Goal: Task Accomplishment & Management: Manage account settings

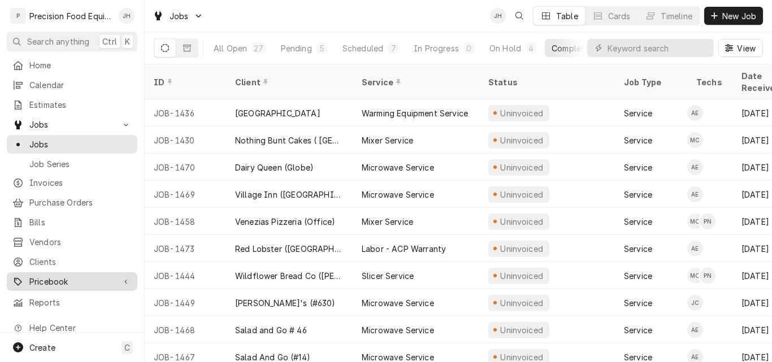
click at [53, 278] on span "Pricebook" at bounding box center [71, 282] width 85 height 12
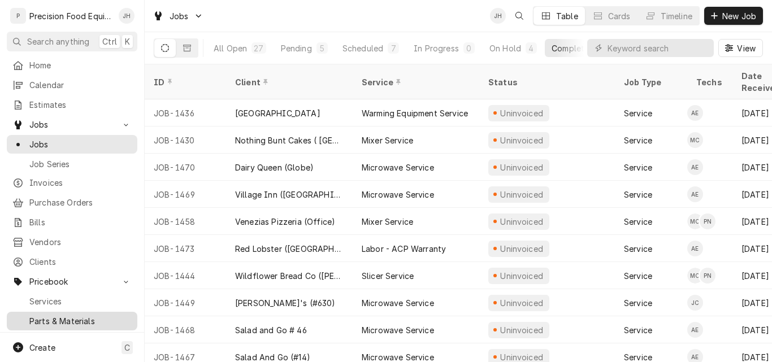
click at [44, 315] on span "Parts & Materials" at bounding box center [80, 321] width 102 height 12
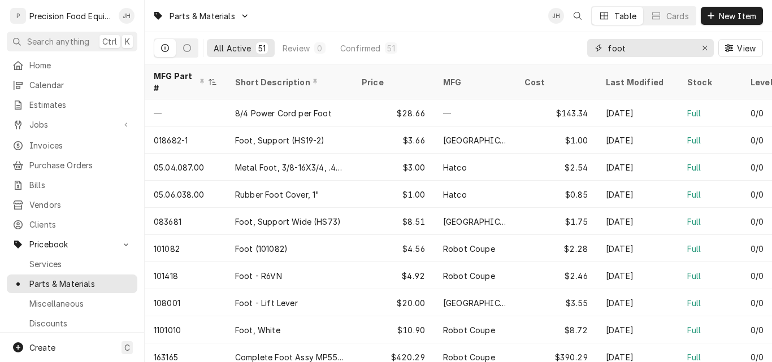
drag, startPoint x: 637, startPoint y: 53, endPoint x: 535, endPoint y: 54, distance: 102.3
click at [535, 54] on div "All Active 51 Review 0 Confirmed 51 foot View" at bounding box center [458, 48] width 609 height 32
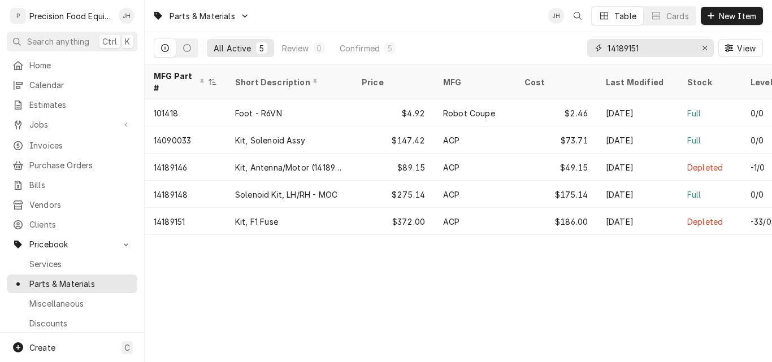
type input "14189151"
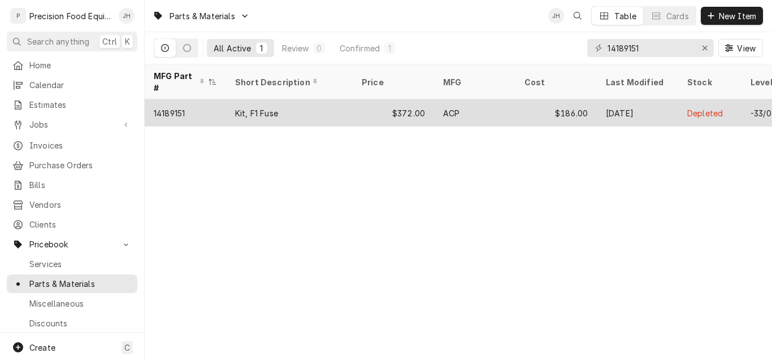
click at [367, 101] on div "$372.00" at bounding box center [393, 113] width 81 height 27
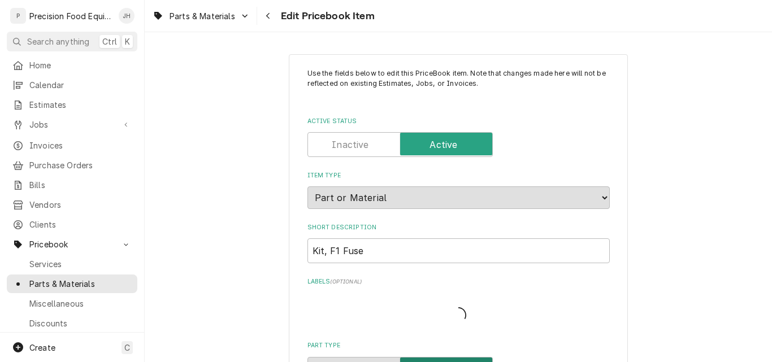
type textarea "x"
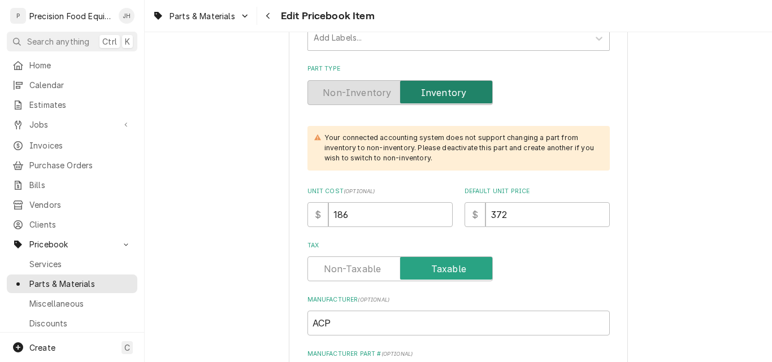
scroll to position [283, 0]
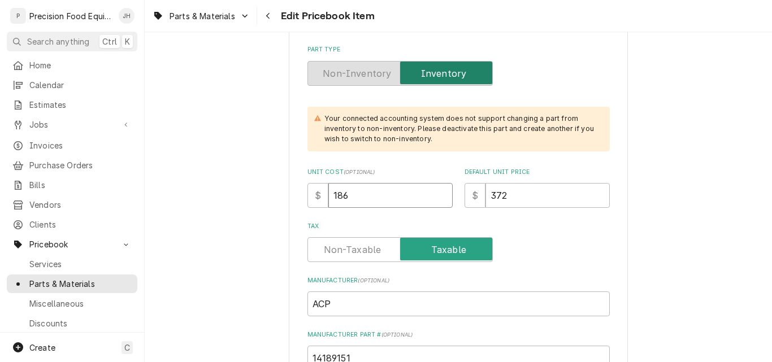
drag, startPoint x: 369, startPoint y: 196, endPoint x: 271, endPoint y: 199, distance: 97.3
type input "19"
type textarea "x"
type input "191"
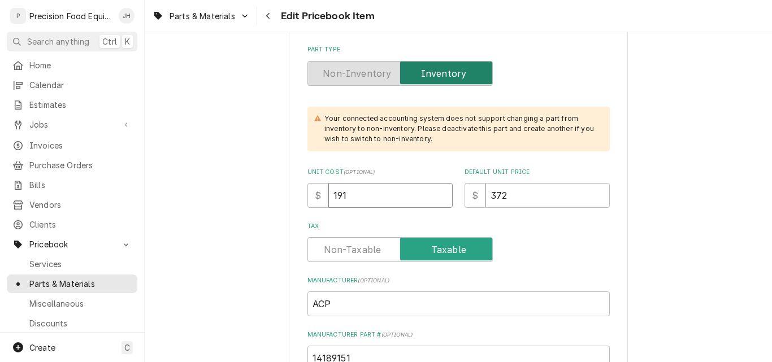
type textarea "x"
type input "191.4"
type textarea "x"
type input "191.40"
click at [514, 198] on input "372" at bounding box center [548, 195] width 124 height 25
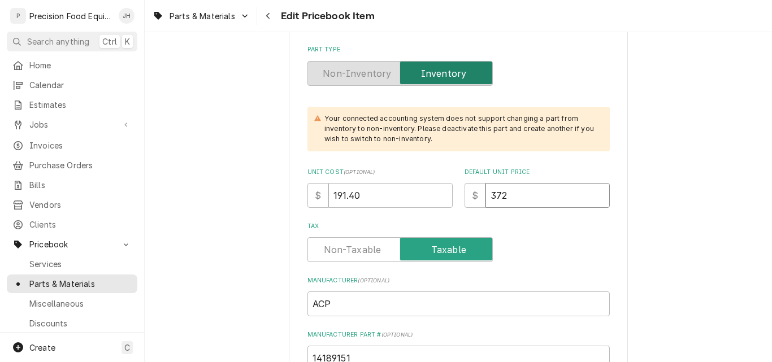
drag, startPoint x: 517, startPoint y: 197, endPoint x: 429, endPoint y: 198, distance: 88.2
click at [429, 198] on div "Unit Cost ( optional ) $ 191.40 Default Unit Price $ 372" at bounding box center [459, 188] width 302 height 40
type textarea "x"
type input "8"
type textarea "x"
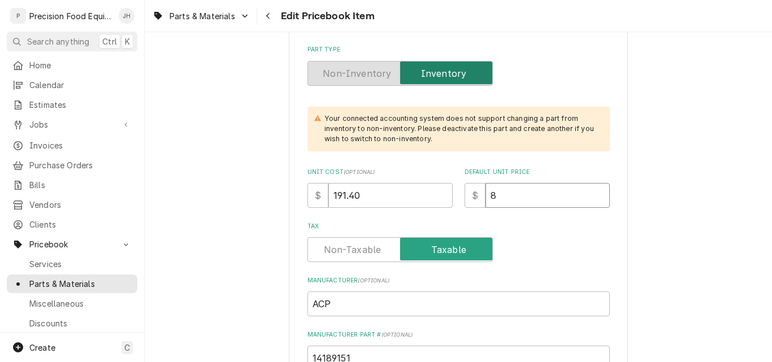
type input "80"
type textarea "x"
type input "801"
type textarea "x"
type input "8011"
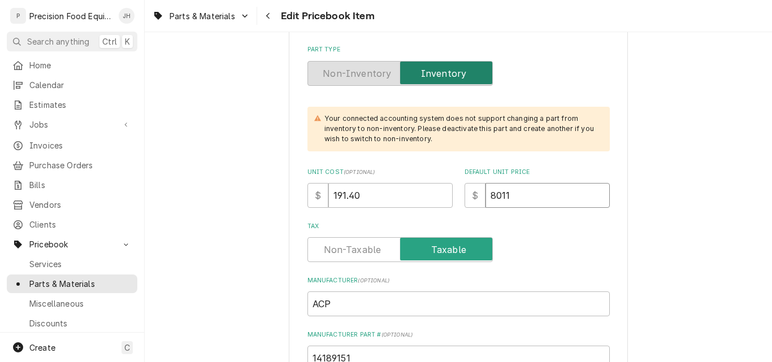
type textarea "x"
type input "801"
type textarea "x"
type input "80"
type textarea "x"
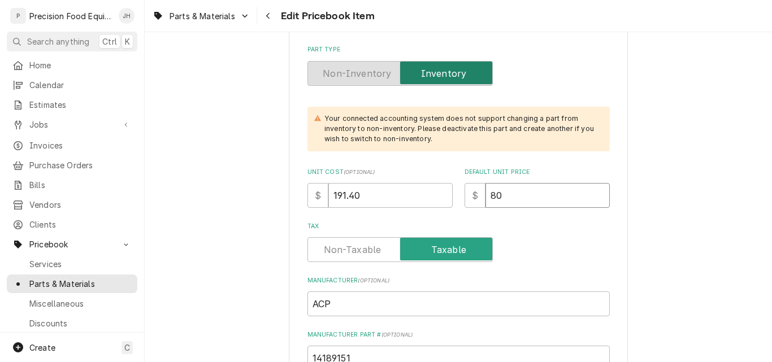
type input "280"
type textarea "x"
type input "8280"
type textarea "x"
type input "38280"
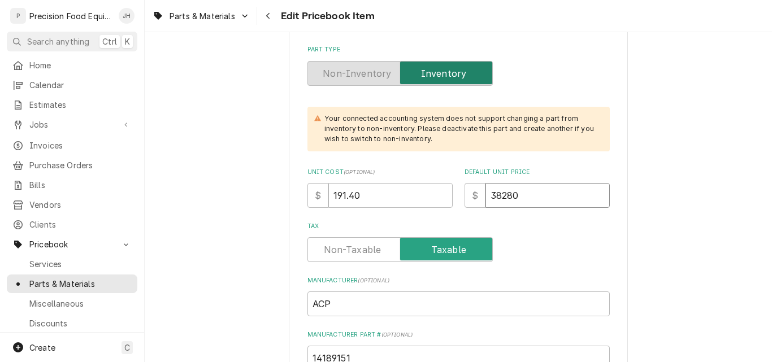
type textarea "x"
type input "382.80"
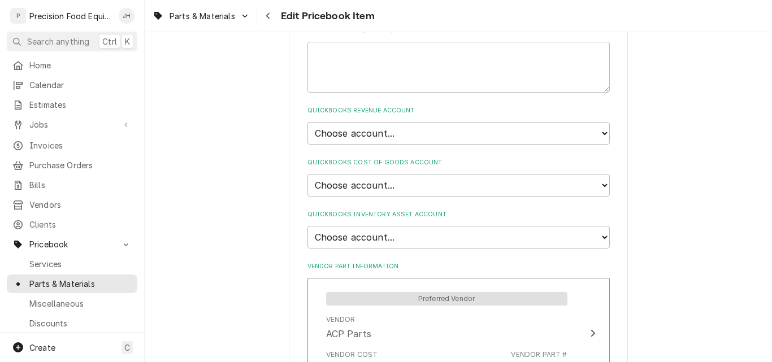
scroll to position [792, 0]
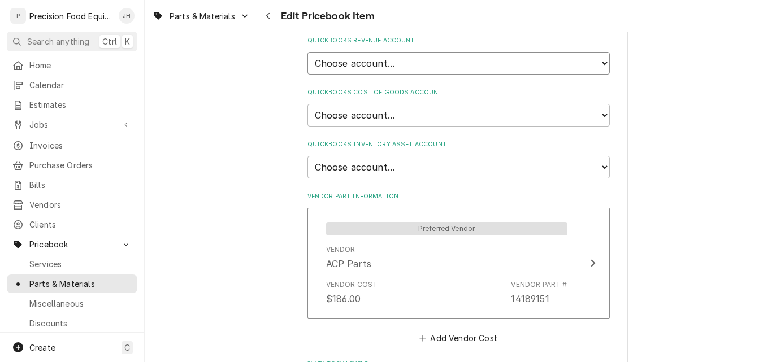
click at [410, 58] on select "Choose account... Discount Income Misc Income Non taxable issues 46600: Parts a…" at bounding box center [459, 63] width 302 height 23
select select "8000000A-1210141275"
click at [308, 52] on select "Choose account... Discount Income Misc Income Non taxable issues 46600: Parts a…" at bounding box center [459, 63] width 302 height 23
type textarea "x"
click at [405, 113] on select "Choose account... Loss Expense Loss Expense [DATE] Loss Expense [DATE] Cost of …" at bounding box center [459, 115] width 302 height 23
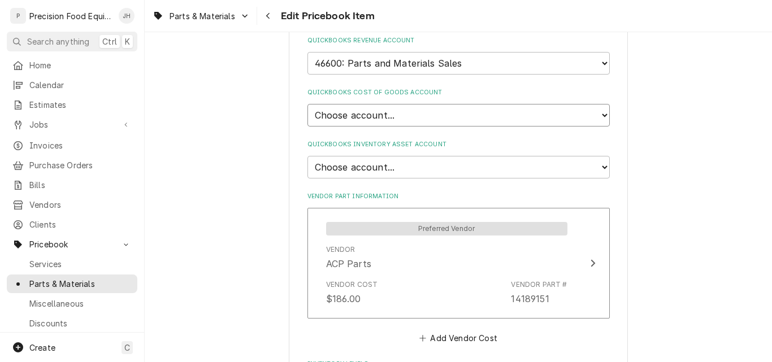
select select "80000023-1210145225"
click at [308, 104] on select "Choose account... Loss Expense Loss Expense [DATE] Loss Expense [DATE] Cost of …" at bounding box center [459, 115] width 302 height 23
type textarea "x"
click at [392, 163] on select "Choose account... Undeposited Funds Inventory Asset Payroll Asset" at bounding box center [459, 167] width 302 height 23
select select "80000022-1210145225"
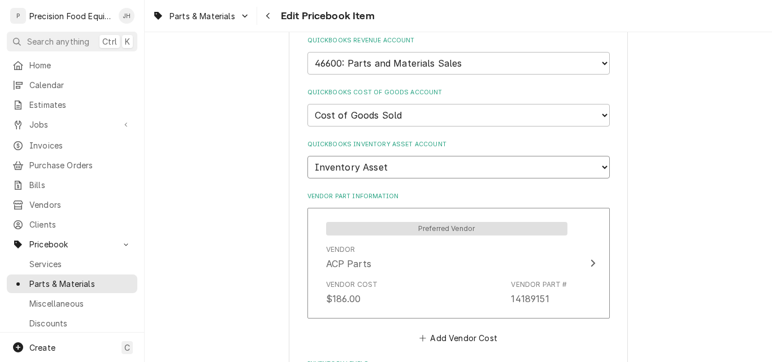
click at [308, 156] on select "Choose account... Undeposited Funds Inventory Asset Payroll Asset" at bounding box center [459, 167] width 302 height 23
type textarea "x"
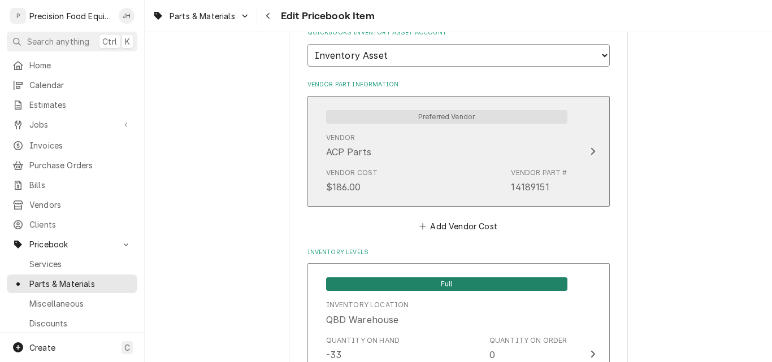
scroll to position [905, 0]
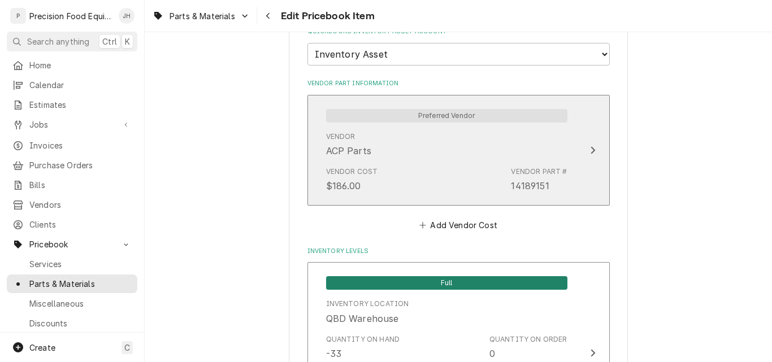
click at [410, 163] on div "Vendor Cost $186.00 Vendor Part # 14189151" at bounding box center [446, 179] width 241 height 35
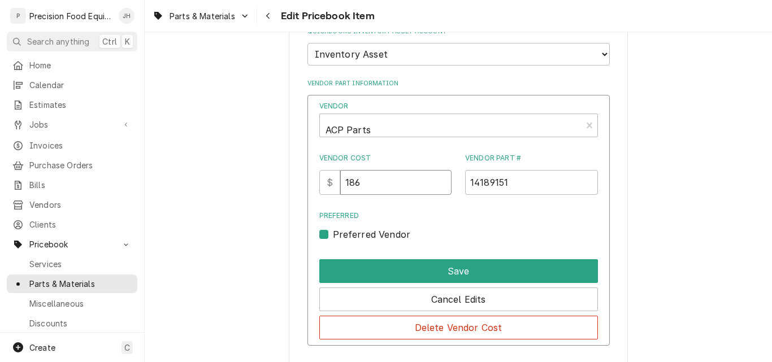
drag, startPoint x: 376, startPoint y: 183, endPoint x: 334, endPoint y: 183, distance: 42.4
click at [334, 183] on div "$ 186" at bounding box center [385, 182] width 133 height 25
type input "191.40"
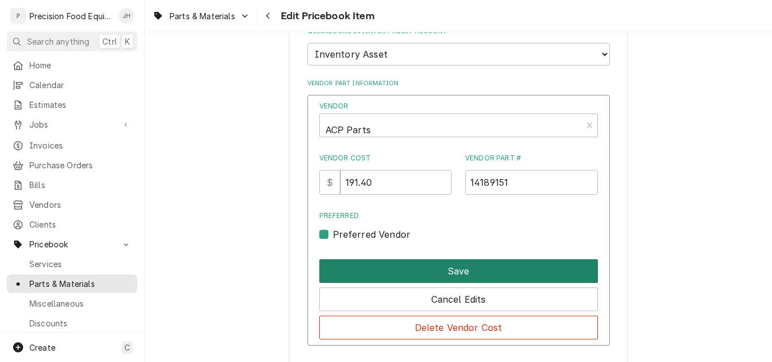
click at [416, 266] on button "Save" at bounding box center [458, 272] width 279 height 24
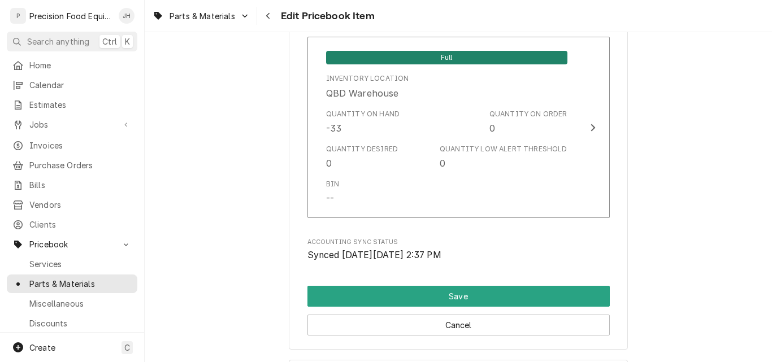
scroll to position [1131, 0]
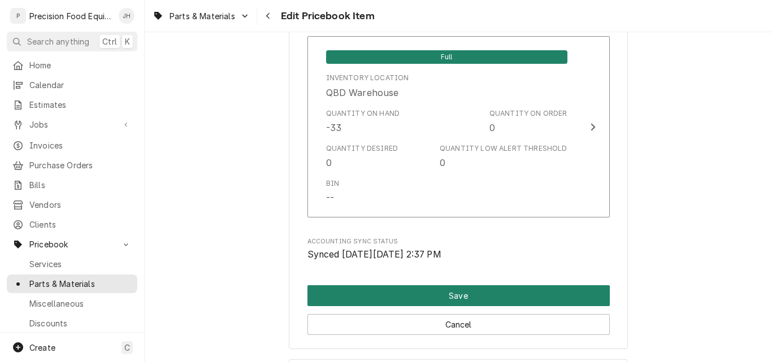
click at [425, 293] on button "Save" at bounding box center [459, 296] width 302 height 21
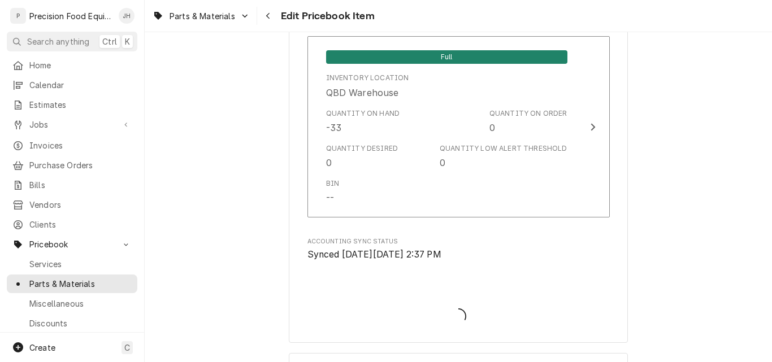
type textarea "x"
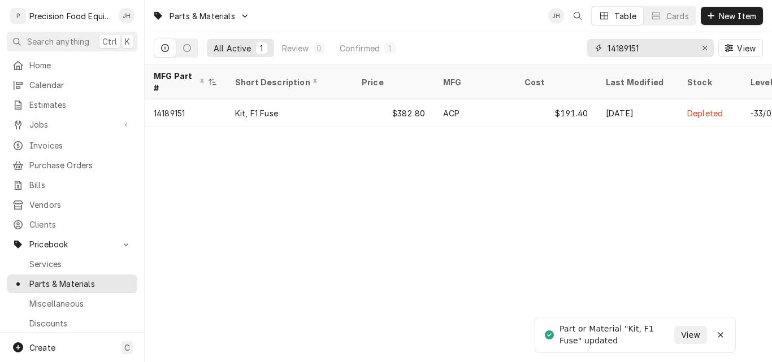
drag, startPoint x: 646, startPoint y: 51, endPoint x: 583, endPoint y: 49, distance: 62.2
click at [583, 49] on div "All Active 1 Review 0 Confirmed 1 14189151 View" at bounding box center [458, 48] width 609 height 32
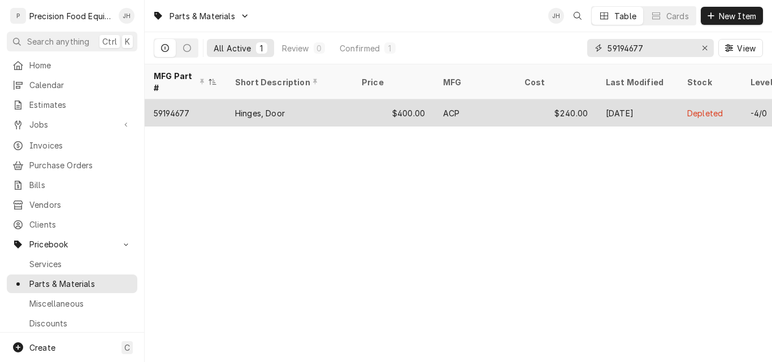
type input "59194677"
click at [335, 103] on div "Hinges, Door" at bounding box center [289, 113] width 127 height 27
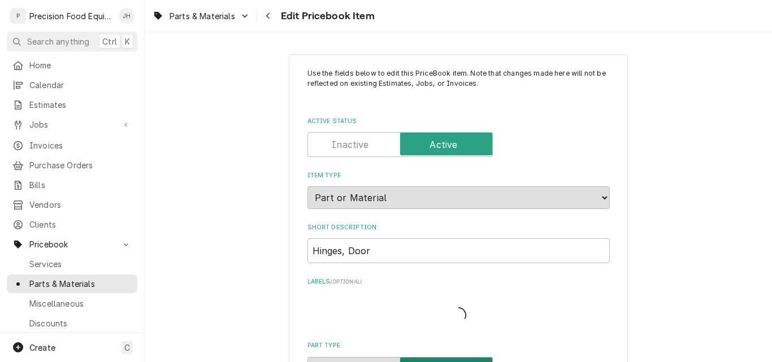
type textarea "x"
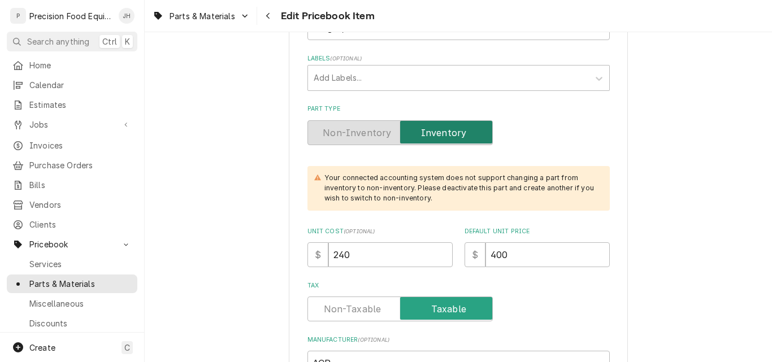
scroll to position [226, 0]
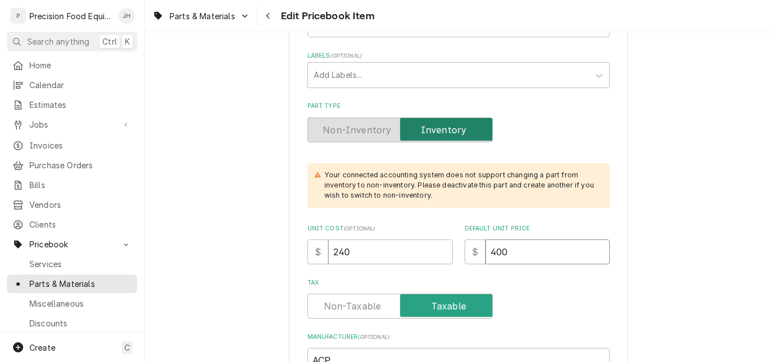
drag, startPoint x: 526, startPoint y: 242, endPoint x: 416, endPoint y: 250, distance: 110.0
click at [417, 250] on div "Unit Cost ( optional ) $ 240 Default Unit Price $ 400" at bounding box center [459, 244] width 302 height 40
type input "4"
type textarea "x"
type input "418"
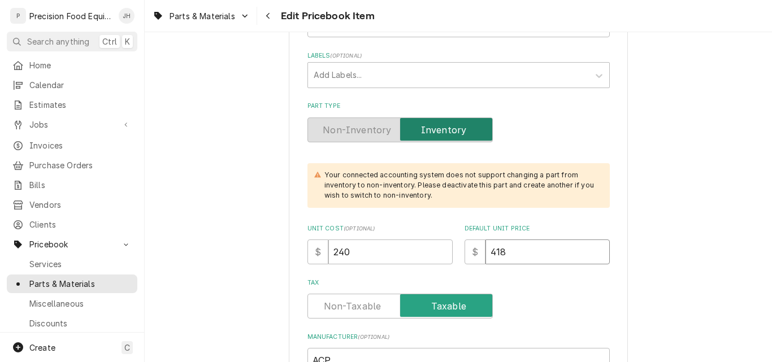
type textarea "x"
type input "418"
drag, startPoint x: 353, startPoint y: 257, endPoint x: 282, endPoint y: 257, distance: 71.2
type textarea "x"
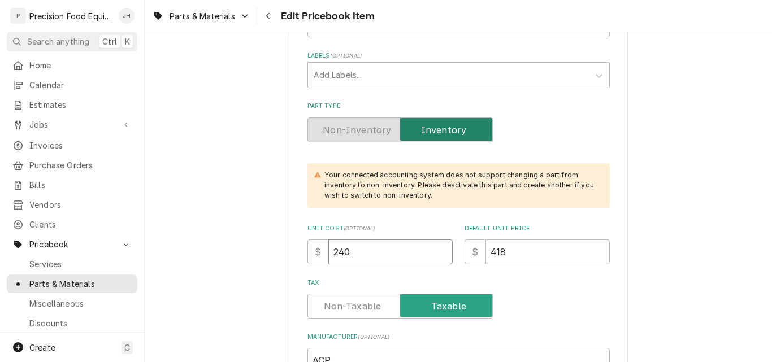
type input "2"
type textarea "x"
type input "25"
type textarea "x"
type input "250"
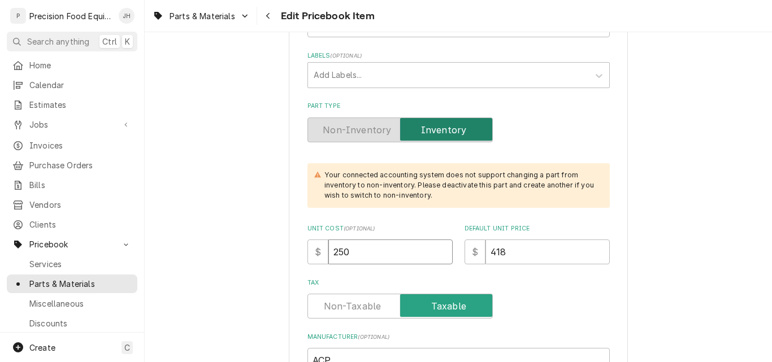
type textarea "x"
type input "250.8"
type textarea "x"
type input "250.80"
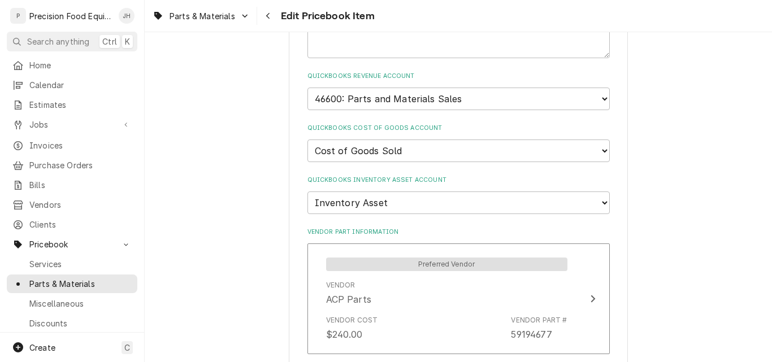
scroll to position [848, 0]
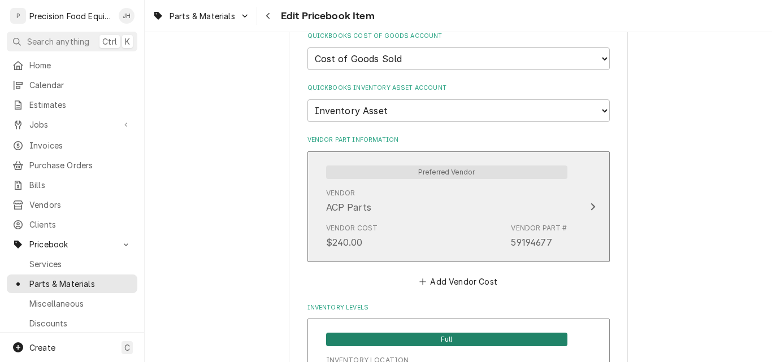
click at [436, 226] on div "Vendor Cost $240.00 Vendor Part # 59194677" at bounding box center [446, 236] width 241 height 35
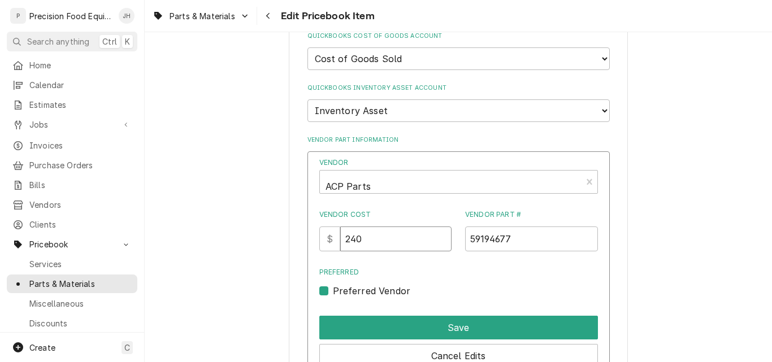
drag, startPoint x: 377, startPoint y: 239, endPoint x: 305, endPoint y: 243, distance: 71.9
click at [308, 243] on div "Vendor ACP Parts Vendor Cost $ 240 Vendor Part # 59194677 Preferred Preferred V…" at bounding box center [459, 278] width 302 height 252
type input "250.80"
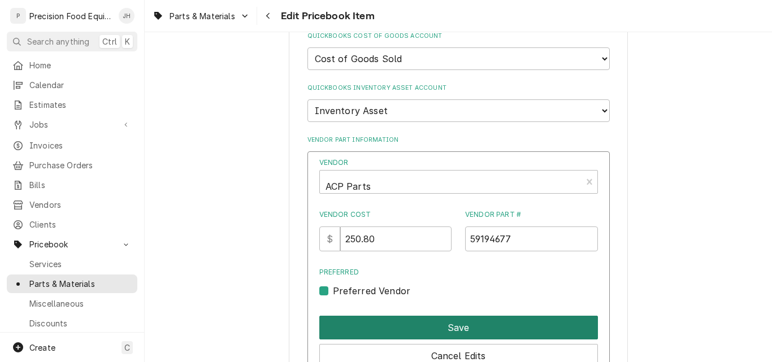
click at [431, 323] on button "Save" at bounding box center [458, 328] width 279 height 24
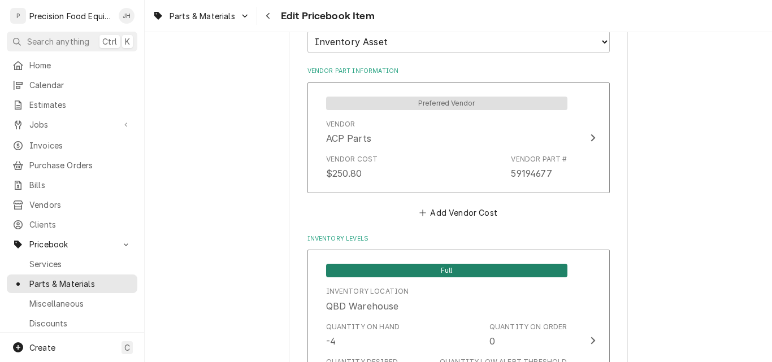
scroll to position [1131, 0]
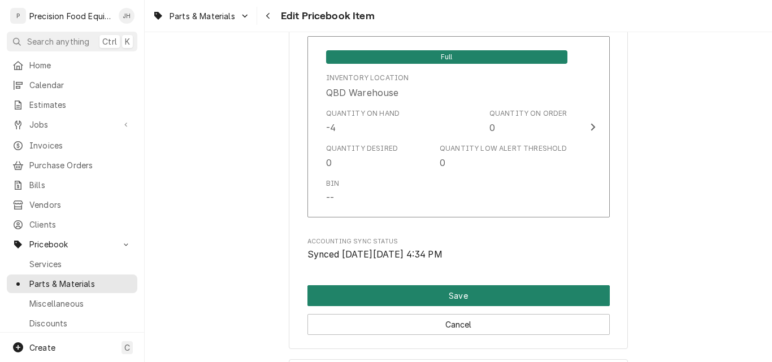
click at [410, 296] on button "Save" at bounding box center [459, 296] width 302 height 21
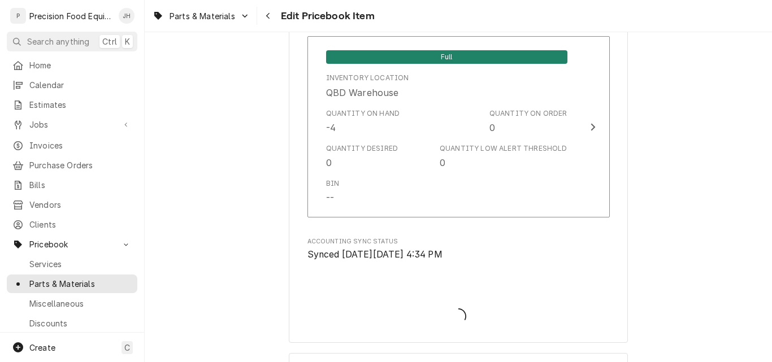
type textarea "x"
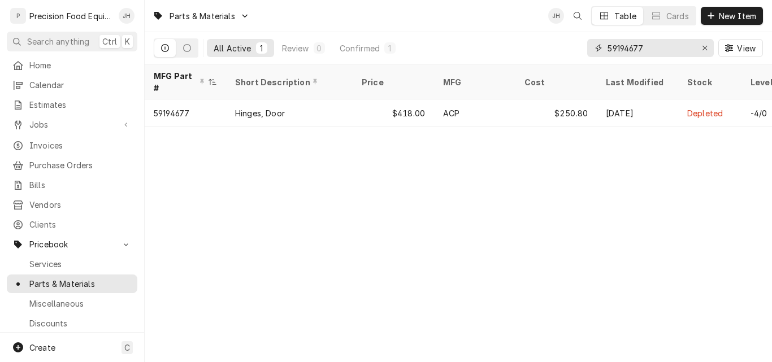
drag, startPoint x: 654, startPoint y: 44, endPoint x: 531, endPoint y: 46, distance: 123.3
click at [531, 46] on div "All Active 1 Review 0 Confirmed 1 59194677 View" at bounding box center [458, 48] width 609 height 32
drag, startPoint x: 676, startPoint y: 50, endPoint x: 514, endPoint y: 52, distance: 161.7
click at [514, 52] on div "All Active 1 Review 0 Confirmed 1 54116074 View" at bounding box center [458, 48] width 609 height 32
type input "r"
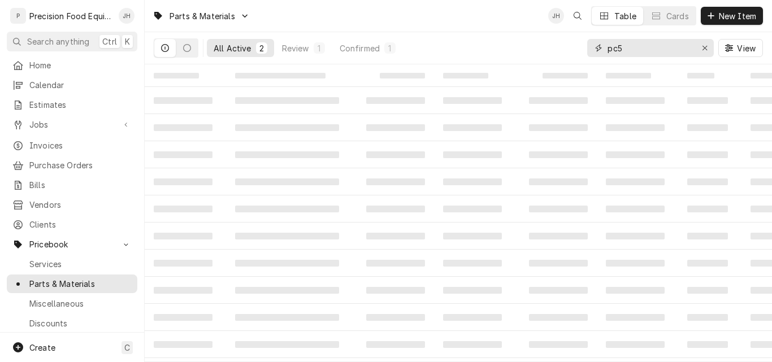
type input "pc5"
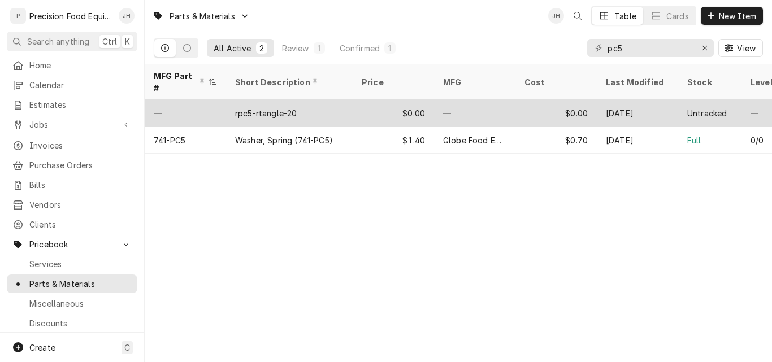
click at [310, 103] on div "rpc5-rtangle-20" at bounding box center [289, 113] width 127 height 27
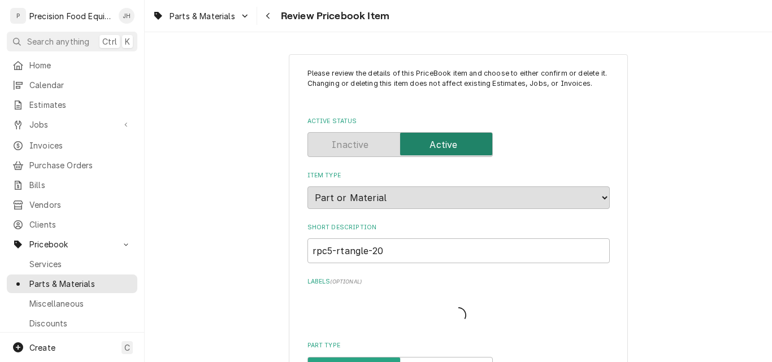
type textarea "x"
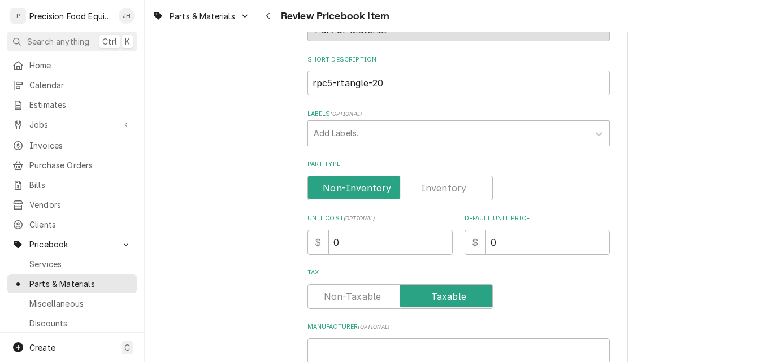
scroll to position [170, 0]
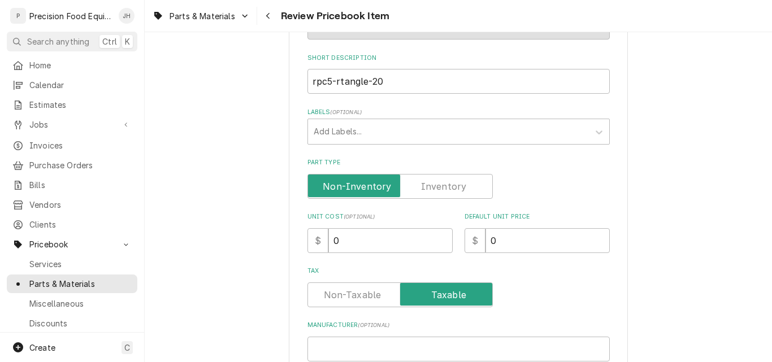
click at [448, 181] on label "Part Type" at bounding box center [400, 186] width 185 height 25
click at [448, 181] on input "Part Type" at bounding box center [400, 186] width 175 height 25
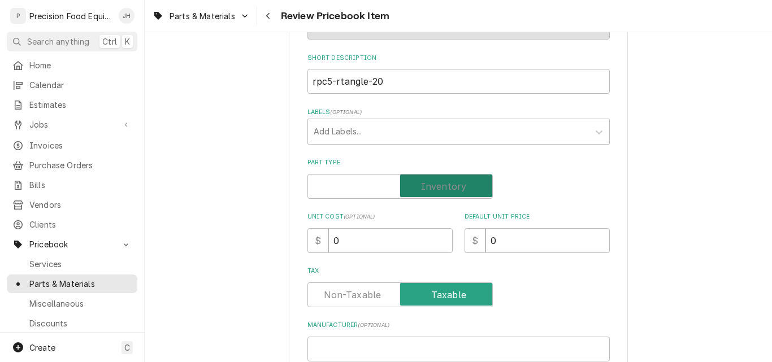
checkbox input "true"
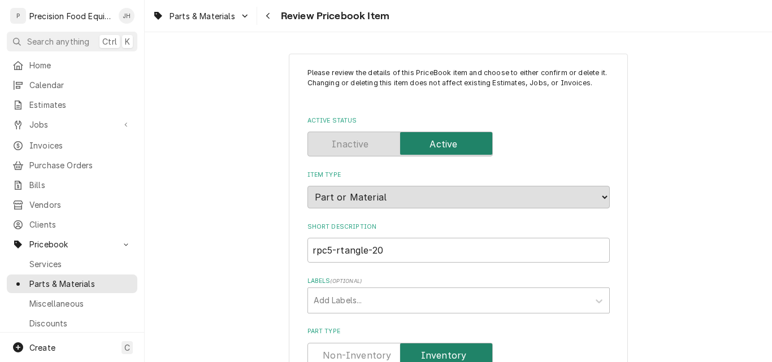
scroll to position [0, 0]
drag, startPoint x: 383, startPoint y: 255, endPoint x: 287, endPoint y: 249, distance: 96.3
type textarea "x"
type input "P"
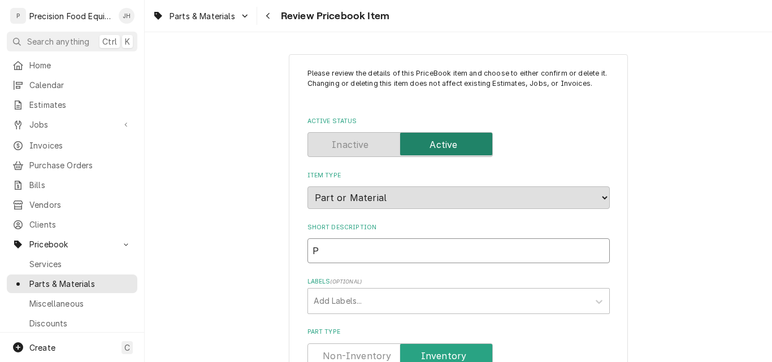
type textarea "x"
type input "Po"
type textarea "x"
type input "Pow"
type textarea "x"
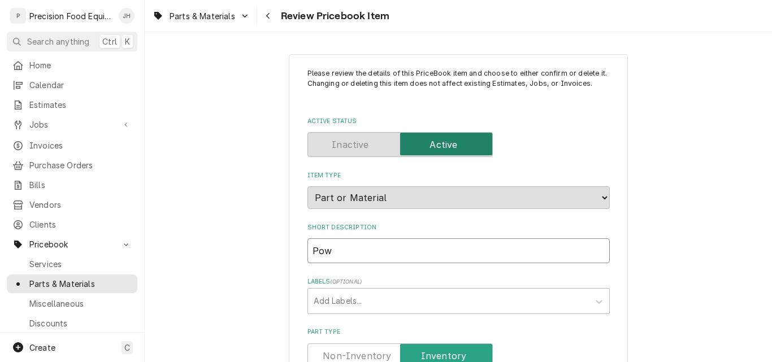
type input "[PERSON_NAME]"
type textarea "x"
type input "Power"
type textarea "x"
type input "Power C"
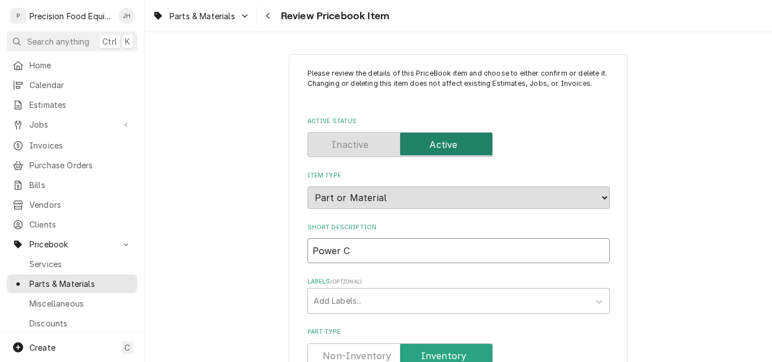
type textarea "x"
type input "Power Co"
type textarea "x"
type input "Power Cor"
type textarea "x"
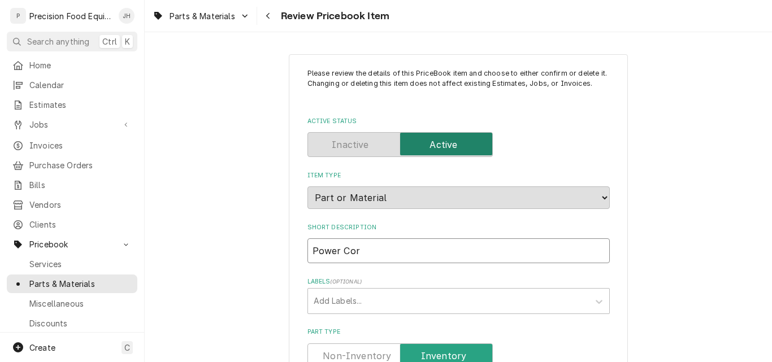
type input "Power Cord"
type textarea "x"
type input "Power Cord"
type textarea "x"
type input "Power Cord -"
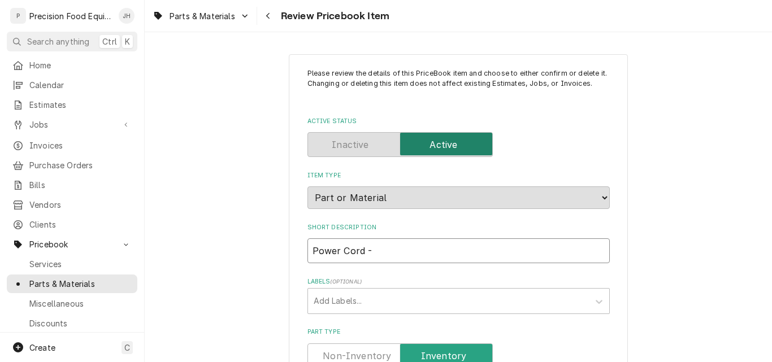
type textarea "x"
type input "Power Cord -"
type textarea "x"
type input "Power Cord - I"
type textarea "x"
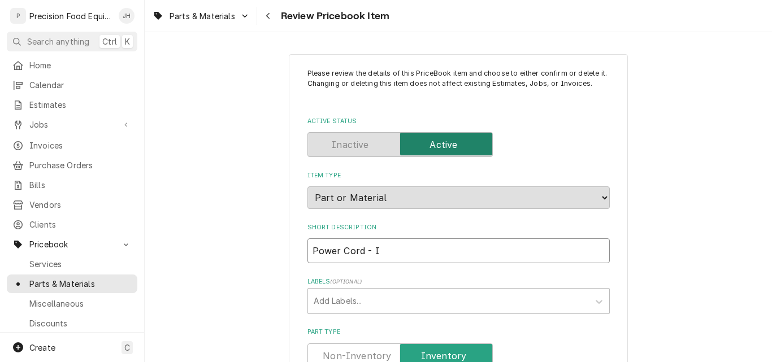
type input "Power Cord - In"
type textarea "x"
type input "Power Cord - Int"
type textarea "x"
type input "Power Cord - Inte"
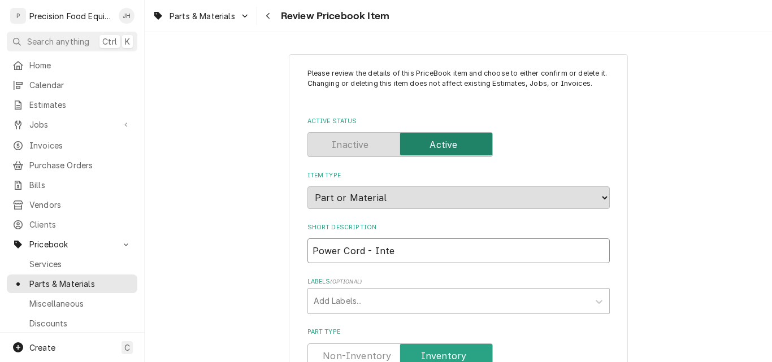
type textarea "x"
type input "Power Cord - Inter"
type textarea "x"
type input "Power Cord - Interm"
type textarea "x"
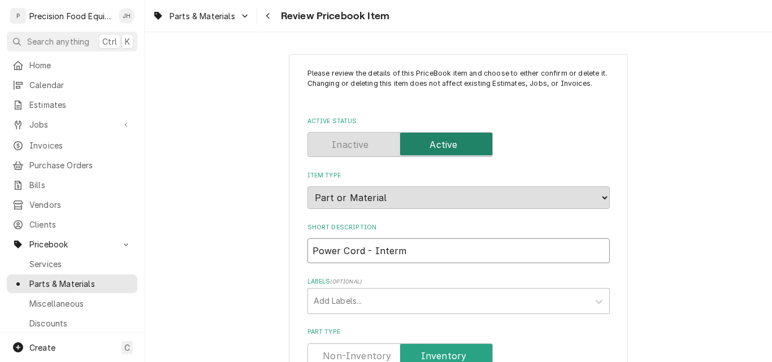
type input "Power Cord - Interme"
type textarea "x"
type input "Power Cord - Intermet"
type textarea "x"
type input "Power Cord - Intermetr"
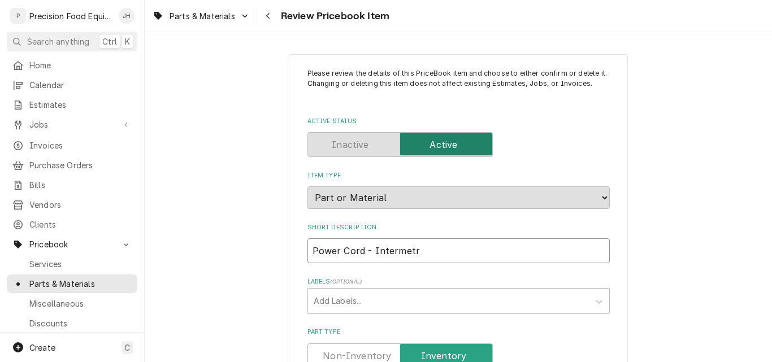
type textarea "x"
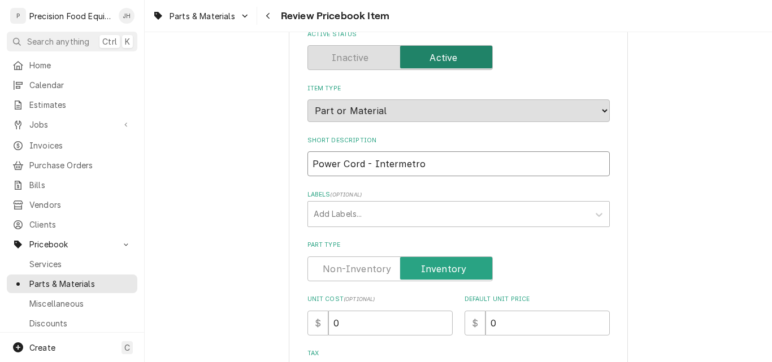
scroll to position [113, 0]
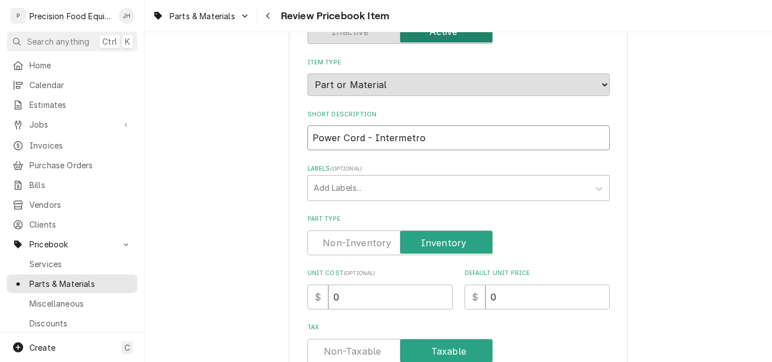
type input "Power Cord - Intermetro"
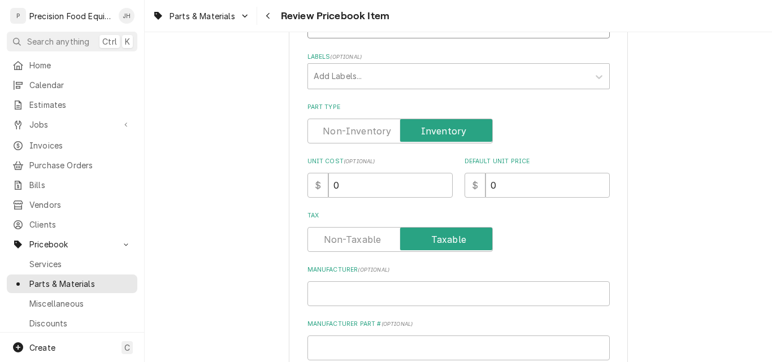
scroll to position [226, 0]
click at [367, 187] on input "0" at bounding box center [390, 184] width 124 height 25
drag, startPoint x: 367, startPoint y: 187, endPoint x: 310, endPoint y: 187, distance: 57.1
click at [310, 187] on div "$ 0" at bounding box center [380, 184] width 145 height 25
type input "5"
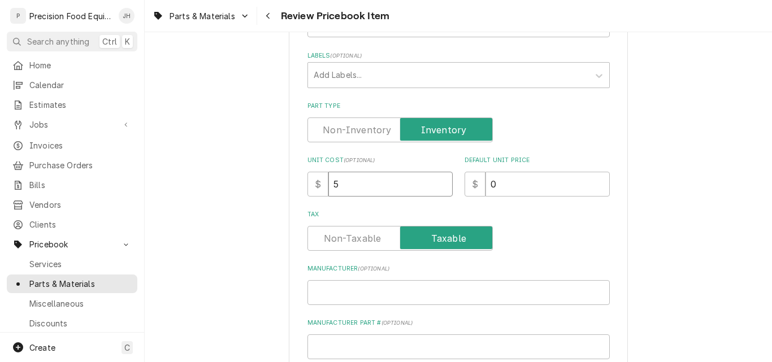
type textarea "x"
type input "52"
type textarea "x"
type input "52.9"
type textarea "x"
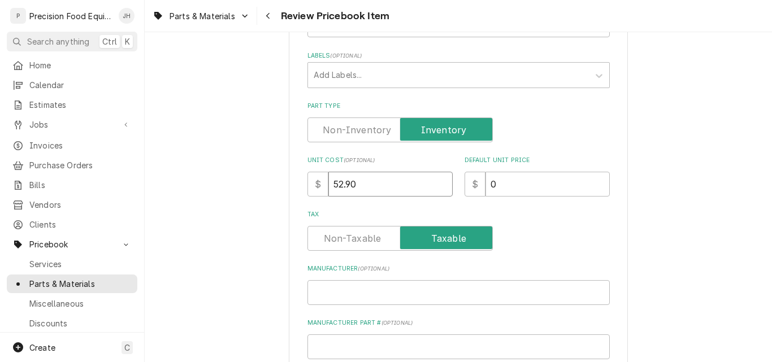
type input "52.90"
drag, startPoint x: 359, startPoint y: 184, endPoint x: 276, endPoint y: 184, distance: 82.5
type textarea "x"
type input "6"
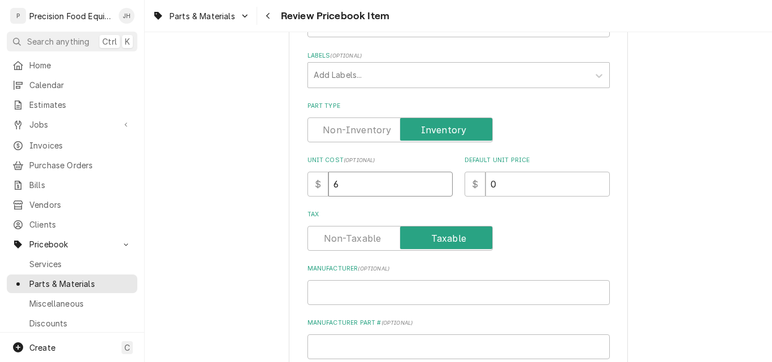
type textarea "x"
type input "62"
type textarea "x"
type input "62.9"
type textarea "x"
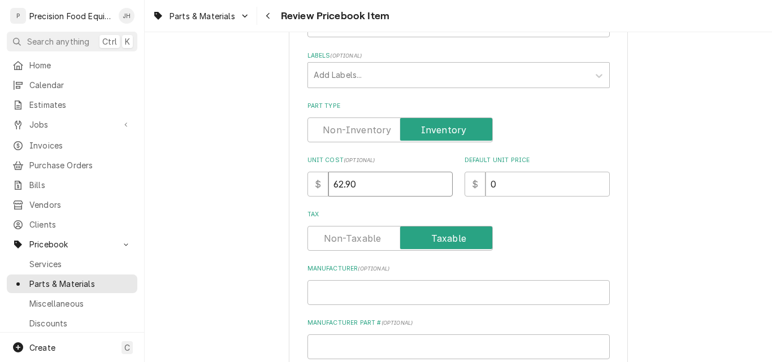
type input "62.90"
type textarea "x"
type input "9"
type textarea "x"
type input "91"
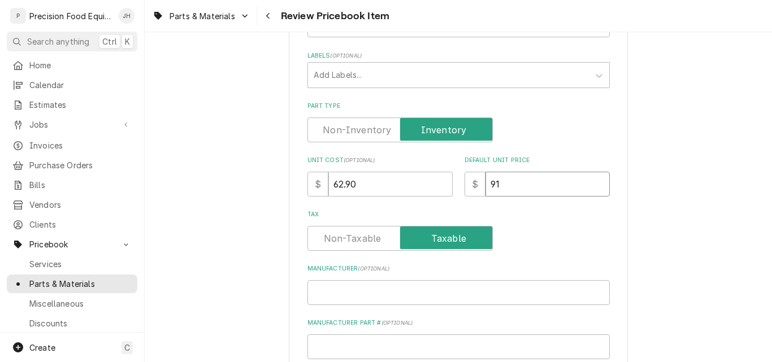
type textarea "x"
type input "91.5"
type textarea "x"
type input "91.50"
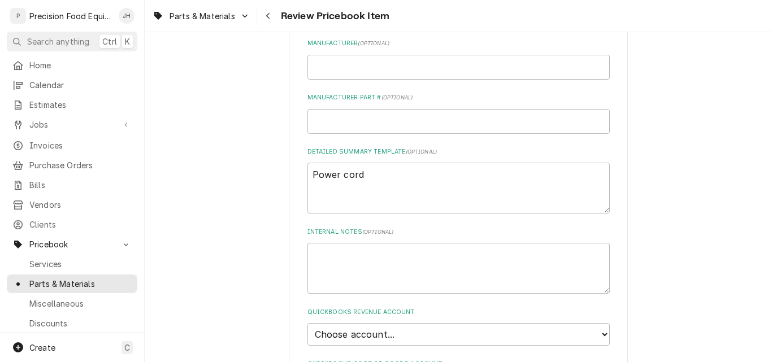
scroll to position [452, 0]
click at [350, 67] on input "Manufacturer ( optional )" at bounding box center [459, 66] width 302 height 25
type input "I"
type textarea "x"
type input "In"
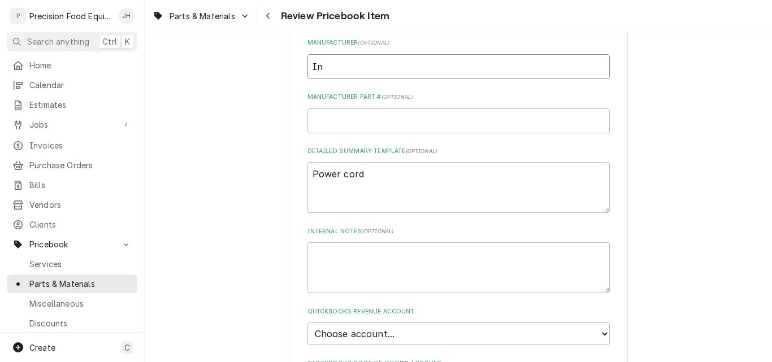
type textarea "x"
type input "Int"
type textarea "x"
type input "Inte"
type textarea "x"
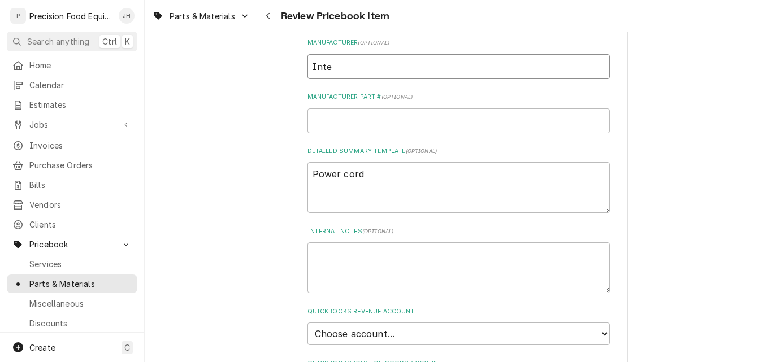
type input "Inter"
type textarea "x"
type input "Interm"
type textarea "x"
type input "Interme"
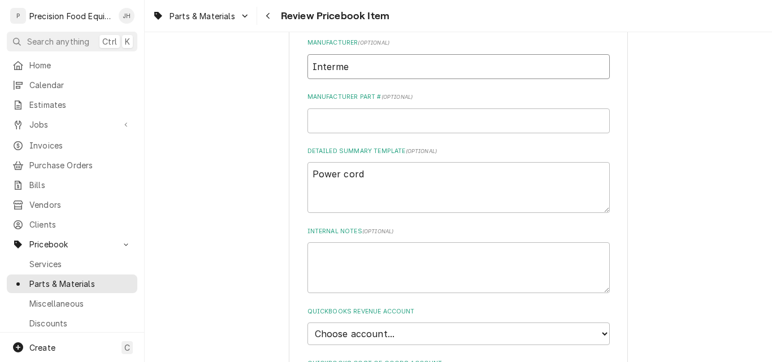
type textarea "x"
type input "Intermet"
type textarea "x"
type input "Intermetr"
type textarea "x"
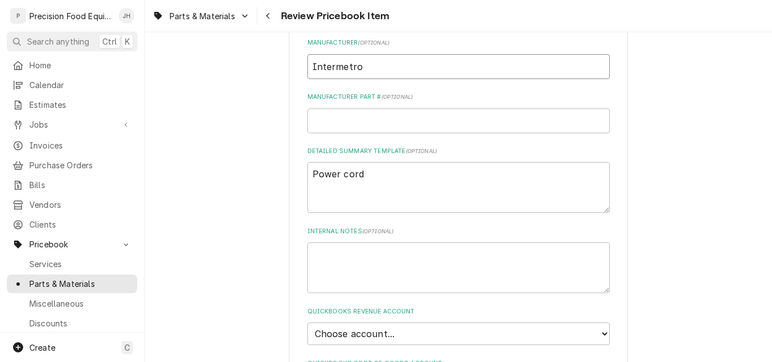
type input "Intermetro"
paste input "RPC5-RTANGLE-20"
type textarea "x"
type input "RPC5-RTANGLE-20"
click at [372, 172] on textarea "Power cord" at bounding box center [459, 187] width 302 height 51
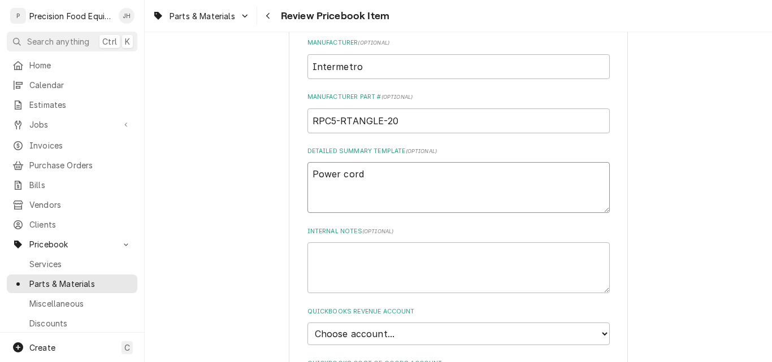
drag, startPoint x: 360, startPoint y: 172, endPoint x: 339, endPoint y: 175, distance: 20.5
click at [339, 175] on textarea "Power cord" at bounding box center [459, 187] width 302 height 51
type textarea "x"
type textarea "Power C"
type textarea "x"
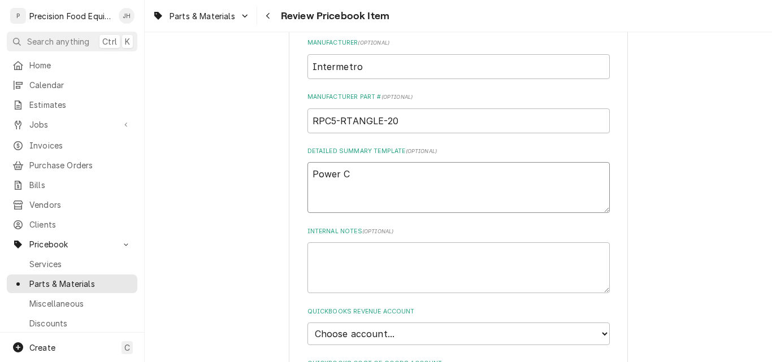
type textarea "Power Co"
type textarea "x"
type textarea "Power Cor"
type textarea "x"
type textarea "Power Cord"
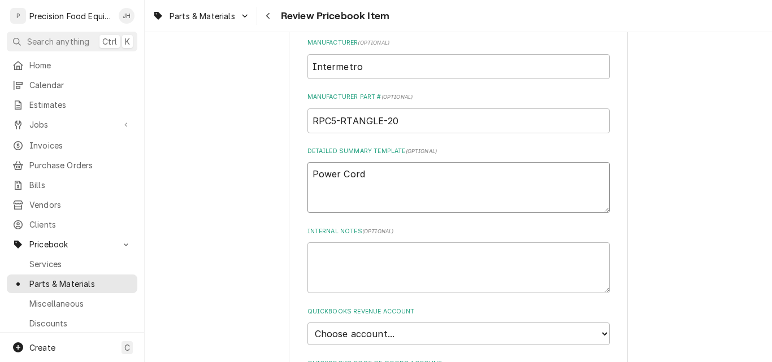
type textarea "x"
type textarea "Power Cord -"
type textarea "x"
type textarea "Power Cord -"
type textarea "x"
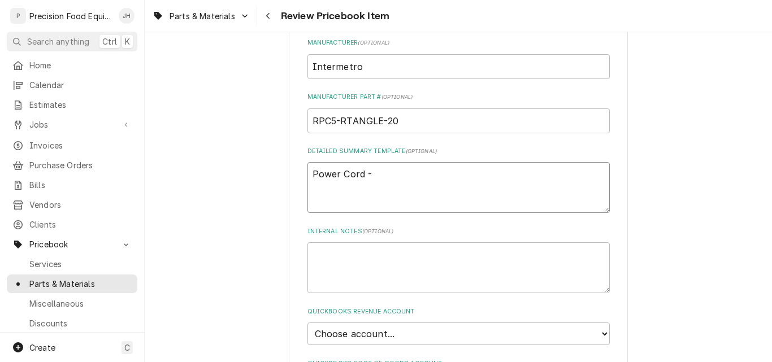
type textarea "Power Cord - I"
type textarea "x"
type textarea "Power Cord - In"
type textarea "x"
type textarea "Power Cord - Int"
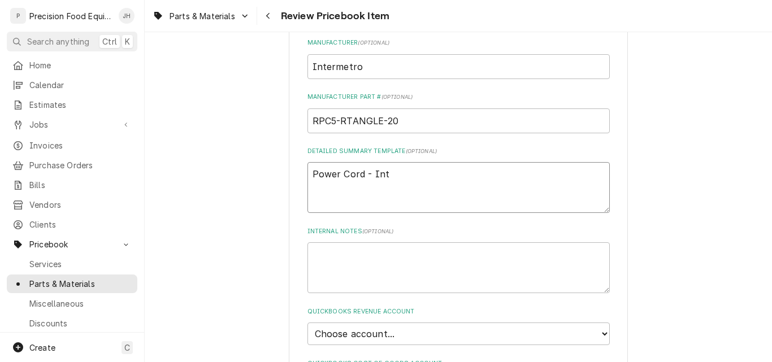
type textarea "x"
type textarea "Power Cord - Inte"
type textarea "x"
type textarea "Power Cord - Inter"
type textarea "x"
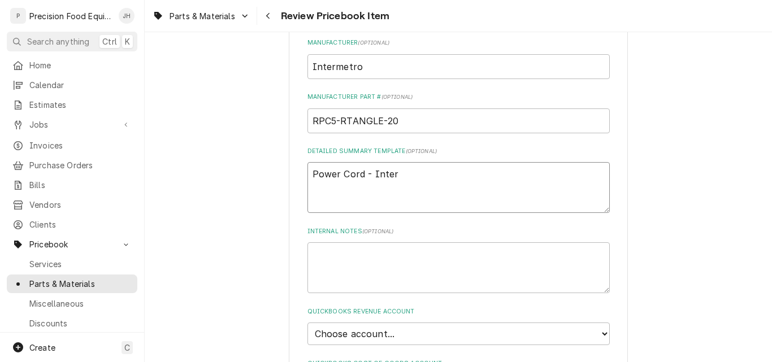
type textarea "Power Cord - Interm"
type textarea "x"
type textarea "Power Cord - Interme"
type textarea "x"
type textarea "Power Cord - Intermet"
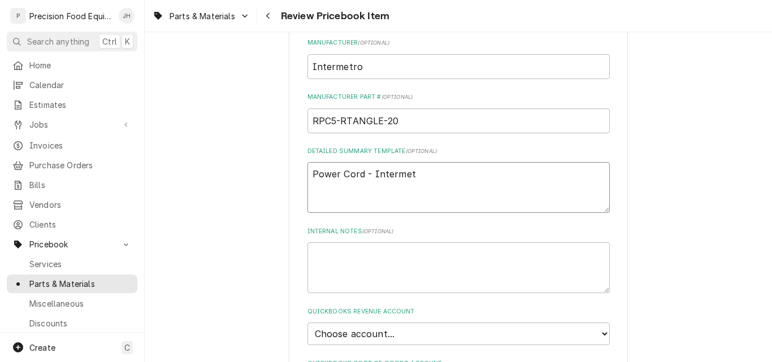
type textarea "x"
type textarea "Power Cord - Intermetr"
type textarea "x"
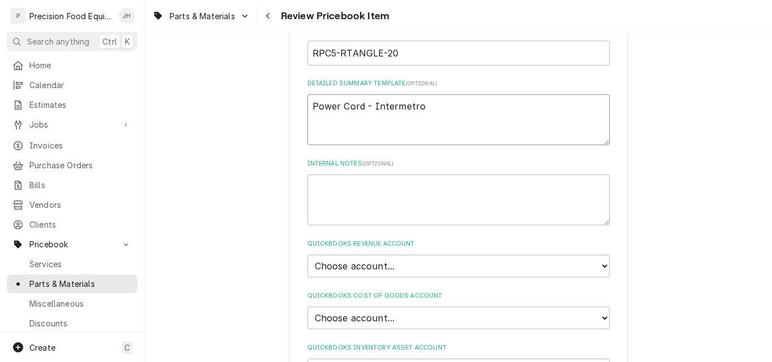
scroll to position [622, 0]
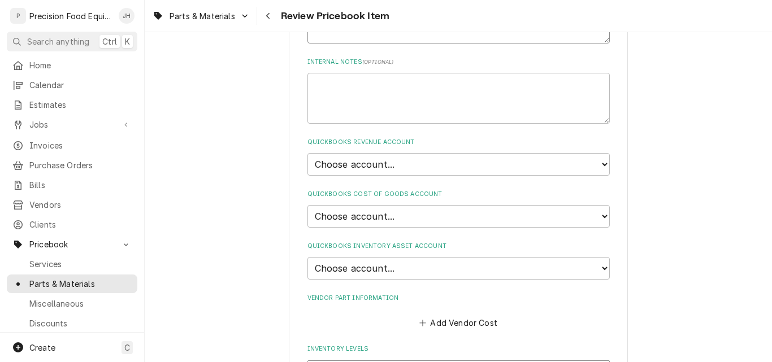
type textarea "Power Cord - Intermetro"
click at [401, 166] on select "Choose account... Discount Income Misc Income Non taxable issues 46600: Parts a…" at bounding box center [459, 164] width 302 height 23
select select "8000000A-1210141275"
click at [308, 153] on select "Choose account... Discount Income Misc Income Non taxable issues 46600: Parts a…" at bounding box center [459, 164] width 302 height 23
type textarea "x"
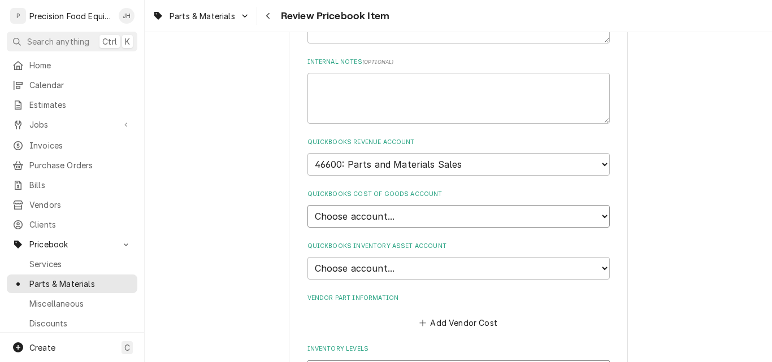
click at [373, 219] on select "Choose account... Loss Expense Loss Expense 11/3/2014 Loss Expense 11/4/2014 Co…" at bounding box center [459, 216] width 302 height 23
select select "80000023-1210145225"
click at [308, 205] on select "Choose account... Loss Expense Loss Expense 11/3/2014 Loss Expense 11/4/2014 Co…" at bounding box center [459, 216] width 302 height 23
type textarea "x"
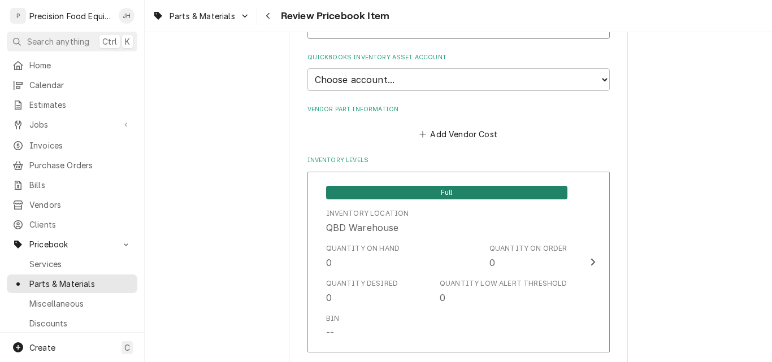
scroll to position [792, 0]
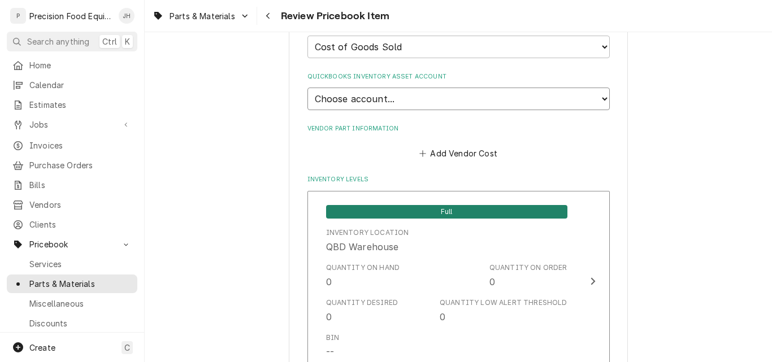
click at [409, 92] on select "Choose account... Undeposited Funds Inventory Asset Payroll Asset" at bounding box center [459, 99] width 302 height 23
select select "80000022-1210145225"
click at [308, 88] on select "Choose account... Undeposited Funds Inventory Asset Payroll Asset" at bounding box center [459, 99] width 302 height 23
click at [481, 155] on button "Add Vendor Cost" at bounding box center [459, 154] width 82 height 16
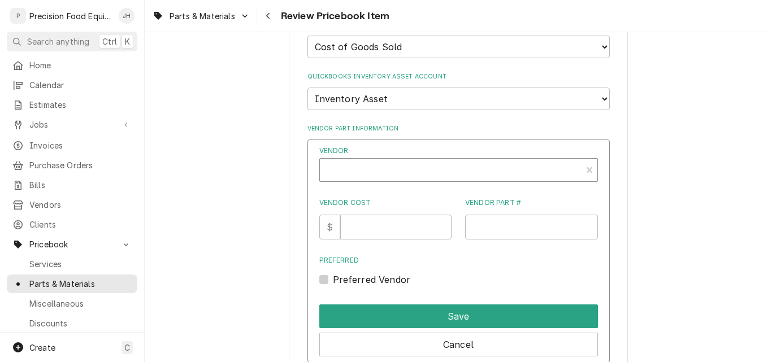
type textarea "x"
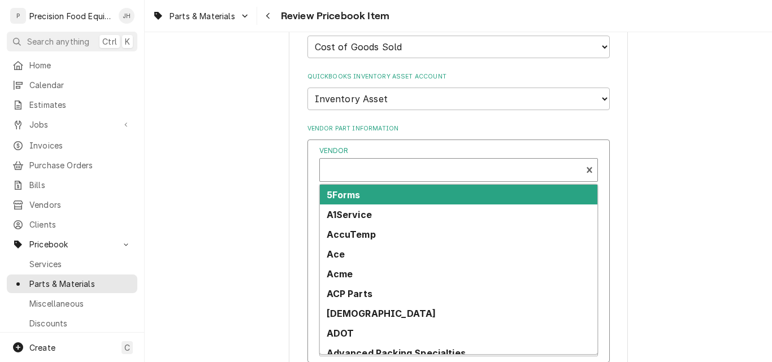
click at [365, 167] on div "Vendor" at bounding box center [451, 174] width 250 height 27
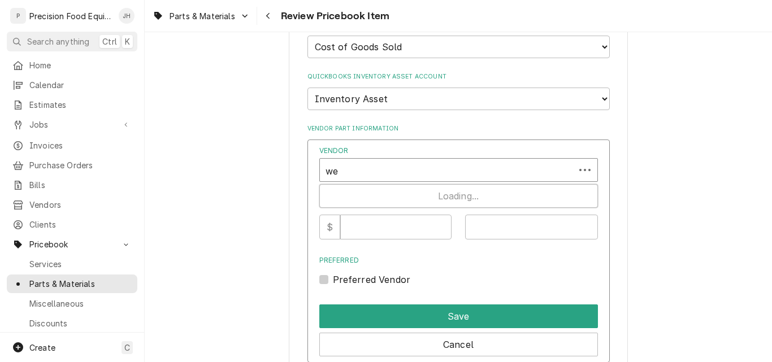
type input "web"
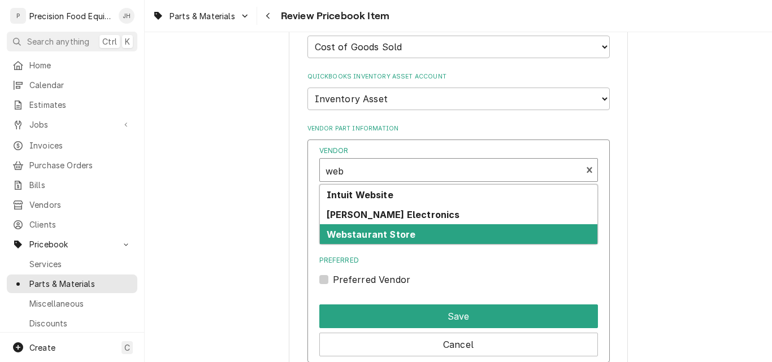
click at [362, 229] on strong "Webstaurant Store" at bounding box center [371, 234] width 89 height 11
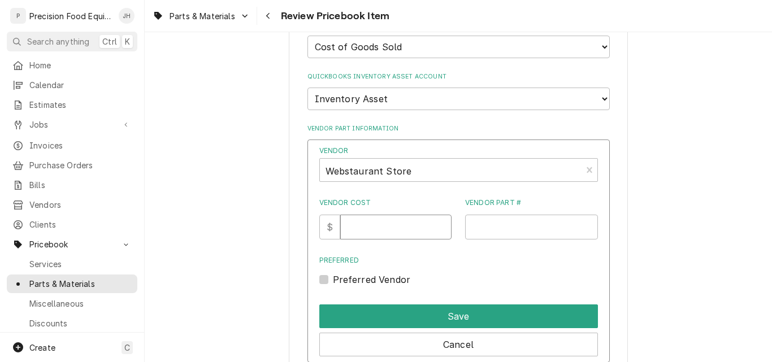
click at [359, 230] on input "Vendor Cost" at bounding box center [395, 227] width 111 height 25
type input "62.90"
paste input "RPC5-RTANGLE-20"
type input "RPC5-RTANGLE-20"
click at [333, 278] on label "Preferred Vendor" at bounding box center [372, 280] width 78 height 14
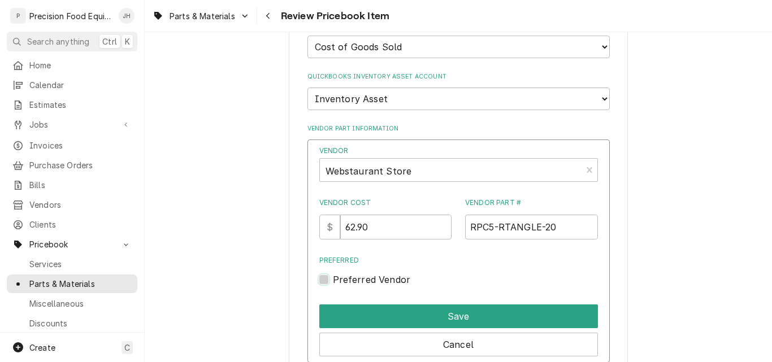
click at [333, 278] on input "Preferred" at bounding box center [472, 285] width 279 height 25
checkbox input "true"
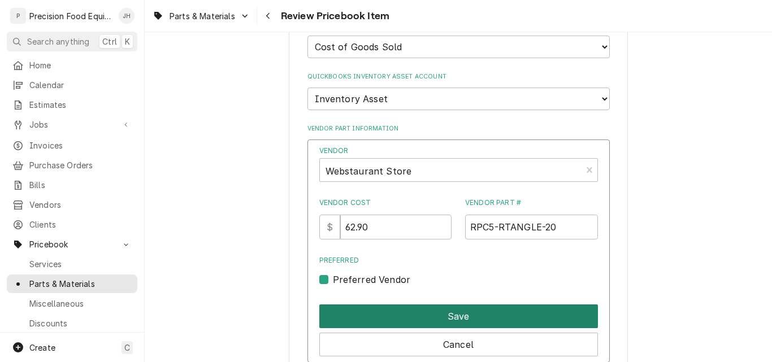
click at [416, 314] on button "Save" at bounding box center [458, 317] width 279 height 24
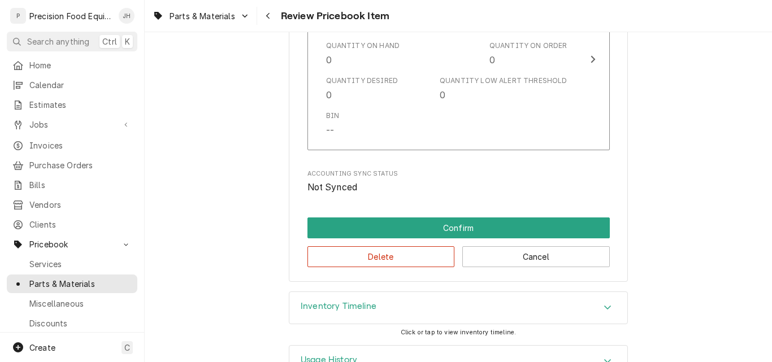
scroll to position [1131, 0]
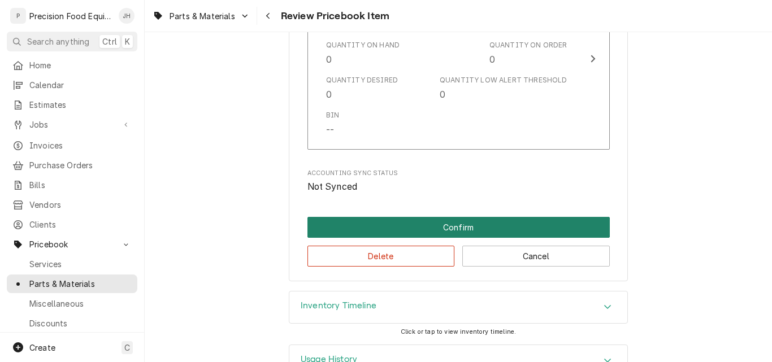
click at [456, 231] on button "Confirm" at bounding box center [459, 227] width 302 height 21
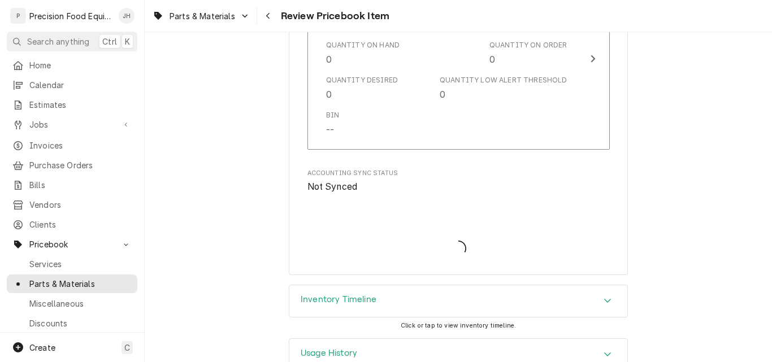
type textarea "x"
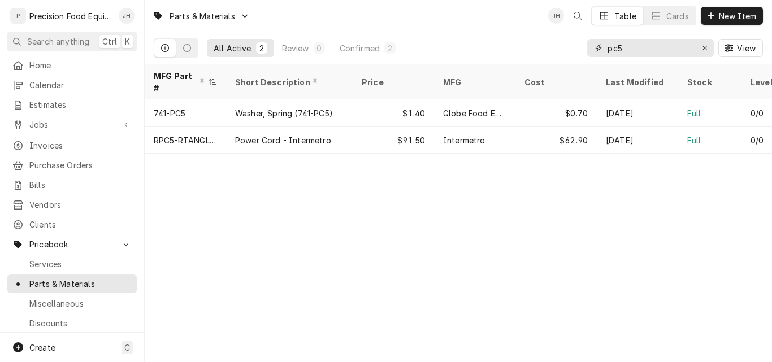
drag, startPoint x: 631, startPoint y: 50, endPoint x: 563, endPoint y: 47, distance: 68.5
click at [563, 47] on div "All Active 2 Review 0 Confirmed 2 pc5 View" at bounding box center [458, 48] width 609 height 32
paste input "6013090"
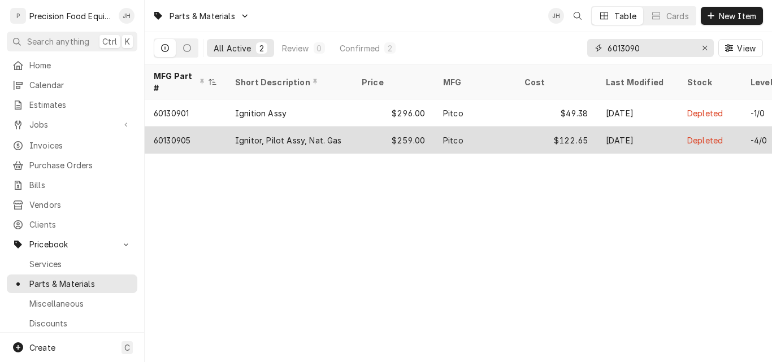
type input "6013090"
click at [210, 127] on div "60130905" at bounding box center [185, 140] width 81 height 27
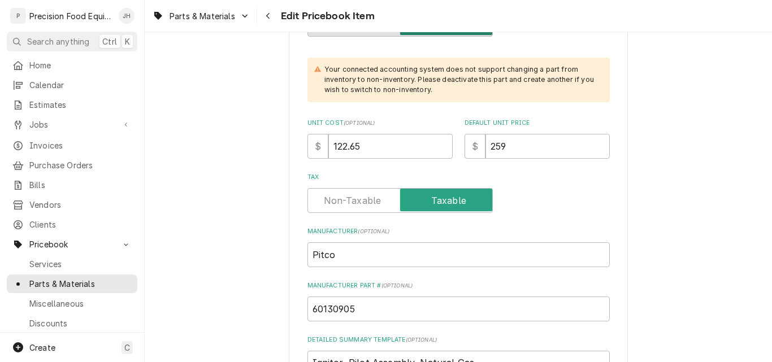
scroll to position [339, 0]
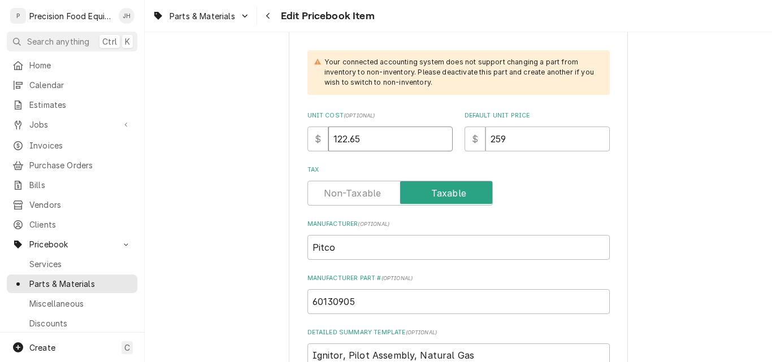
drag, startPoint x: 387, startPoint y: 148, endPoint x: 278, endPoint y: 147, distance: 108.6
type textarea "x"
type input "1"
type textarea "x"
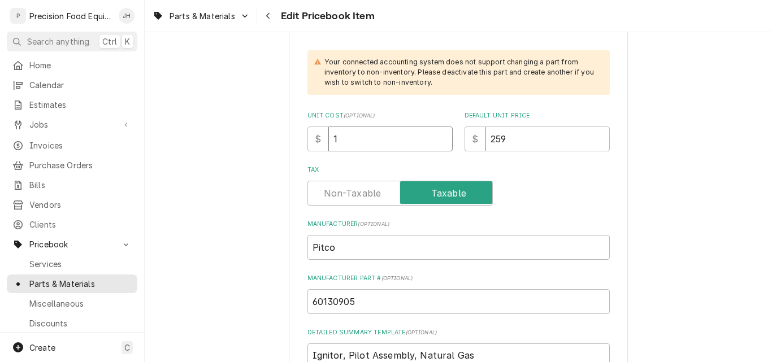
type input "13"
type textarea "x"
type input "133"
type textarea "x"
type input "133.9"
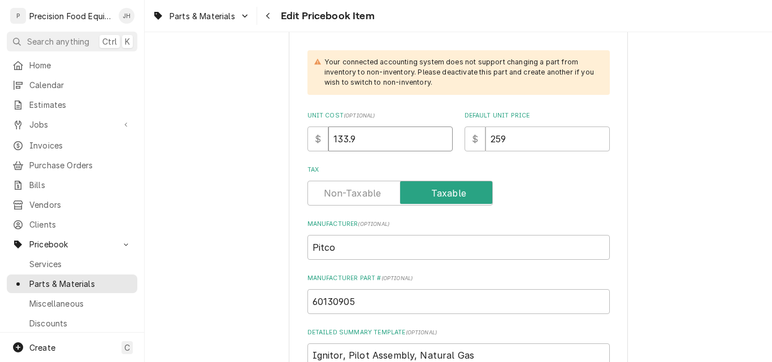
type textarea "x"
type input "133.96"
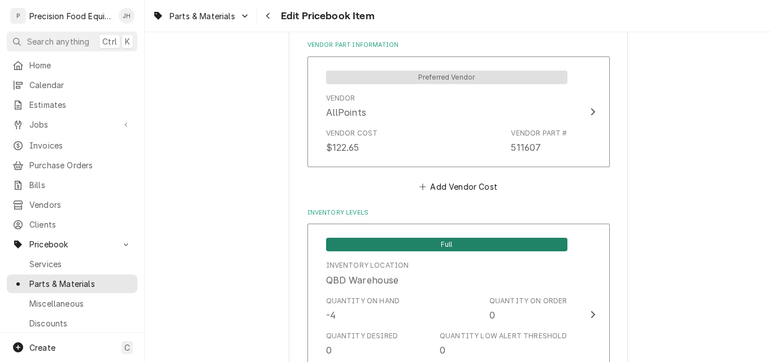
scroll to position [961, 0]
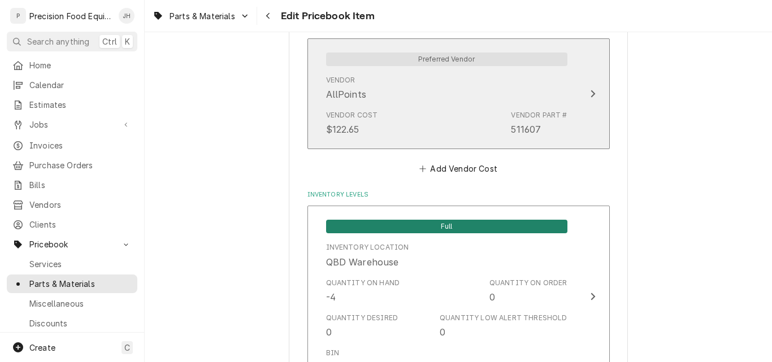
click at [426, 98] on div "Vendor AllPoints" at bounding box center [446, 88] width 241 height 35
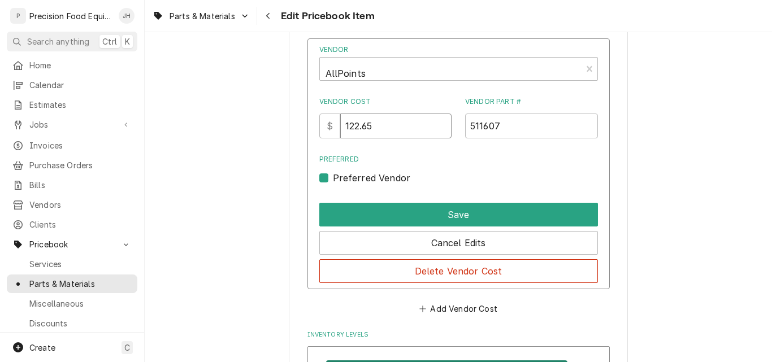
drag, startPoint x: 393, startPoint y: 125, endPoint x: 325, endPoint y: 124, distance: 69.0
click at [325, 124] on div "$ 122.65" at bounding box center [385, 126] width 133 height 25
type input "133.96"
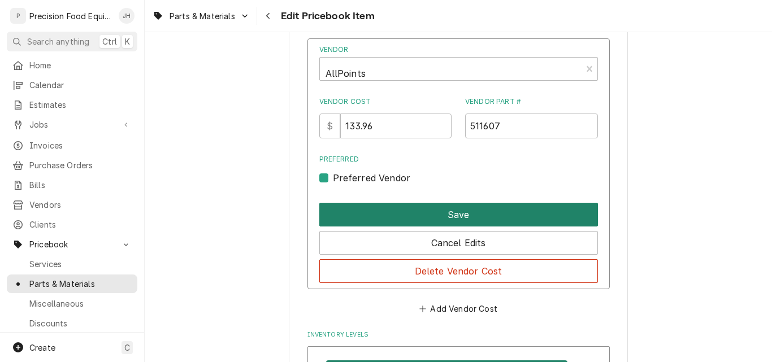
click at [421, 216] on button "Save" at bounding box center [458, 215] width 279 height 24
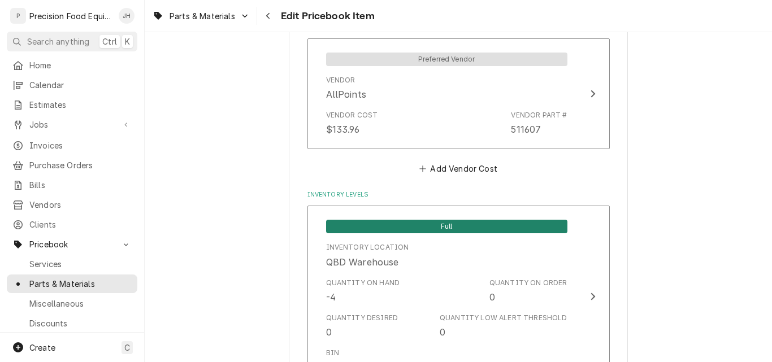
scroll to position [1187, 0]
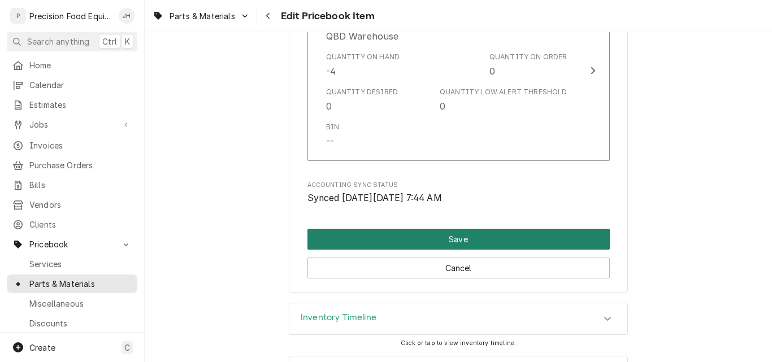
click at [466, 238] on button "Save" at bounding box center [459, 239] width 302 height 21
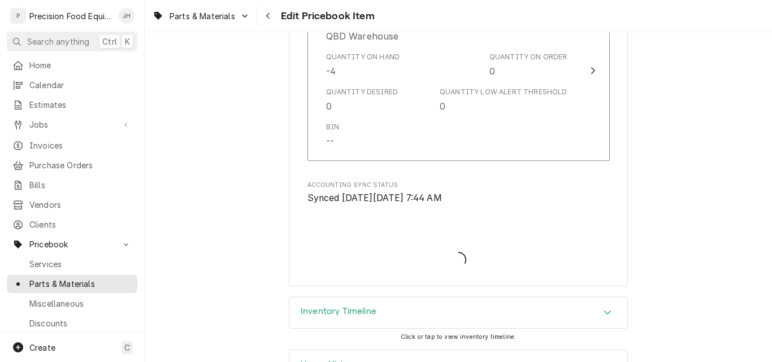
type textarea "x"
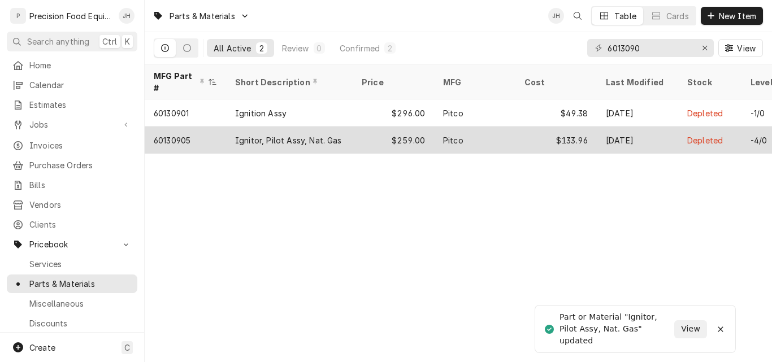
click at [319, 135] on div "Ignitor, Pilot Assy, Nat. Gas" at bounding box center [288, 141] width 107 height 12
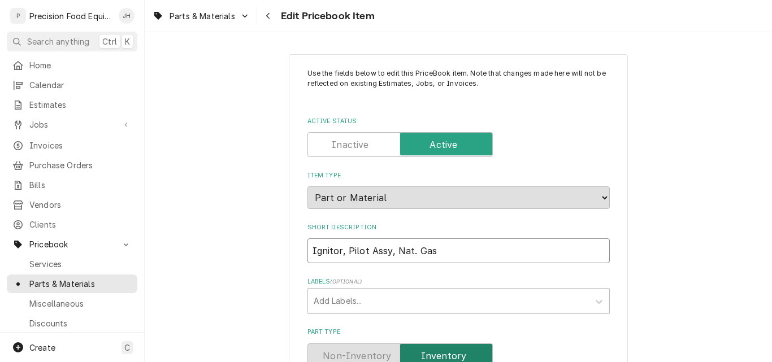
drag, startPoint x: 430, startPoint y: 254, endPoint x: 286, endPoint y: 246, distance: 144.4
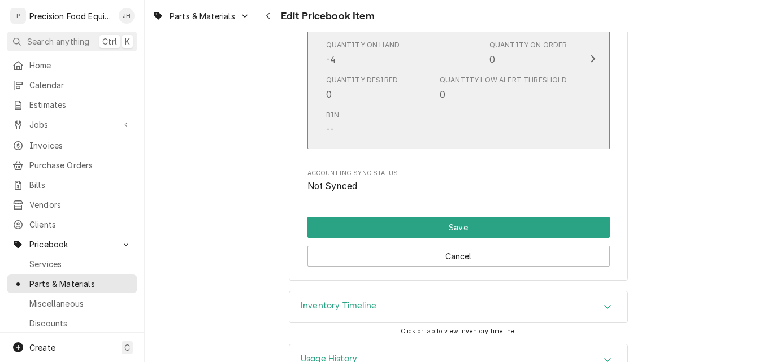
scroll to position [1234, 0]
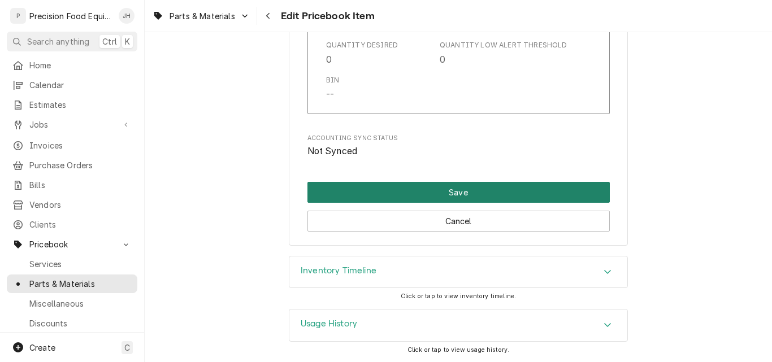
click at [455, 195] on button "Save" at bounding box center [459, 192] width 302 height 21
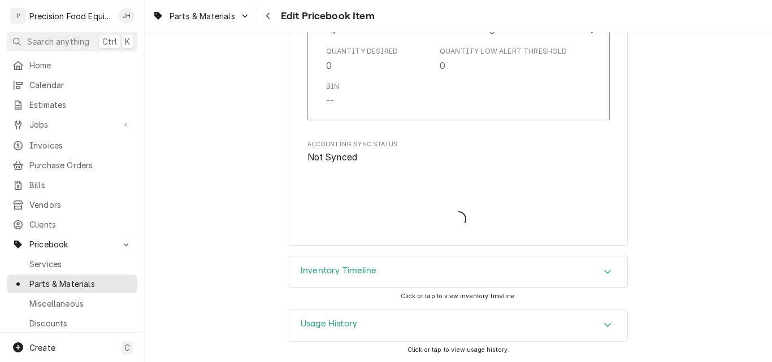
scroll to position [1228, 0]
type textarea "x"
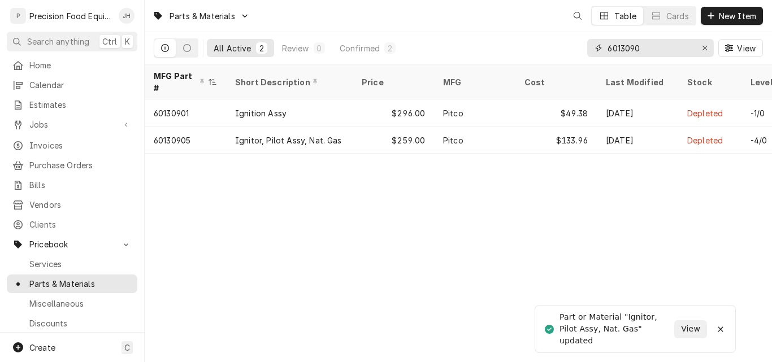
drag, startPoint x: 670, startPoint y: 45, endPoint x: 542, endPoint y: 52, distance: 128.5
click at [542, 52] on div "All Active 2 Review 0 Confirmed 2 6013090 View" at bounding box center [458, 48] width 609 height 32
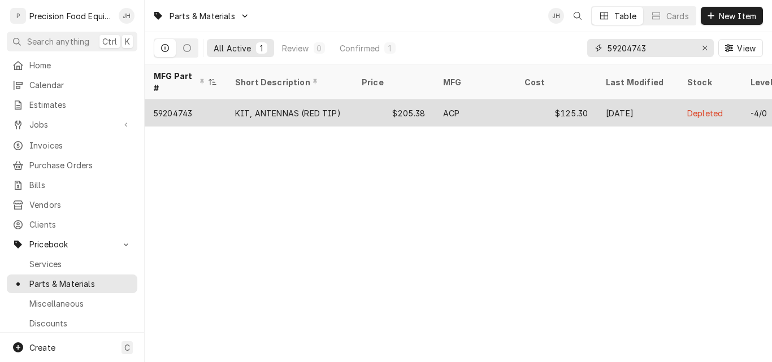
type input "59204743"
click at [465, 102] on div "ACP" at bounding box center [474, 113] width 81 height 27
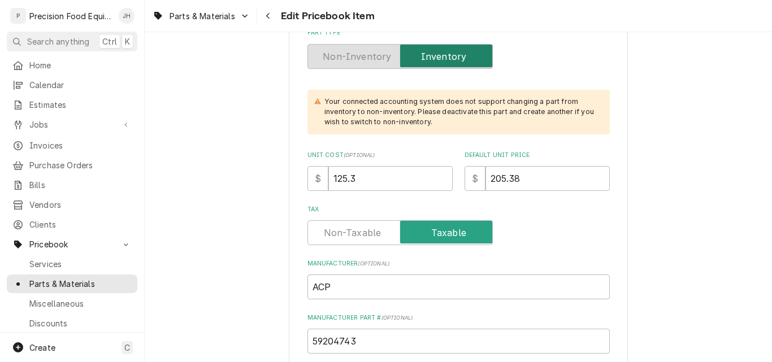
scroll to position [339, 0]
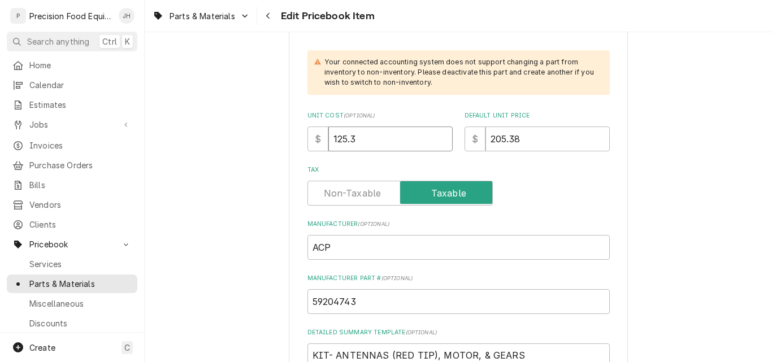
drag, startPoint x: 395, startPoint y: 144, endPoint x: 241, endPoint y: 126, distance: 154.8
type input "10"
type textarea "x"
type input "108"
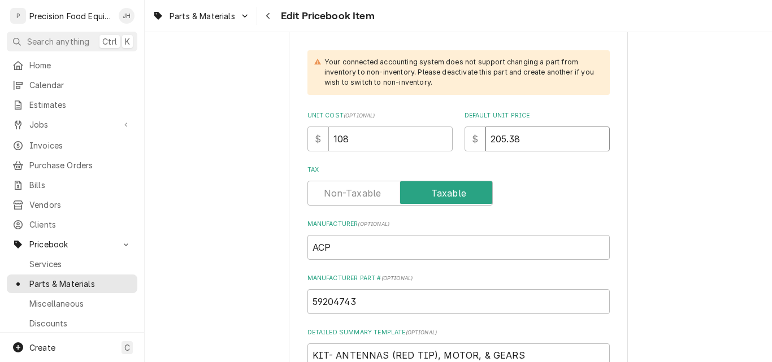
type textarea "x"
type input "21"
type textarea "x"
type input "216"
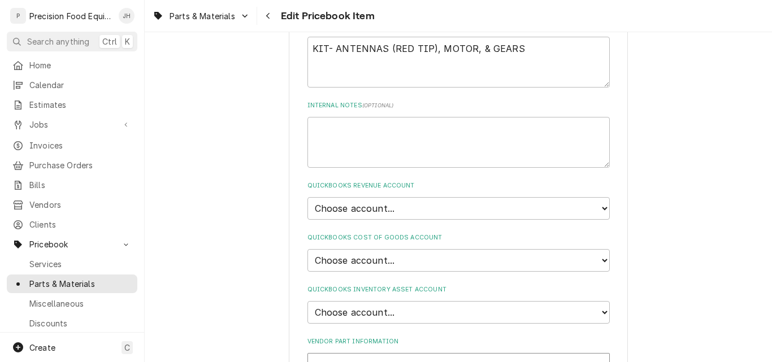
scroll to position [678, 0]
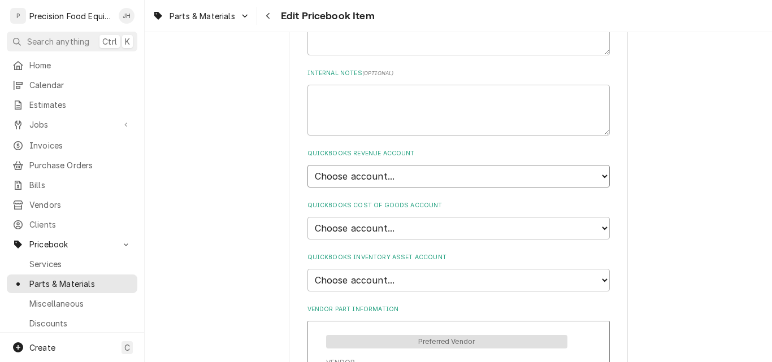
click at [405, 180] on select "Choose account... Discount Income Misc Income Non taxable issues 46600: Parts a…" at bounding box center [459, 176] width 302 height 23
select select "8000000A-1210141275"
click at [308, 165] on select "Choose account... Discount Income Misc Income Non taxable issues 46600: Parts a…" at bounding box center [459, 176] width 302 height 23
type textarea "x"
click at [390, 230] on select "Choose account... Loss Expense Loss Expense 11/3/2014 Loss Expense 11/4/2014 Co…" at bounding box center [459, 228] width 302 height 23
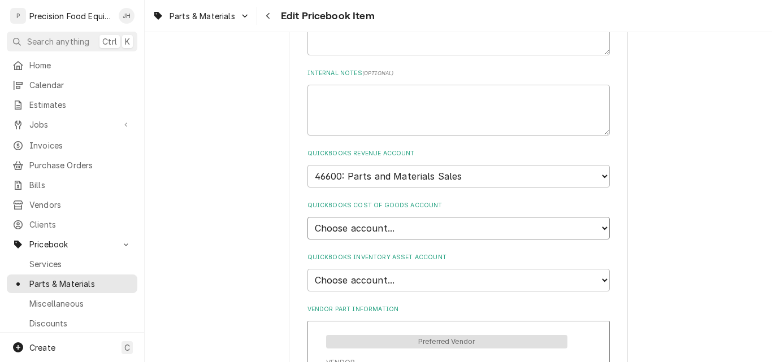
select select "80000023-1210145225"
click at [308, 217] on select "Choose account... Loss Expense Loss Expense 11/3/2014 Loss Expense 11/4/2014 Co…" at bounding box center [459, 228] width 302 height 23
type textarea "x"
click at [373, 279] on select "Choose account... Undeposited Funds Inventory Asset Payroll Asset" at bounding box center [459, 280] width 302 height 23
select select "80000022-1210145225"
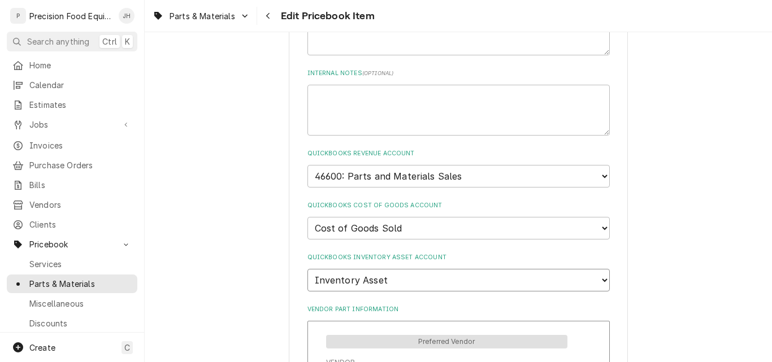
click at [308, 269] on select "Choose account... Undeposited Funds Inventory Asset Payroll Asset" at bounding box center [459, 280] width 302 height 23
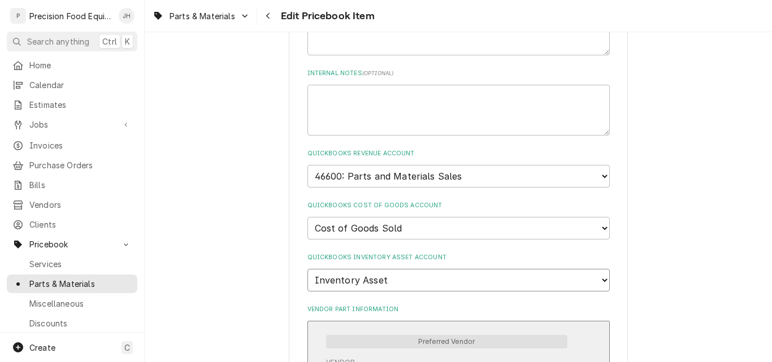
type textarea "x"
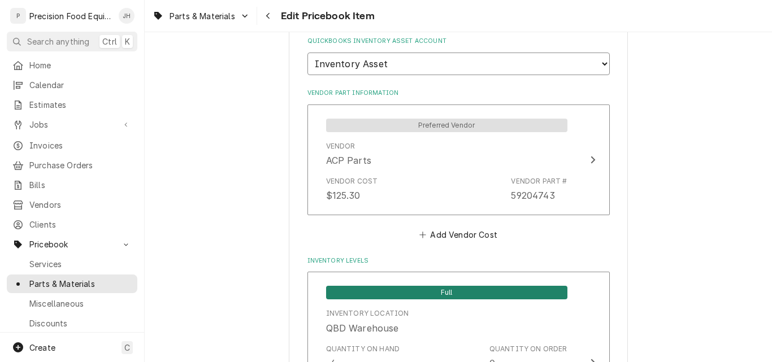
scroll to position [905, 0]
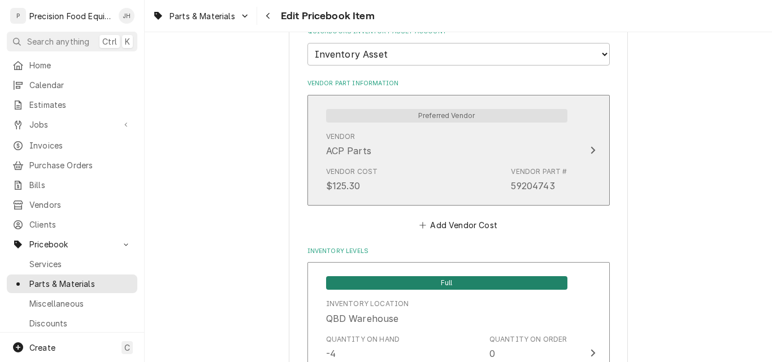
click at [410, 162] on div "Vendor Cost $125.30 Vendor Part # 59204743" at bounding box center [446, 179] width 241 height 35
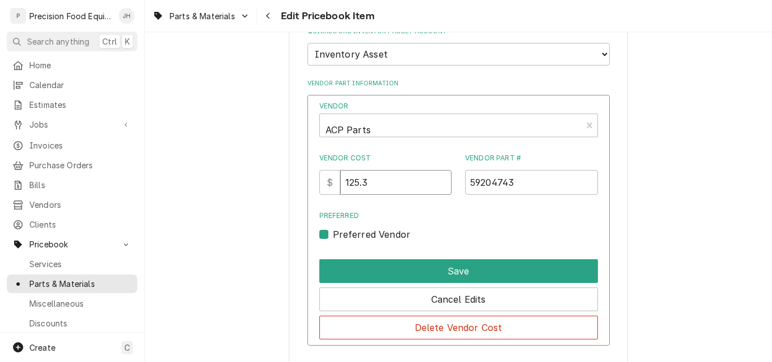
drag, startPoint x: 392, startPoint y: 183, endPoint x: 328, endPoint y: 195, distance: 65.1
click at [328, 195] on div "Vendor ACP Parts Vendor Cost $ 125.3 Vendor Part # 59204743 Preferred Preferred…" at bounding box center [458, 171] width 279 height 141
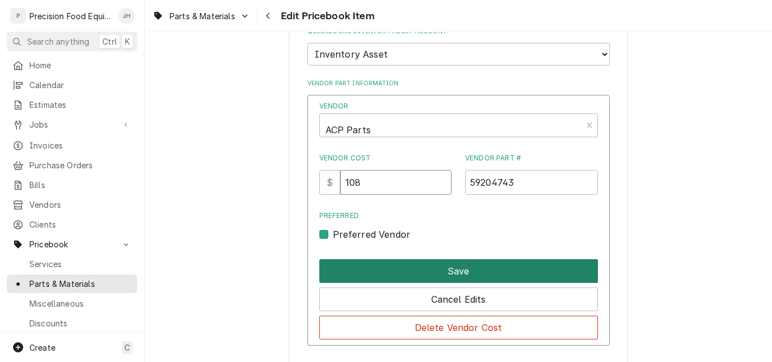
type input "108"
click at [435, 266] on button "Save" at bounding box center [458, 272] width 279 height 24
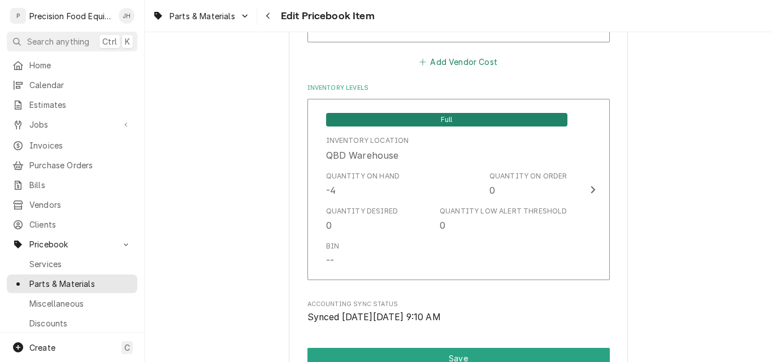
scroll to position [1131, 0]
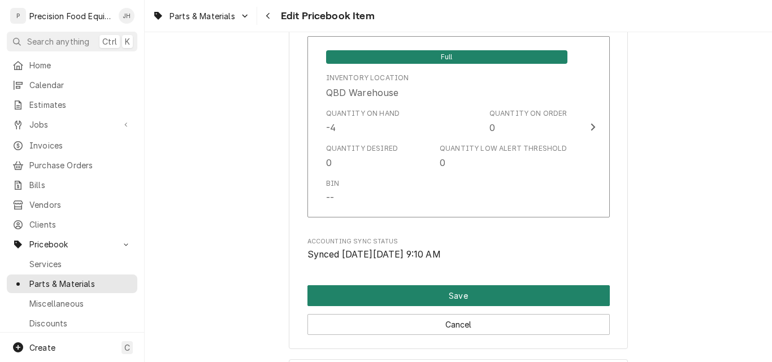
click at [453, 291] on button "Save" at bounding box center [459, 296] width 302 height 21
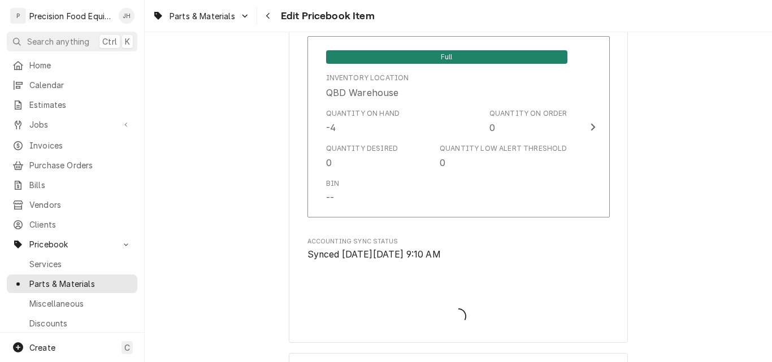
type textarea "x"
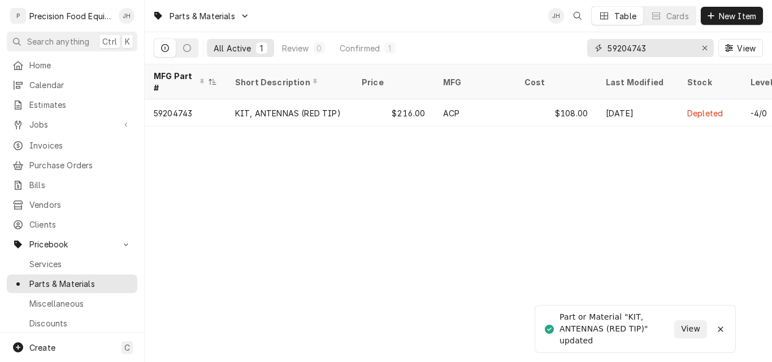
drag, startPoint x: 672, startPoint y: 48, endPoint x: 573, endPoint y: 49, distance: 99.5
click at [573, 49] on div "All Active 1 Review 0 Confirmed 1 59204743 View" at bounding box center [458, 48] width 609 height 32
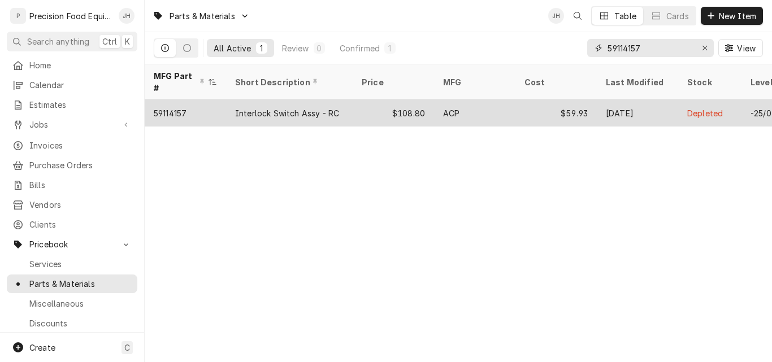
type input "59114157"
click at [359, 100] on div "$108.80" at bounding box center [393, 113] width 81 height 27
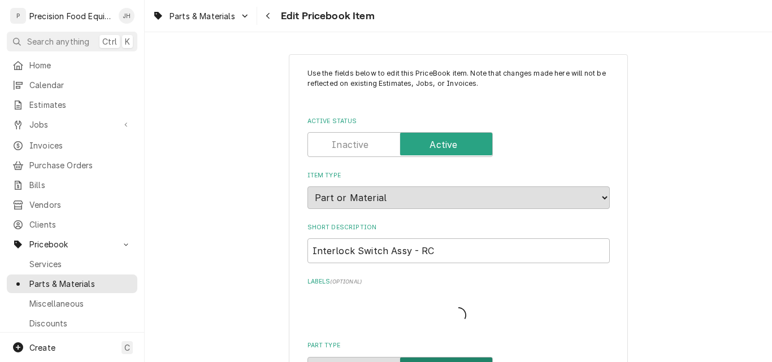
type textarea "x"
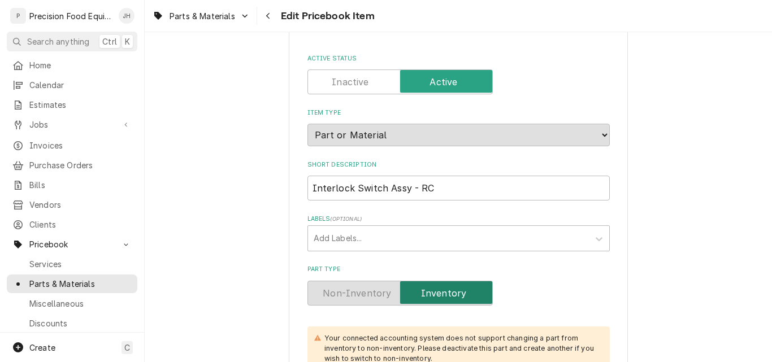
scroll to position [226, 0]
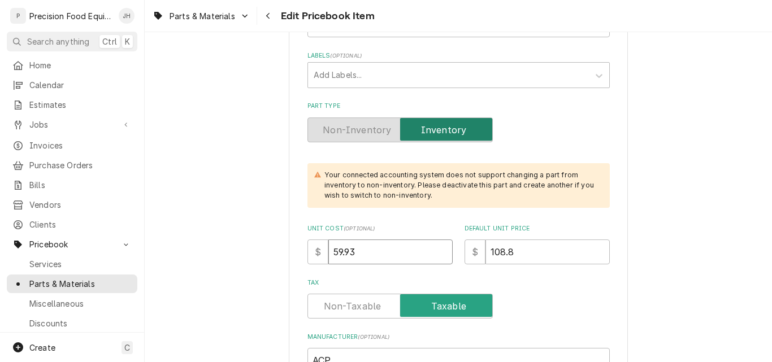
drag, startPoint x: 380, startPoint y: 253, endPoint x: 218, endPoint y: 257, distance: 162.3
type input "6"
type textarea "x"
type input "64"
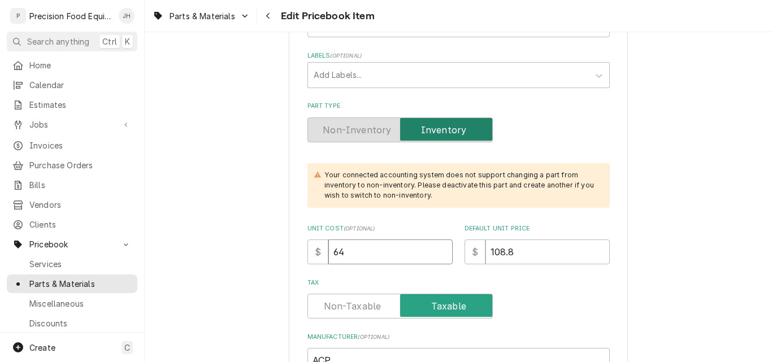
type textarea "x"
type input "64.8"
type textarea "x"
type input "64.80"
type textarea "x"
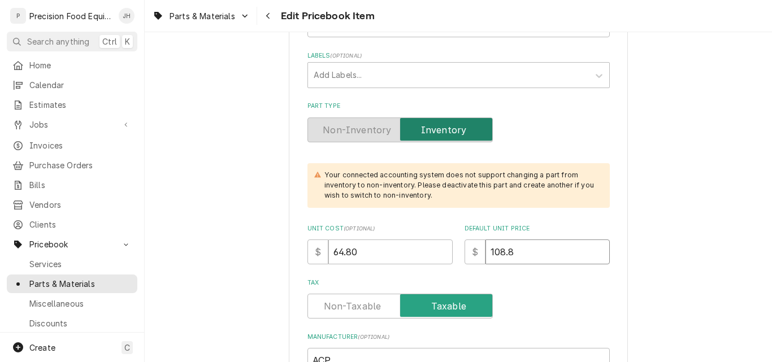
type input "1"
type textarea "x"
type input "12"
type textarea "x"
type input "129"
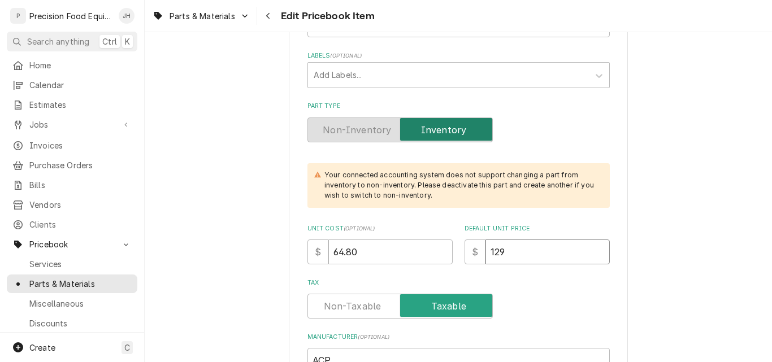
type textarea "x"
type input "129.60"
type textarea "x"
type input "129.60"
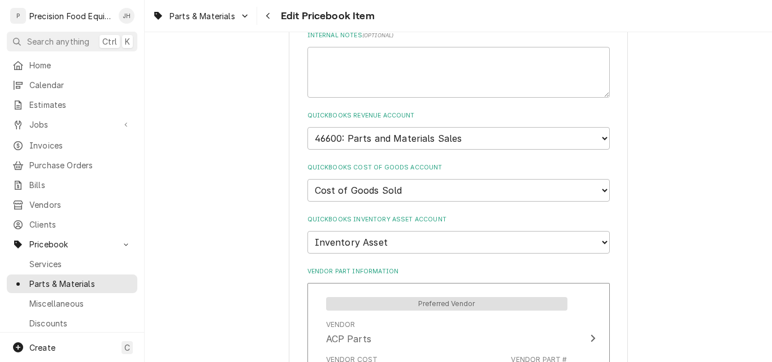
scroll to position [905, 0]
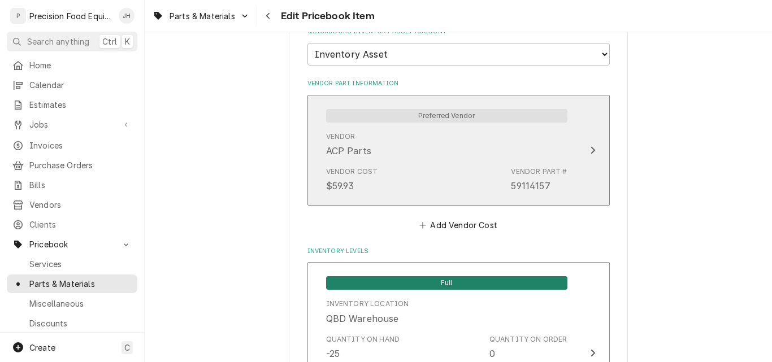
click at [436, 146] on div "Vendor ACP Parts" at bounding box center [446, 144] width 241 height 35
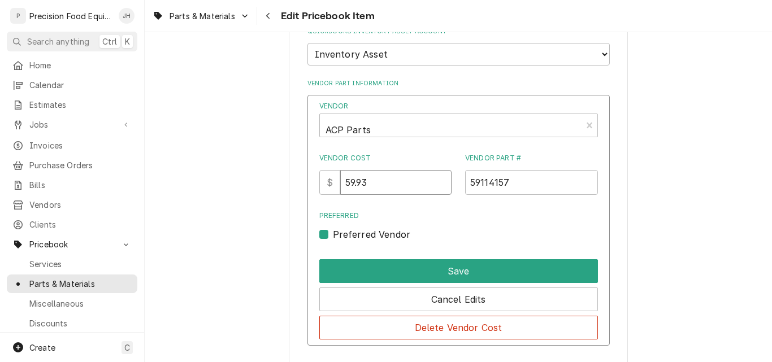
drag, startPoint x: 388, startPoint y: 185, endPoint x: 299, endPoint y: 189, distance: 88.9
type input "64.80"
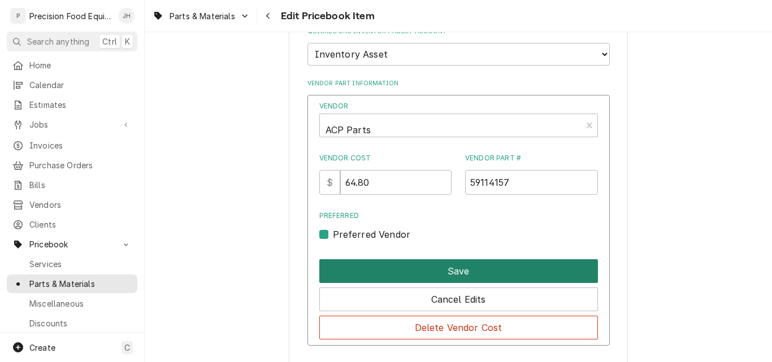
click at [404, 266] on button "Save" at bounding box center [458, 272] width 279 height 24
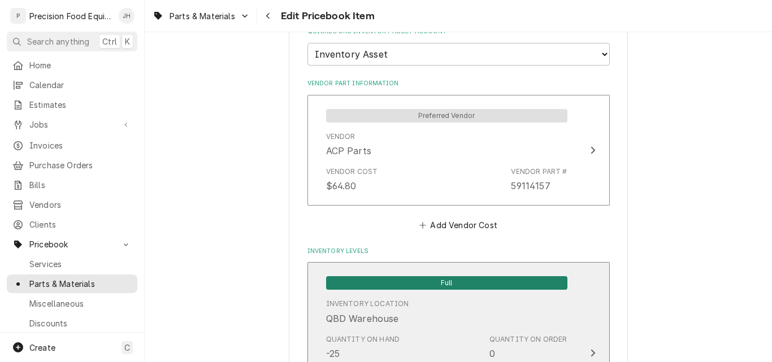
scroll to position [1187, 0]
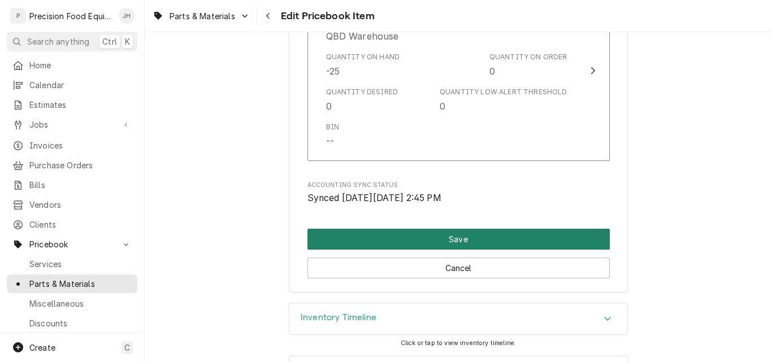
click at [437, 243] on button "Save" at bounding box center [459, 239] width 302 height 21
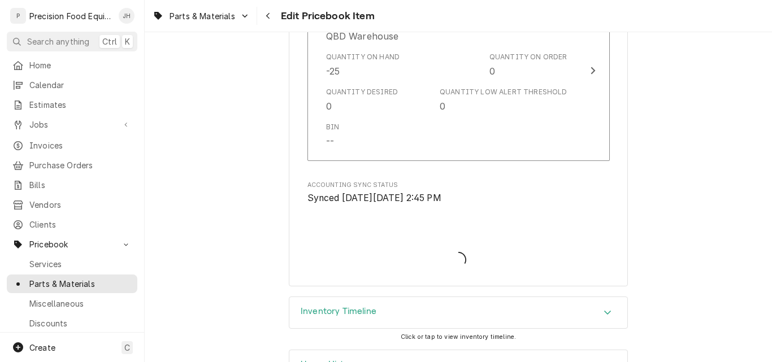
type textarea "x"
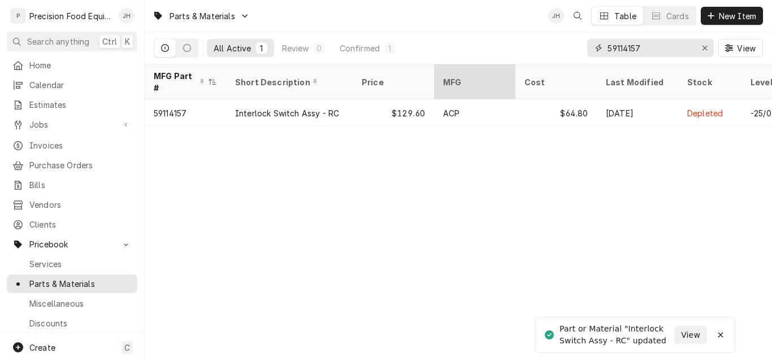
drag, startPoint x: 656, startPoint y: 53, endPoint x: 496, endPoint y: 67, distance: 160.6
click at [496, 67] on div "Parts & Materials JH Table Cards New Item All Active 1 Review 0 Confirmed 1 591…" at bounding box center [459, 181] width 628 height 362
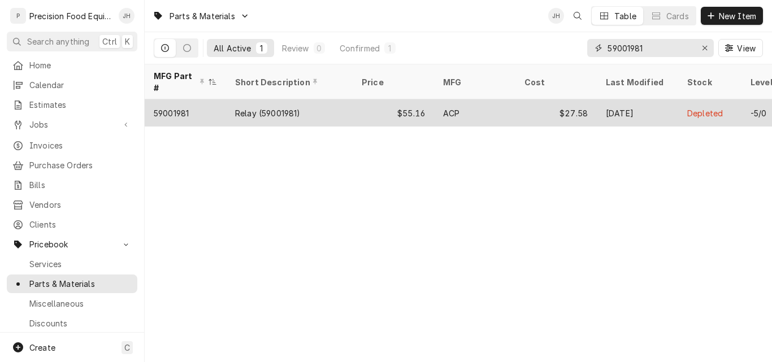
type input "59001981"
click at [375, 100] on div "$55.16" at bounding box center [393, 113] width 81 height 27
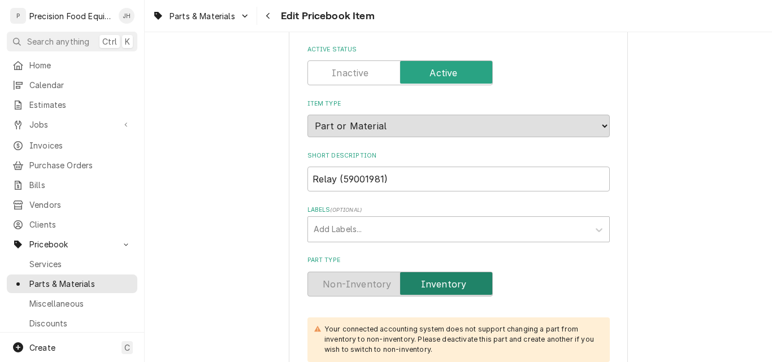
scroll to position [113, 0]
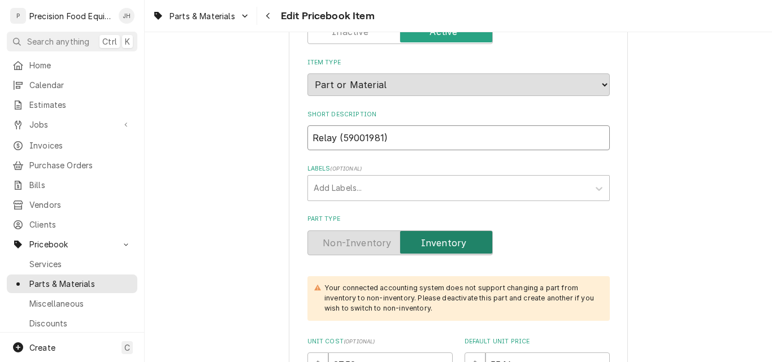
click at [342, 137] on input "Relay (59001981)" at bounding box center [459, 138] width 302 height 25
drag, startPoint x: 331, startPoint y: 137, endPoint x: 456, endPoint y: 131, distance: 124.5
click at [456, 131] on input "Relay (59001981)" at bounding box center [459, 138] width 302 height 25
type textarea "x"
type input "Relay"
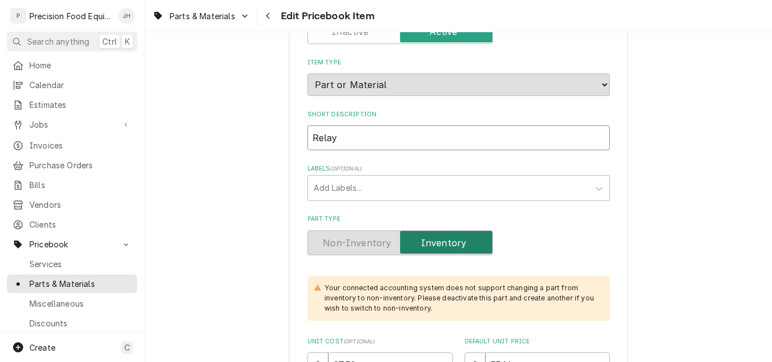
type textarea "x"
type input "Relay -"
type textarea "x"
type input "Relay -"
type textarea "x"
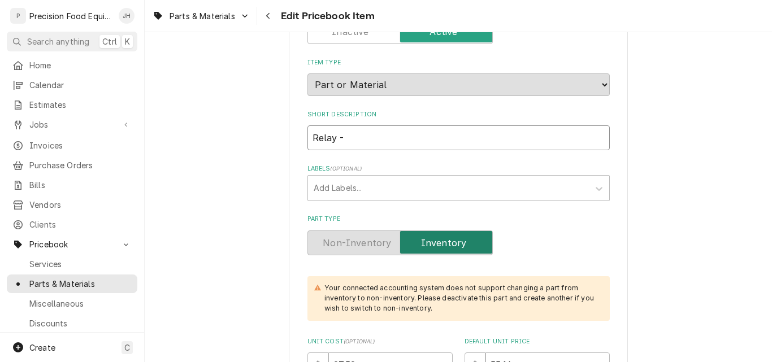
type input "Relay - H"
type textarea "x"
type input "Relay - He"
type textarea "x"
type input "Relay - Hea"
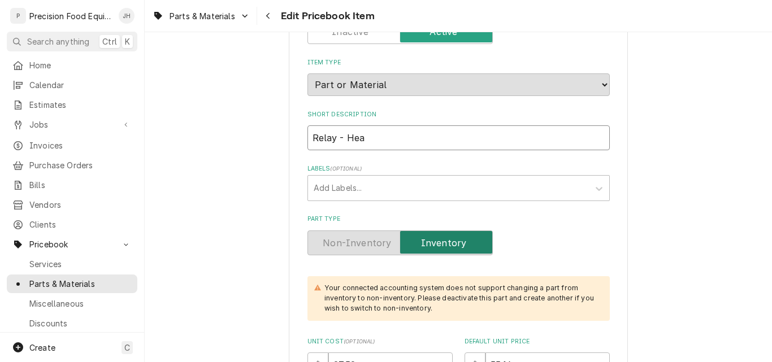
type textarea "x"
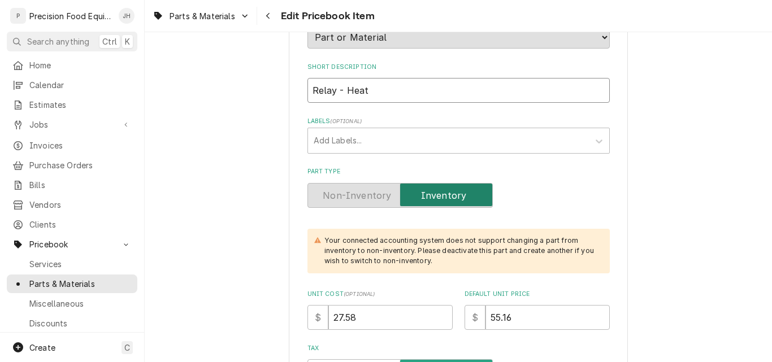
scroll to position [283, 0]
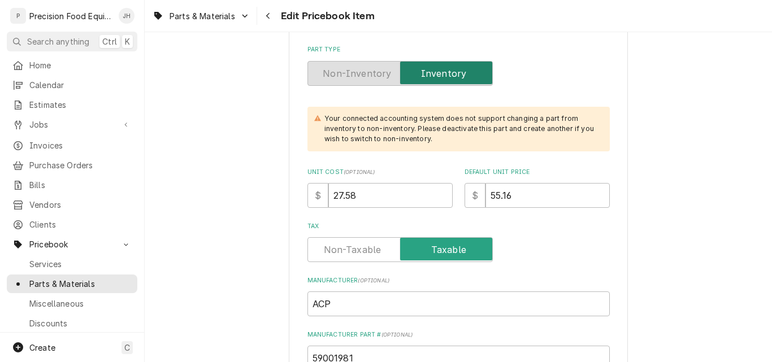
type input "Relay - Heat"
drag, startPoint x: 389, startPoint y: 204, endPoint x: 306, endPoint y: 200, distance: 83.2
click at [308, 200] on div "$ 27.58" at bounding box center [380, 195] width 145 height 25
type textarea "x"
type input "2"
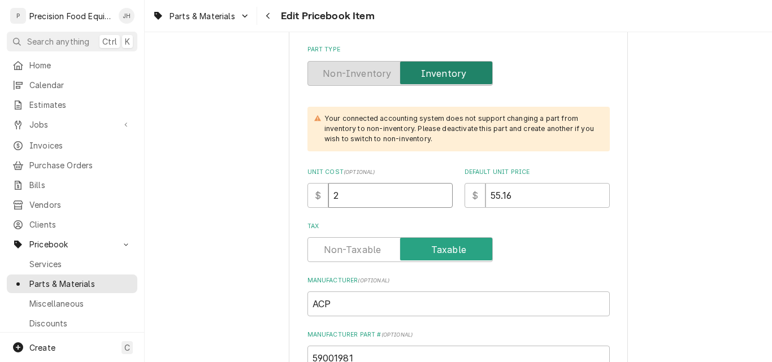
type textarea "x"
type input "28"
type textarea "x"
type input "28.2"
type textarea "x"
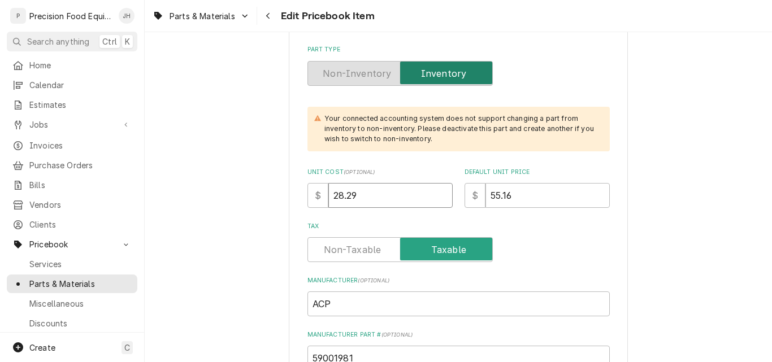
type input "28.29"
type textarea "x"
type input "5"
type textarea "x"
type input "58"
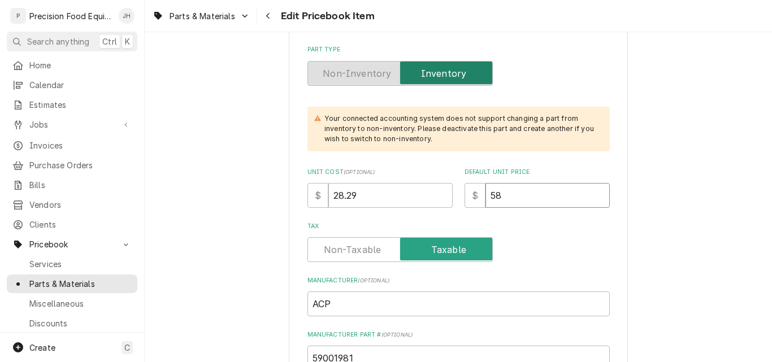
type textarea "x"
type input ".58"
type textarea "x"
type input "56.58"
type textarea "x"
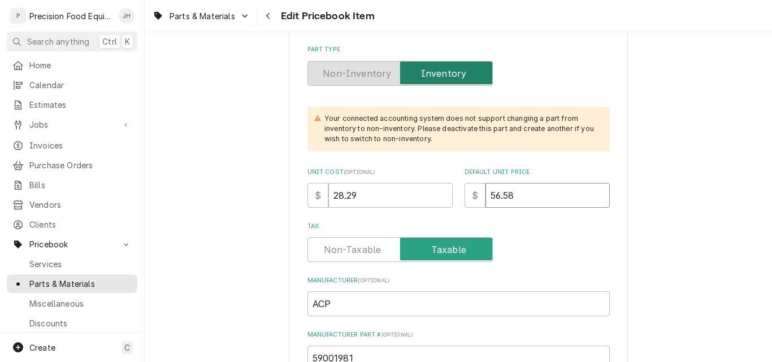
type input "56.58"
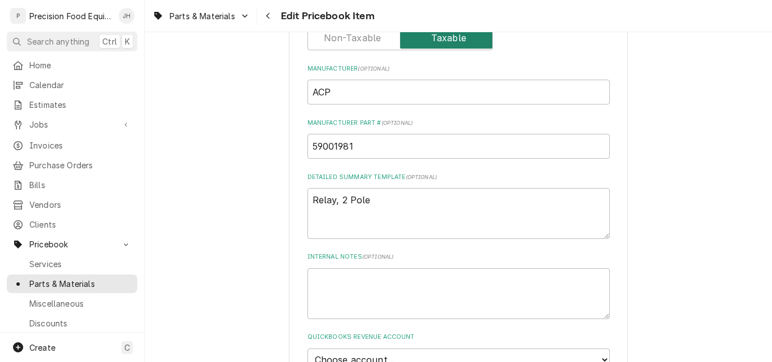
scroll to position [622, 0]
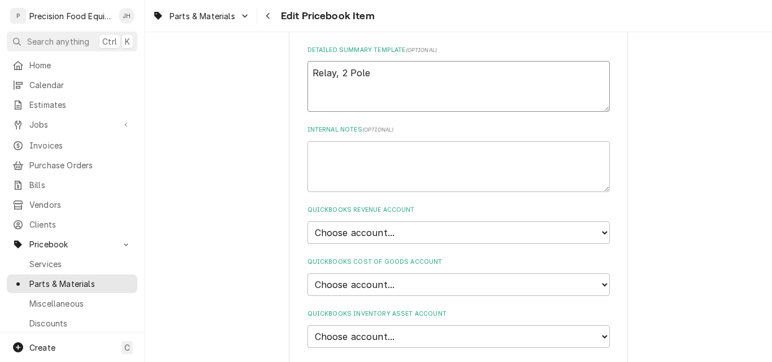
click at [392, 76] on textarea "Relay, 2 Pole" at bounding box center [459, 86] width 302 height 51
type textarea "Relay, 2 Pole,"
type textarea "x"
type textarea "Relay, 2 Pole, H"
type textarea "x"
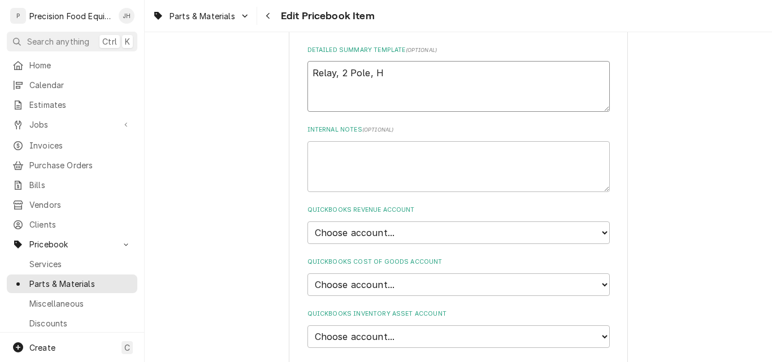
type textarea "Relay, 2 Pole, He"
type textarea "x"
type textarea "Relay, 2 Pole, Hea"
type textarea "x"
type textarea "Relay, 2 Pole, Heat"
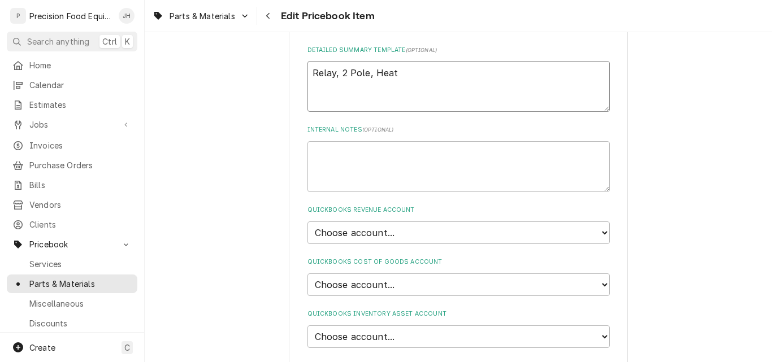
type textarea "x"
type textarea "Relay, 2 Pole, Heatd"
type textarea "x"
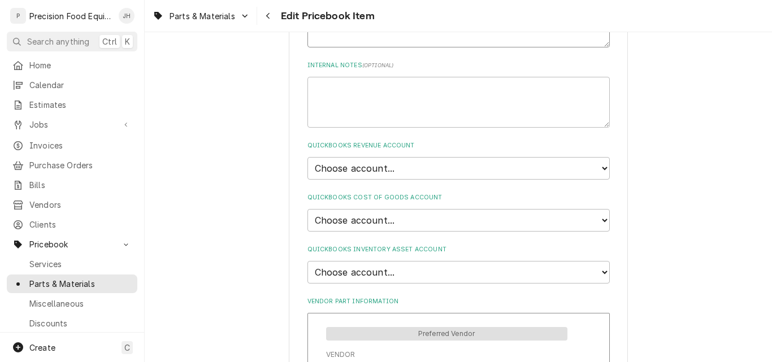
scroll to position [735, 0]
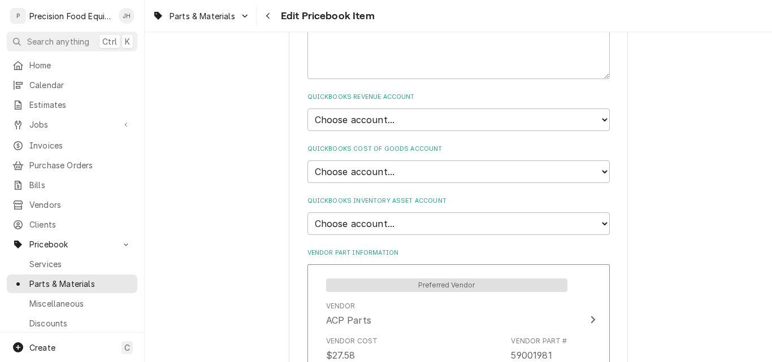
type textarea "Relay, 2 Pole, Heat"
click at [418, 118] on select "Choose account... Discount Income Misc Income Non taxable issues 46600: Parts a…" at bounding box center [459, 120] width 302 height 23
select select "8000000A-1210141275"
click at [308, 109] on select "Choose account... Discount Income Misc Income Non taxable issues 46600: Parts a…" at bounding box center [459, 120] width 302 height 23
type textarea "x"
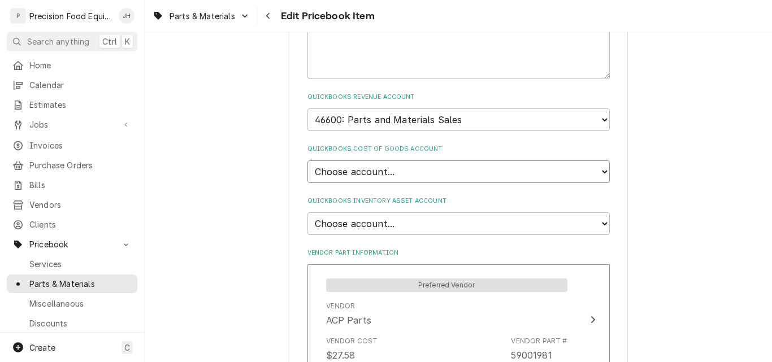
click at [409, 175] on select "Choose account... Loss Expense Loss Expense 11/3/2014 Loss Expense 11/4/2014 Co…" at bounding box center [459, 172] width 302 height 23
select select "80000023-1210145225"
click at [308, 161] on select "Choose account... Loss Expense Loss Expense 11/3/2014 Loss Expense 11/4/2014 Co…" at bounding box center [459, 172] width 302 height 23
type textarea "x"
click at [413, 223] on select "Choose account... Undeposited Funds Inventory Asset Payroll Asset" at bounding box center [459, 224] width 302 height 23
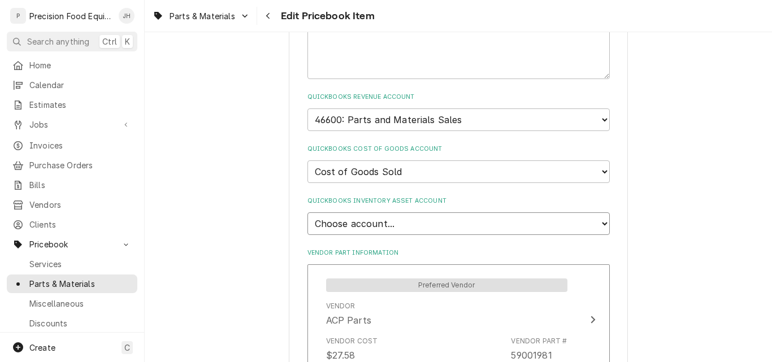
select select "80000022-1210145225"
click at [308, 213] on select "Choose account... Undeposited Funds Inventory Asset Payroll Asset" at bounding box center [459, 224] width 302 height 23
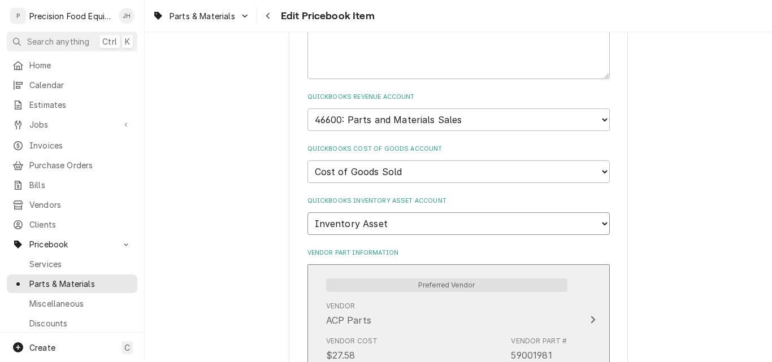
type textarea "x"
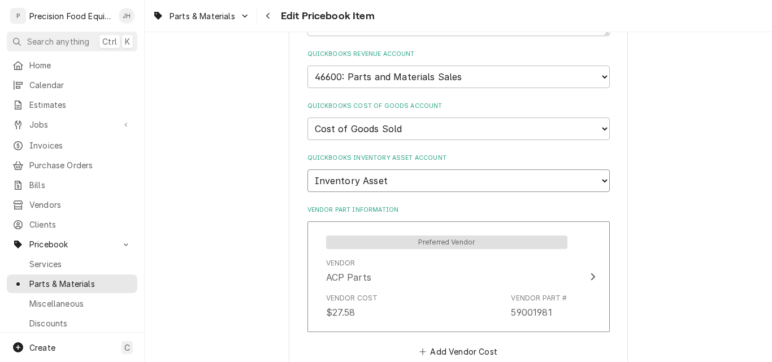
scroll to position [905, 0]
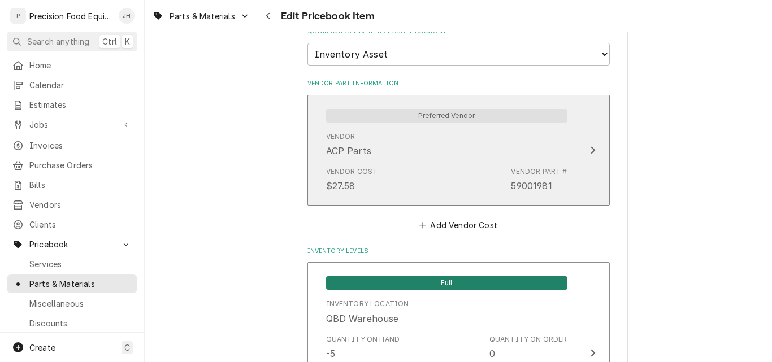
click at [421, 178] on div "Vendor Cost $27.58 Vendor Part # 59001981" at bounding box center [446, 179] width 241 height 35
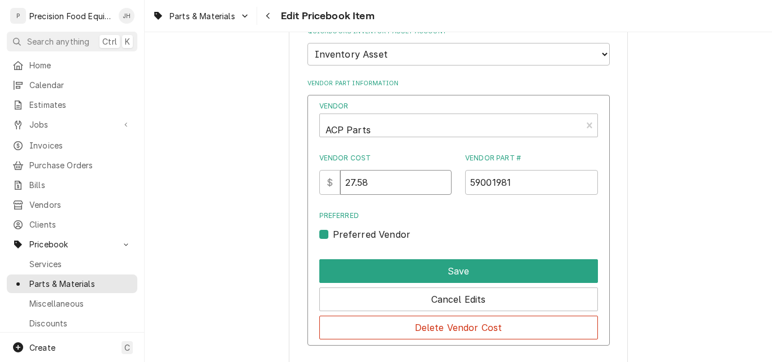
drag, startPoint x: 396, startPoint y: 186, endPoint x: 279, endPoint y: 189, distance: 117.1
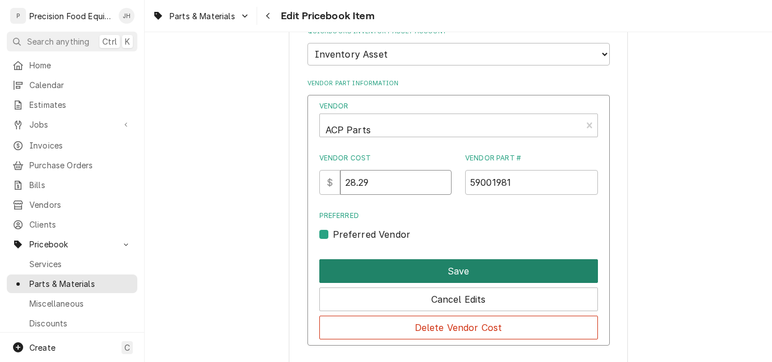
type input "28.29"
click at [417, 273] on button "Save" at bounding box center [458, 272] width 279 height 24
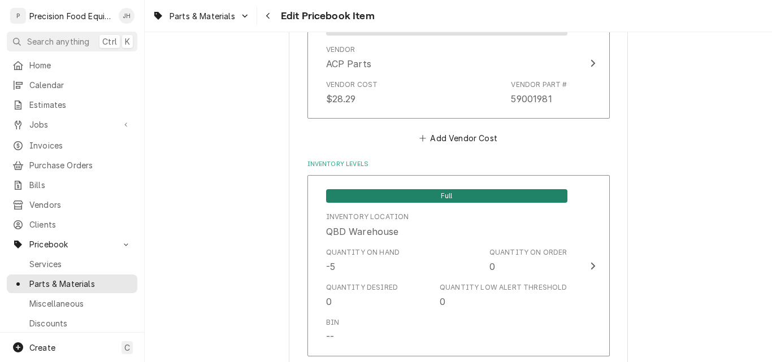
scroll to position [1187, 0]
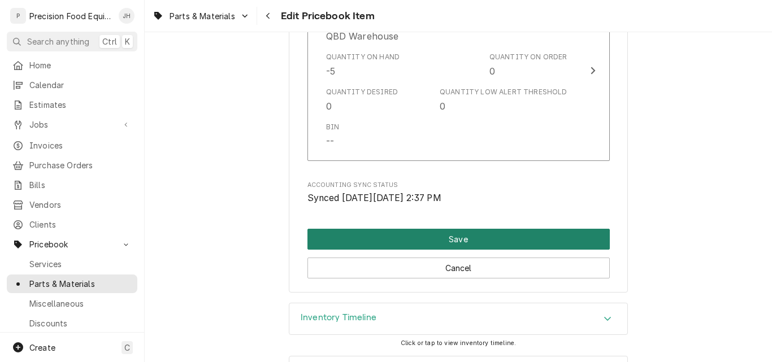
click at [457, 237] on button "Save" at bounding box center [459, 239] width 302 height 21
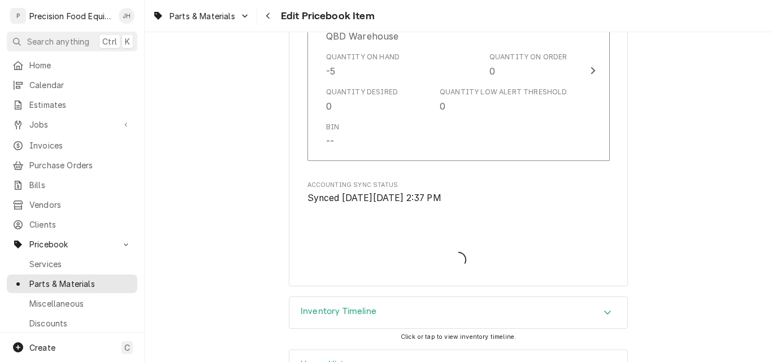
type textarea "x"
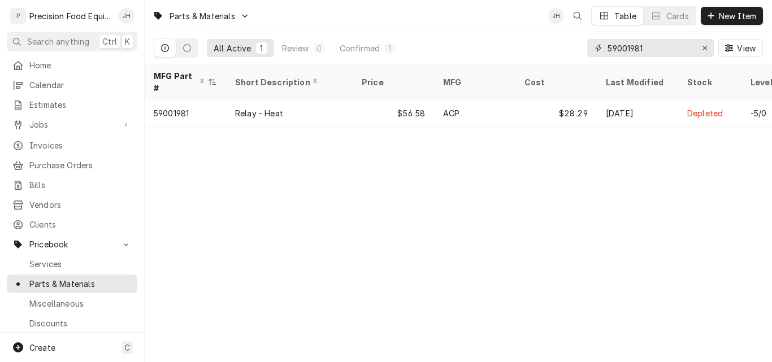
drag, startPoint x: 669, startPoint y: 51, endPoint x: 531, endPoint y: 59, distance: 138.2
click at [534, 59] on div "All Active 1 Review 0 Confirmed 1 59001981 View" at bounding box center [458, 48] width 609 height 32
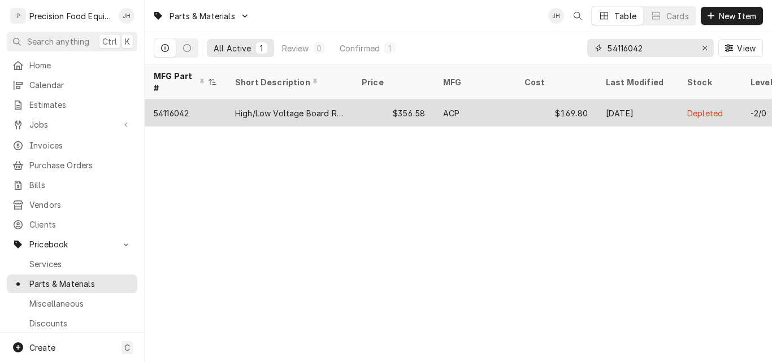
type input "54116042"
click at [435, 100] on div "ACP" at bounding box center [474, 113] width 81 height 27
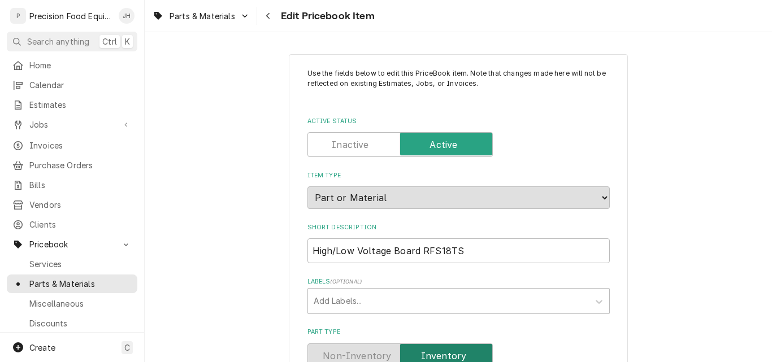
scroll to position [226, 0]
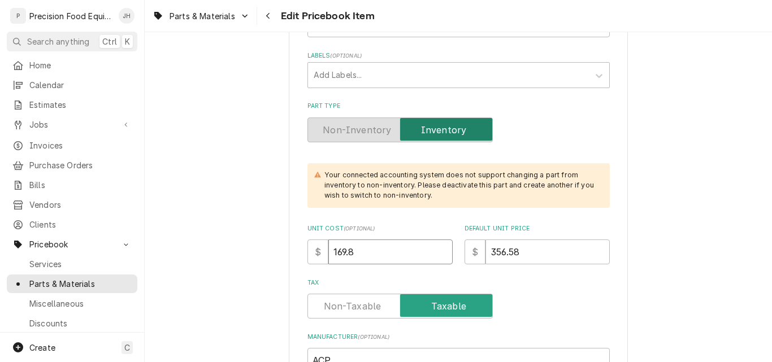
drag, startPoint x: 362, startPoint y: 258, endPoint x: 271, endPoint y: 255, distance: 91.1
type textarea "x"
type input "1"
type textarea "x"
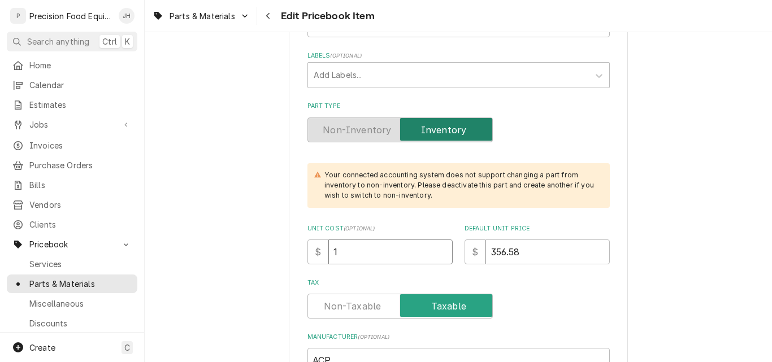
type input "17"
type textarea "x"
type input "174"
type textarea "x"
type input "174.60"
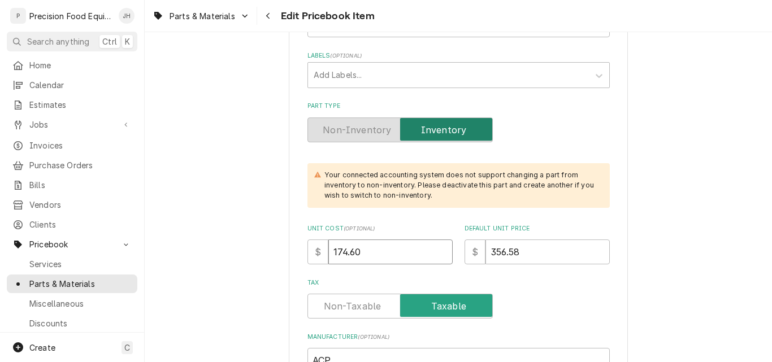
type textarea "x"
type input "174.60"
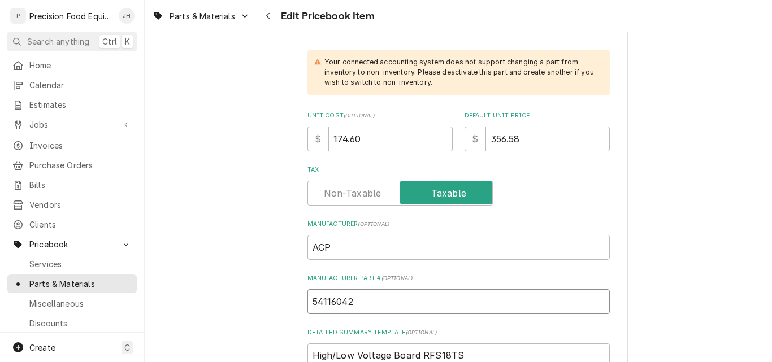
drag, startPoint x: 348, startPoint y: 305, endPoint x: 306, endPoint y: 305, distance: 41.8
click at [308, 305] on input "54116042" at bounding box center [459, 301] width 302 height 25
drag, startPoint x: 525, startPoint y: 141, endPoint x: 440, endPoint y: 144, distance: 85.4
click at [440, 144] on div "Unit Cost ( optional ) $ 174.60 Default Unit Price $ 356.58" at bounding box center [459, 131] width 302 height 40
type textarea "x"
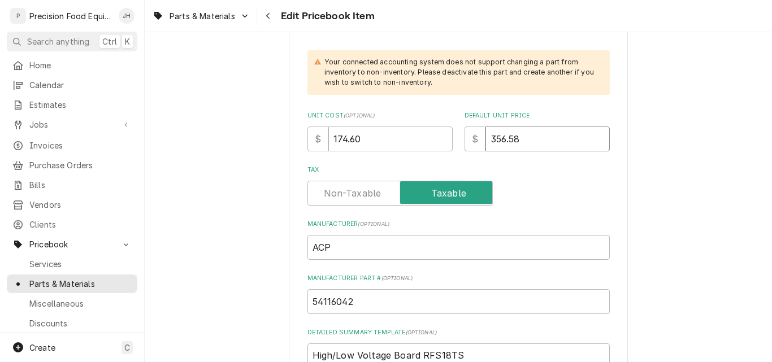
type input "3"
type textarea "x"
type input "35"
type textarea "x"
type input "359"
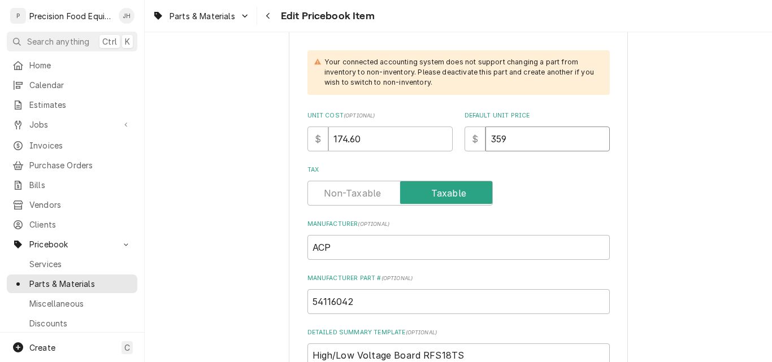
type textarea "x"
type input "359.2"
type textarea "x"
type input "359.20"
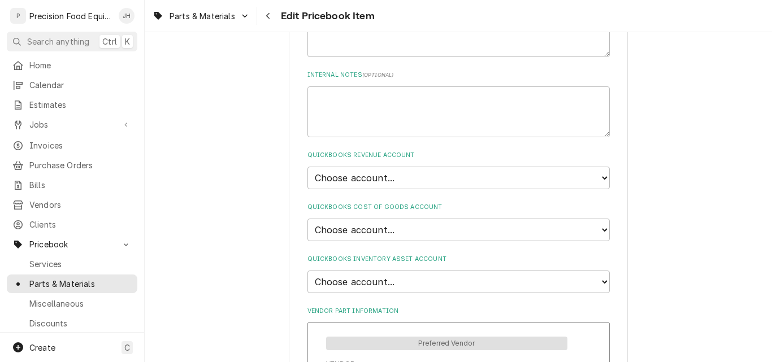
scroll to position [678, 0]
click at [417, 179] on select "Choose account... Discount Income Misc Income Non taxable issues 46600: Parts a…" at bounding box center [459, 176] width 302 height 23
select select "8000000A-1210141275"
click at [308, 165] on select "Choose account... Discount Income Misc Income Non taxable issues 46600: Parts a…" at bounding box center [459, 176] width 302 height 23
type textarea "x"
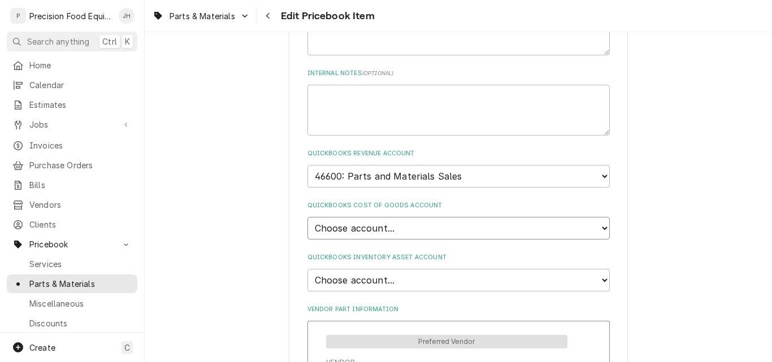
click at [406, 228] on select "Choose account... Loss Expense Loss Expense [DATE] Loss Expense [DATE] Cost of …" at bounding box center [459, 228] width 302 height 23
select select "80000023-1210145225"
click at [308, 217] on select "Choose account... Loss Expense Loss Expense [DATE] Loss Expense [DATE] Cost of …" at bounding box center [459, 228] width 302 height 23
type textarea "x"
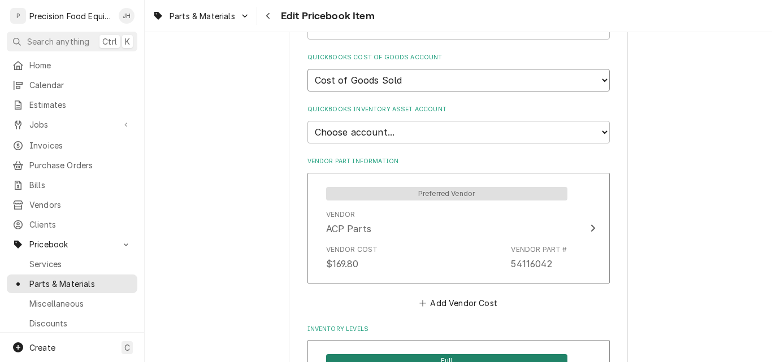
scroll to position [848, 0]
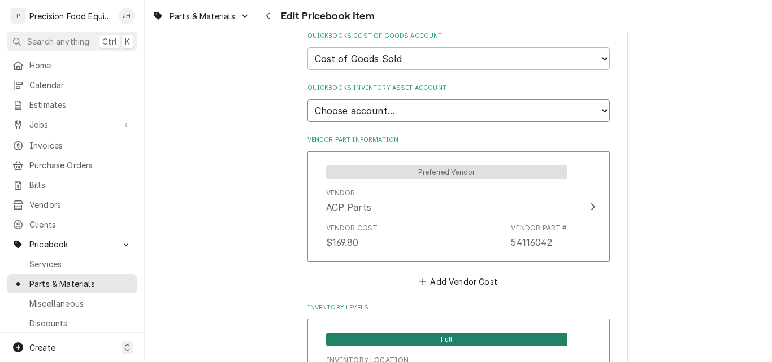
click at [453, 113] on select "Choose account... Undeposited Funds Inventory Asset Payroll Asset" at bounding box center [459, 111] width 302 height 23
select select "80000022-1210145225"
click at [308, 100] on select "Choose account... Undeposited Funds Inventory Asset Payroll Asset" at bounding box center [459, 111] width 302 height 23
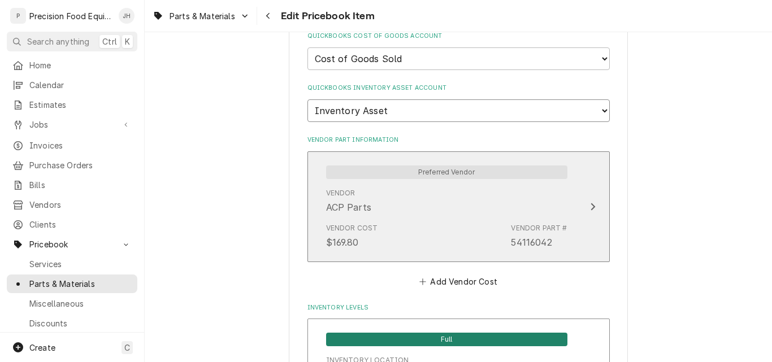
type textarea "x"
click at [421, 222] on div "Vendor Cost $169.80 Vendor Part # 54116042" at bounding box center [446, 236] width 241 height 35
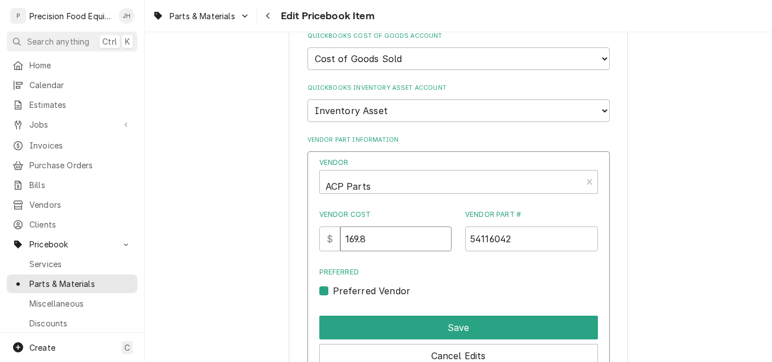
drag, startPoint x: 374, startPoint y: 239, endPoint x: 348, endPoint y: 245, distance: 26.1
click at [348, 245] on input "169.8" at bounding box center [395, 239] width 111 height 25
type input "174.60"
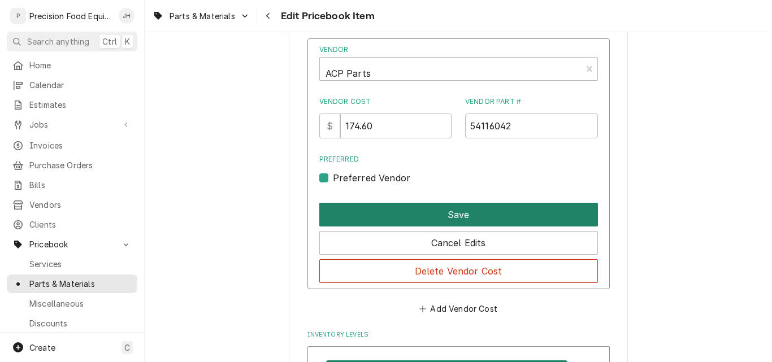
click at [429, 219] on button "Save" at bounding box center [458, 215] width 279 height 24
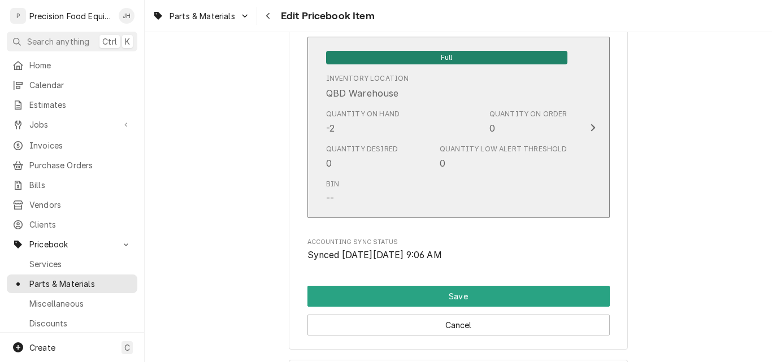
scroll to position [1131, 0]
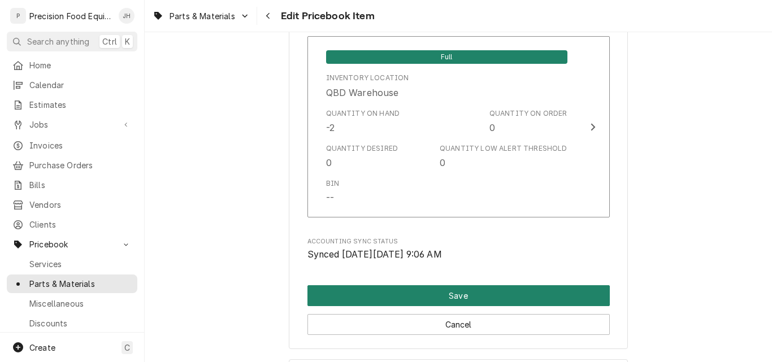
click at [446, 288] on button "Save" at bounding box center [459, 296] width 302 height 21
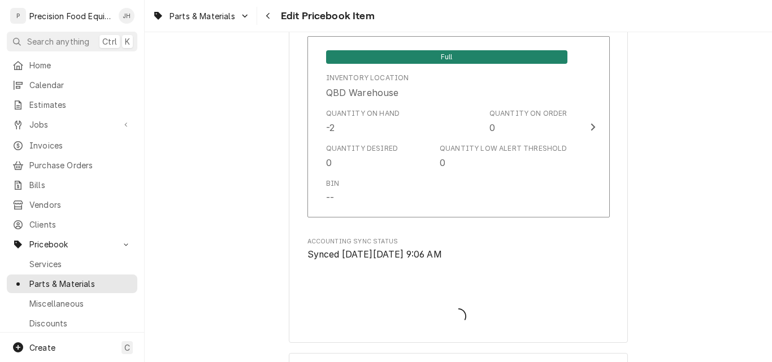
type textarea "x"
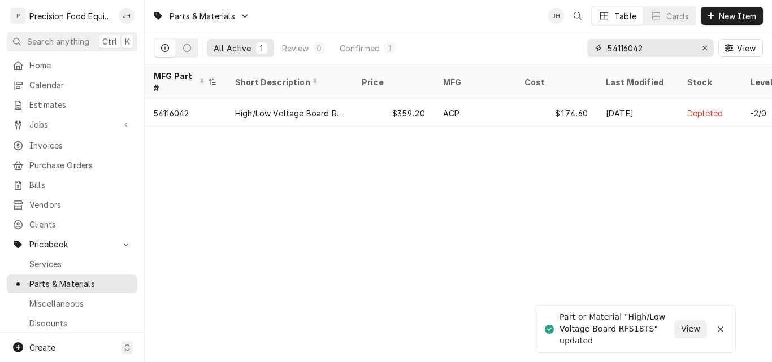
drag, startPoint x: 656, startPoint y: 48, endPoint x: 570, endPoint y: 52, distance: 85.5
click at [573, 52] on div "All Active 1 Review 0 Confirmed 1 54116042 View" at bounding box center [458, 48] width 609 height 32
type input "5"
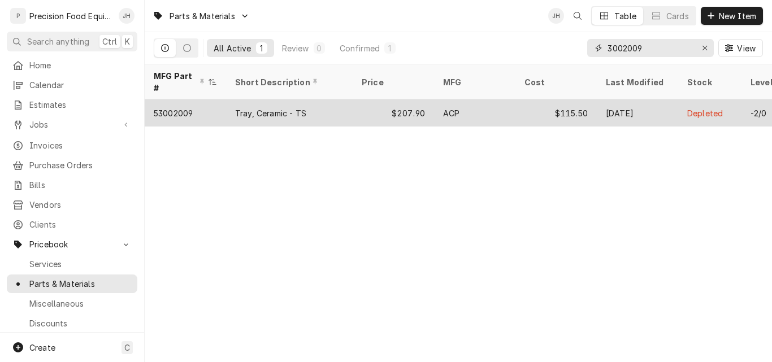
type input "3002009"
click at [365, 101] on div "$207.90" at bounding box center [393, 113] width 81 height 27
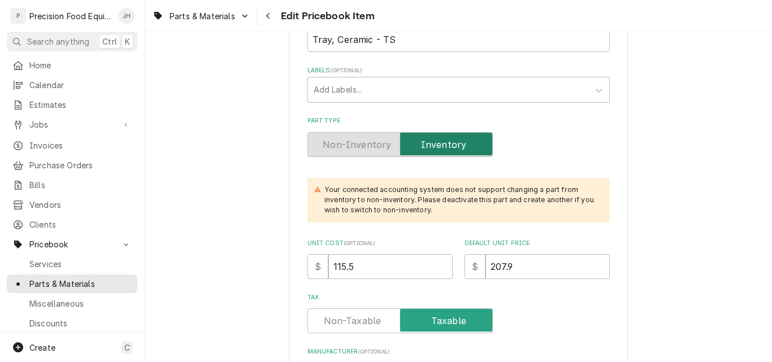
scroll to position [226, 0]
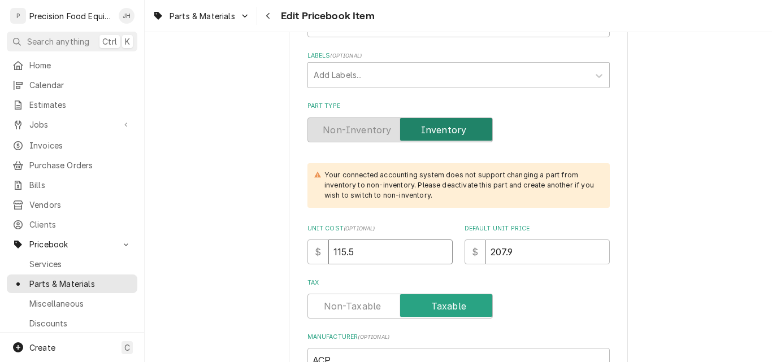
drag, startPoint x: 353, startPoint y: 257, endPoint x: 271, endPoint y: 257, distance: 82.5
type textarea "x"
type input "1"
type textarea "x"
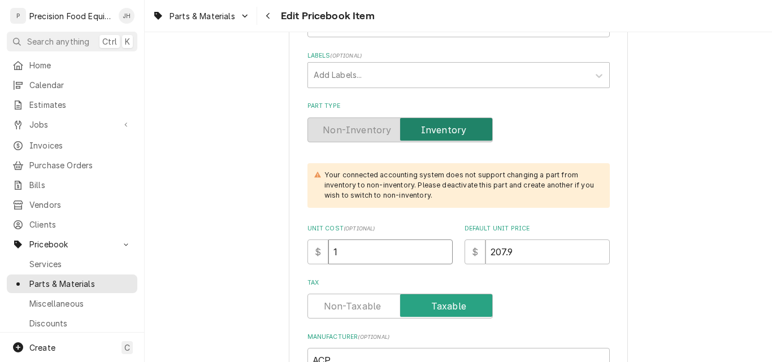
type input "10"
type textarea "x"
type input "100"
type textarea "x"
type input "100.2"
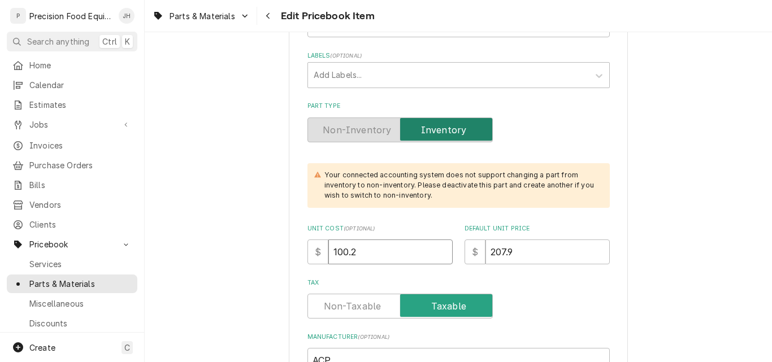
type textarea "x"
type input "100.20"
drag, startPoint x: 498, startPoint y: 253, endPoint x: 556, endPoint y: 255, distance: 58.3
click at [556, 255] on input "207.9" at bounding box center [548, 252] width 124 height 25
type textarea "x"
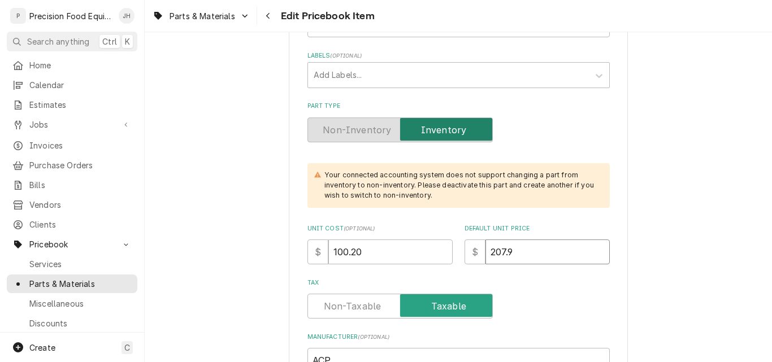
type input "200"
type textarea "x"
type input "200.4"
type textarea "x"
type input "200.40"
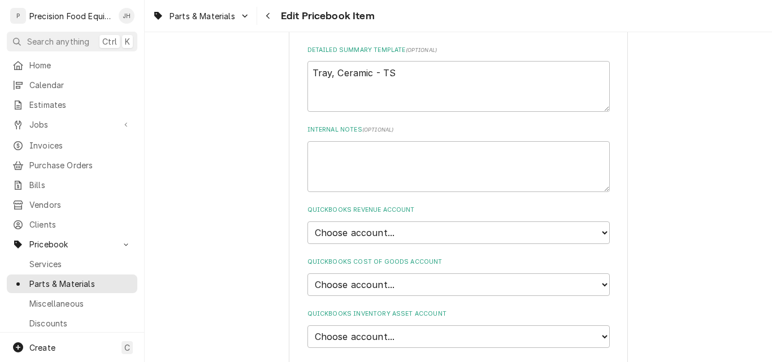
scroll to position [792, 0]
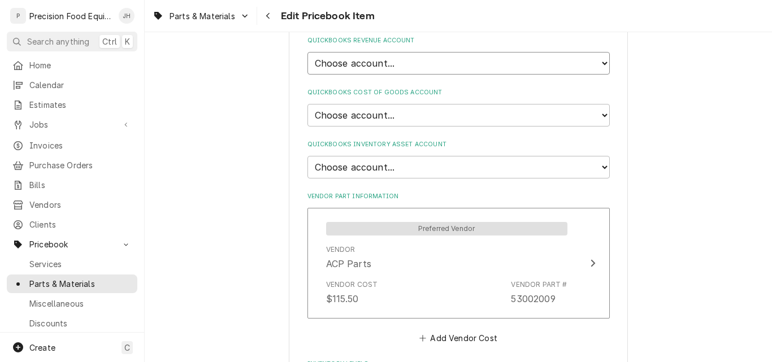
click at [418, 63] on select "Choose account... Discount Income Misc Income Non taxable issues 46600: Parts a…" at bounding box center [459, 63] width 302 height 23
select select "8000000A-1210141275"
click at [308, 52] on select "Choose account... Discount Income Misc Income Non taxable issues 46600: Parts a…" at bounding box center [459, 63] width 302 height 23
type textarea "x"
click at [421, 113] on select "Choose account... Loss Expense Loss Expense 11/3/2014 Loss Expense 11/4/2014 Co…" at bounding box center [459, 115] width 302 height 23
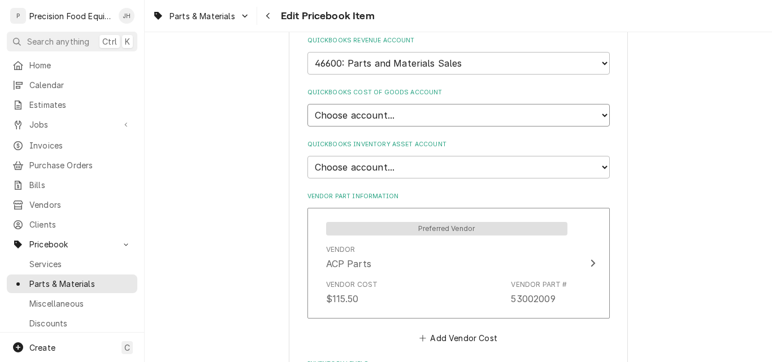
select select "80000023-1210145225"
click at [308, 104] on select "Choose account... Loss Expense Loss Expense 11/3/2014 Loss Expense 11/4/2014 Co…" at bounding box center [459, 115] width 302 height 23
type textarea "x"
click at [395, 162] on select "Choose account... Undeposited Funds Inventory Asset Payroll Asset" at bounding box center [459, 167] width 302 height 23
select select "80000022-1210145225"
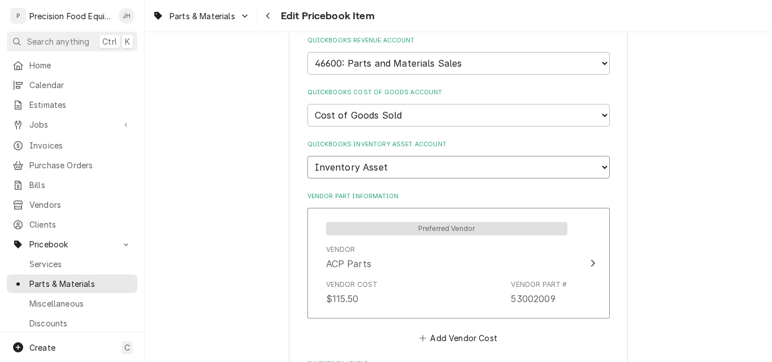
click at [308, 156] on select "Choose account... Undeposited Funds Inventory Asset Payroll Asset" at bounding box center [459, 167] width 302 height 23
type textarea "x"
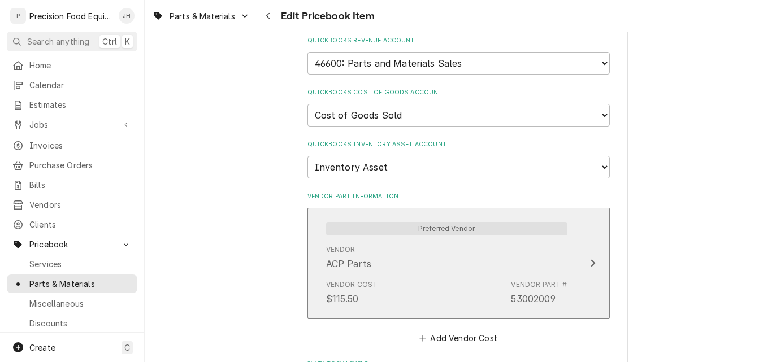
click at [377, 258] on div "Vendor ACP Parts" at bounding box center [446, 257] width 241 height 35
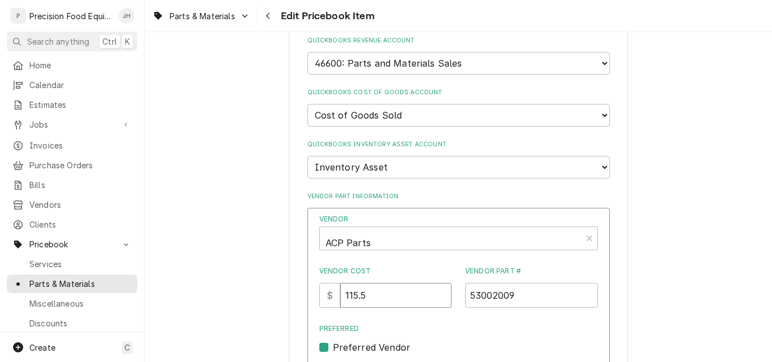
drag, startPoint x: 384, startPoint y: 291, endPoint x: 326, endPoint y: 300, distance: 58.8
click at [342, 300] on div "$ 115.5" at bounding box center [385, 295] width 133 height 25
type input "100.20"
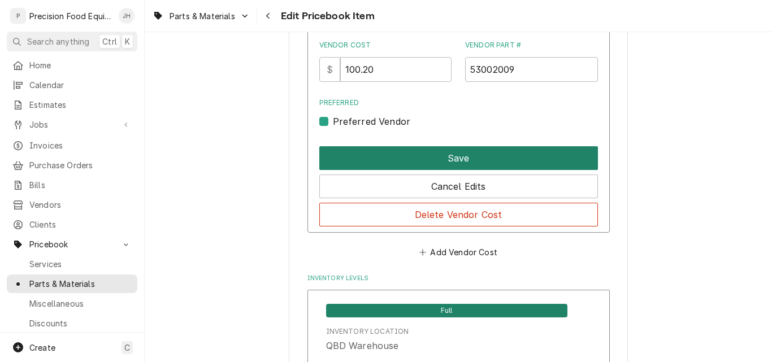
click at [453, 155] on button "Save" at bounding box center [458, 158] width 279 height 24
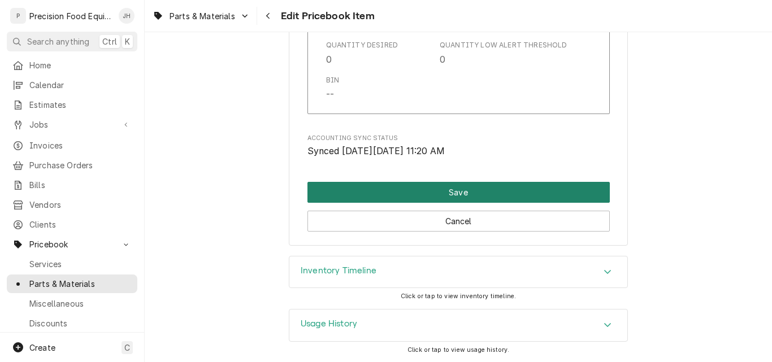
click at [449, 197] on button "Save" at bounding box center [459, 192] width 302 height 21
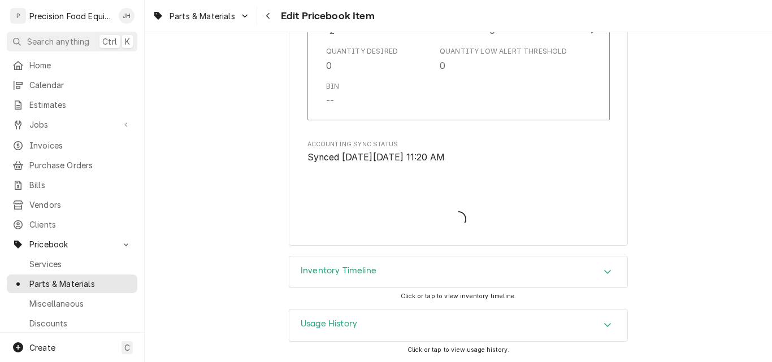
scroll to position [1228, 0]
type textarea "x"
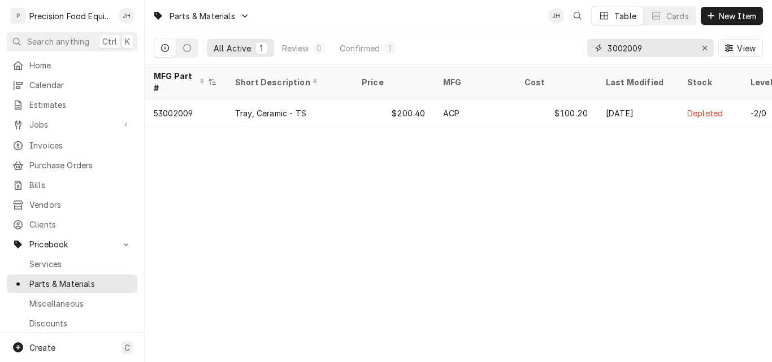
drag, startPoint x: 646, startPoint y: 49, endPoint x: 533, endPoint y: 62, distance: 113.2
click at [554, 59] on div "All Active 1 Review 0 Confirmed 1 3002009 View" at bounding box center [458, 48] width 609 height 32
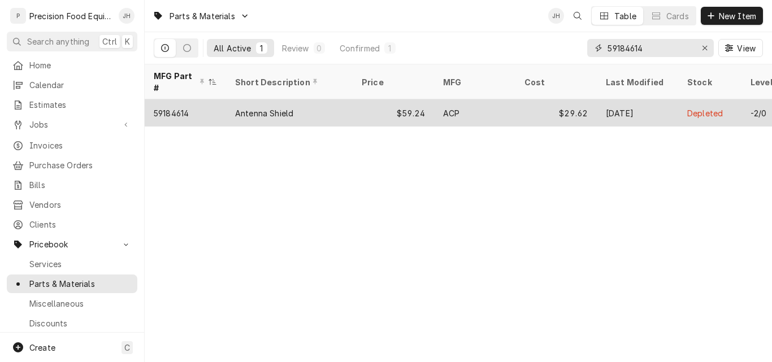
type input "59184614"
click at [524, 104] on div "$29.62" at bounding box center [556, 113] width 81 height 27
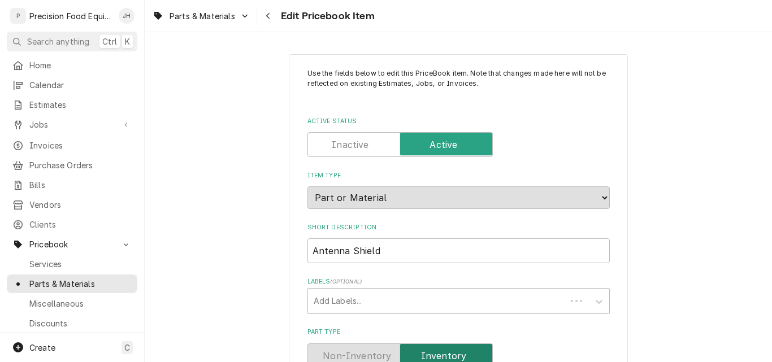
type textarea "x"
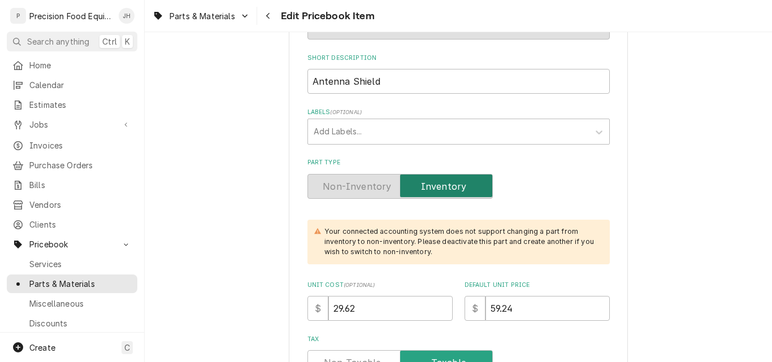
scroll to position [283, 0]
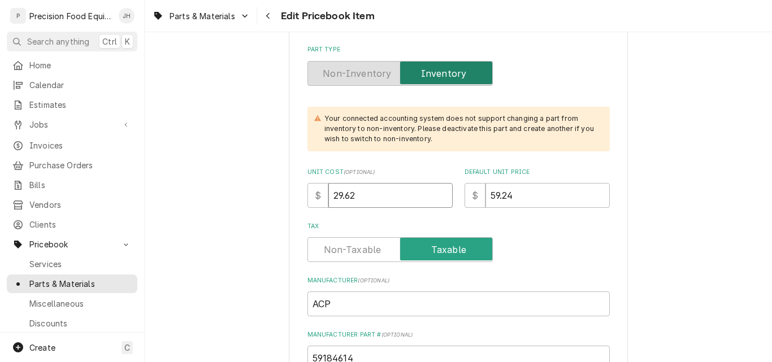
drag, startPoint x: 362, startPoint y: 192, endPoint x: 267, endPoint y: 212, distance: 97.1
type input "3"
type textarea "x"
type input "34"
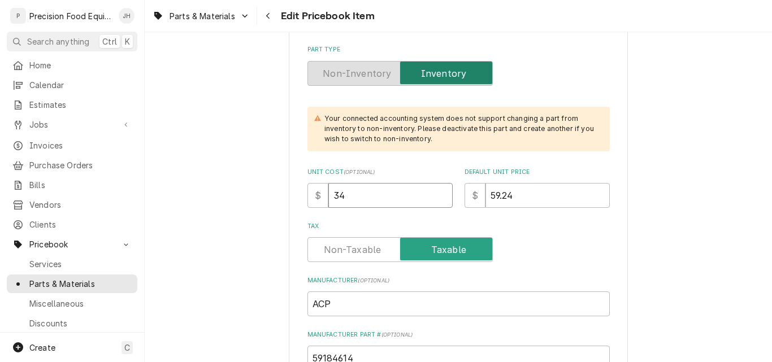
type textarea "x"
type input "34.5"
type textarea "x"
type input "34.52"
drag, startPoint x: 524, startPoint y: 198, endPoint x: 465, endPoint y: 196, distance: 59.4
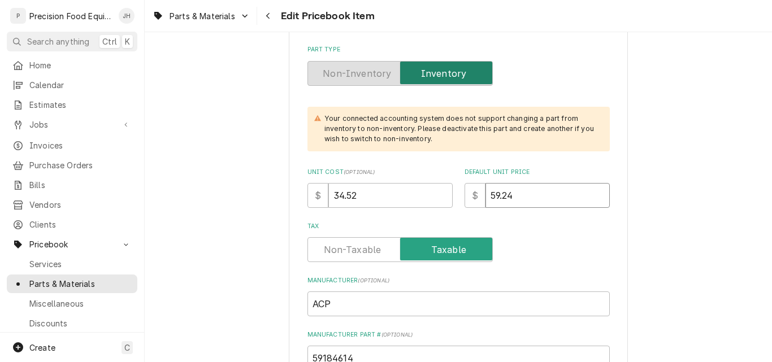
click at [466, 196] on div "$ 59.24" at bounding box center [537, 195] width 145 height 25
type textarea "x"
type input "6"
type textarea "x"
type input "69"
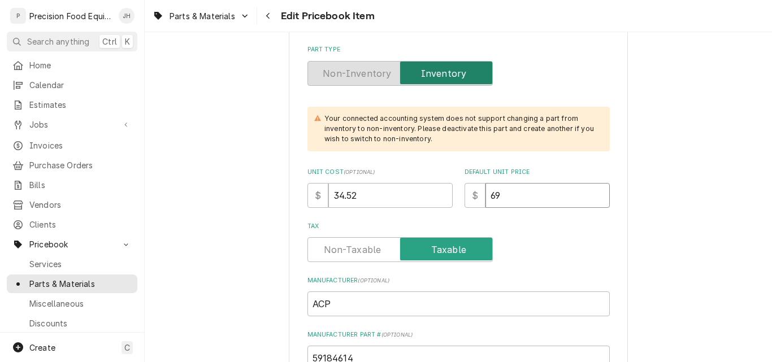
type textarea "x"
type input "69.0"
type textarea "x"
type input "69.04"
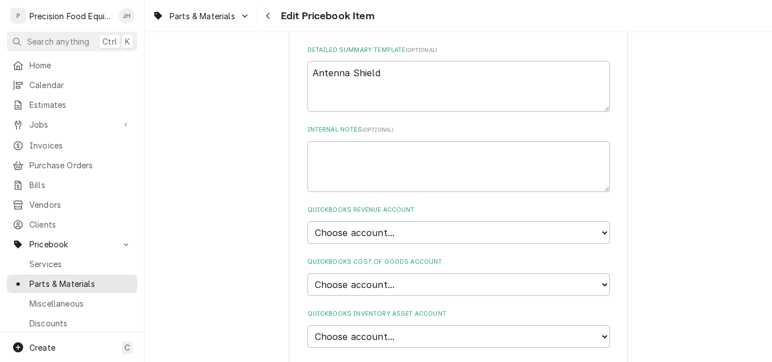
scroll to position [678, 0]
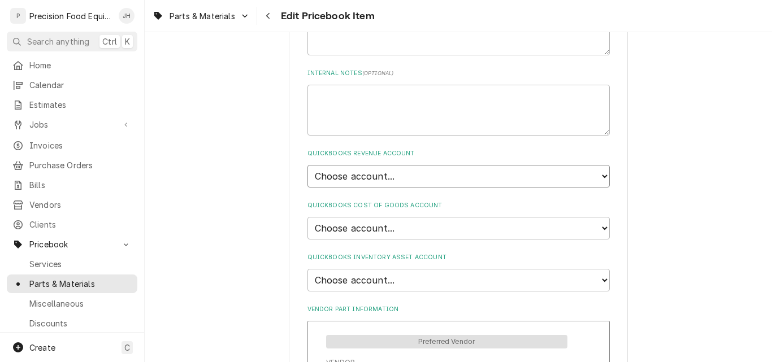
click at [395, 175] on select "Choose account... Discount Income Misc Income Non taxable issues 46600: Parts a…" at bounding box center [459, 176] width 302 height 23
select select "8000000A-1210141275"
click at [308, 165] on select "Choose account... Discount Income Misc Income Non taxable issues 46600: Parts a…" at bounding box center [459, 176] width 302 height 23
type textarea "x"
click at [399, 232] on select "Choose account... Loss Expense Loss Expense 11/3/2014 Loss Expense 11/4/2014 Co…" at bounding box center [459, 228] width 302 height 23
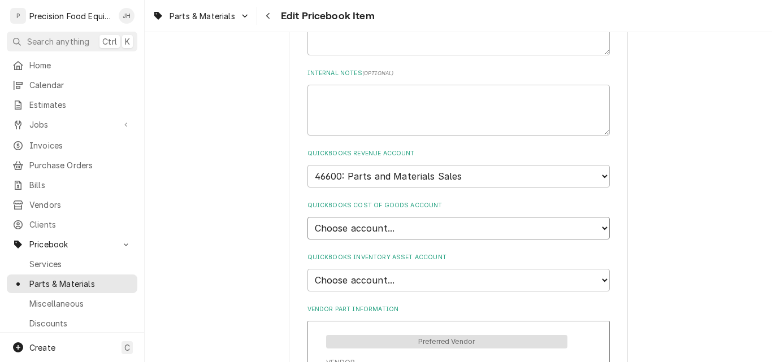
select select "80000023-1210145225"
click at [308, 217] on select "Choose account... Loss Expense Loss Expense 11/3/2014 Loss Expense 11/4/2014 Co…" at bounding box center [459, 228] width 302 height 23
type textarea "x"
click at [405, 280] on select "Choose account... Undeposited Funds Inventory Asset Payroll Asset" at bounding box center [459, 280] width 302 height 23
select select "80000022-1210145225"
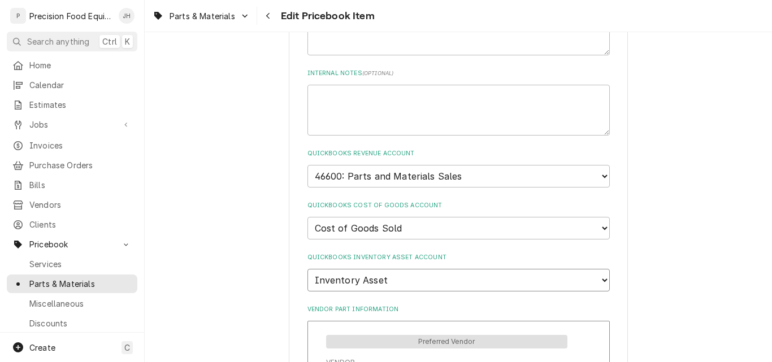
click at [308, 269] on select "Choose account... Undeposited Funds Inventory Asset Payroll Asset" at bounding box center [459, 280] width 302 height 23
type textarea "x"
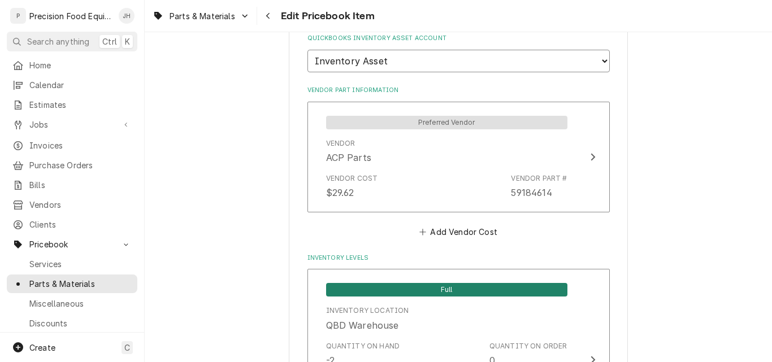
scroll to position [905, 0]
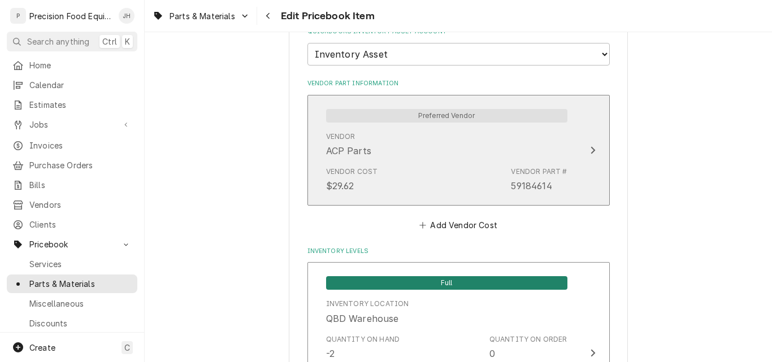
click at [374, 183] on div "Vendor Cost $29.62 Vendor Part # 59184614" at bounding box center [446, 179] width 241 height 35
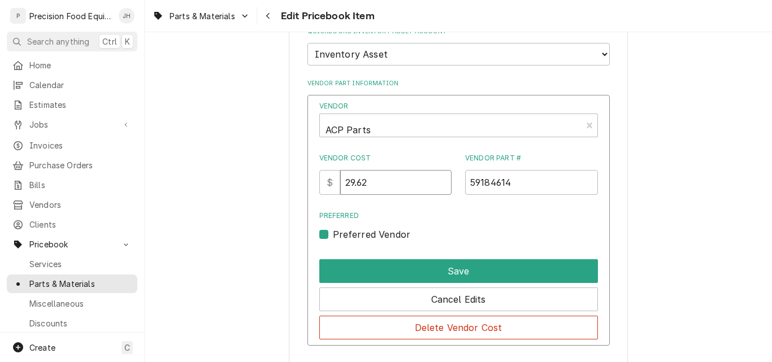
drag, startPoint x: 393, startPoint y: 175, endPoint x: 303, endPoint y: 184, distance: 90.3
click at [308, 184] on div "Vendor ACP Parts Vendor Cost $ 29.62 Vendor Part # 59184614 Preferred Preferred…" at bounding box center [459, 221] width 302 height 252
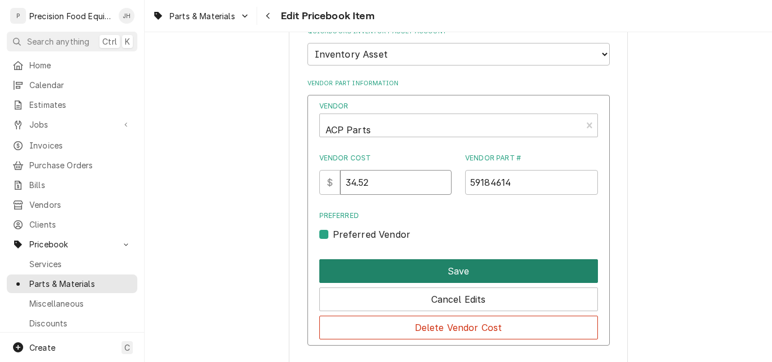
type input "34.52"
click at [459, 267] on button "Save" at bounding box center [458, 272] width 279 height 24
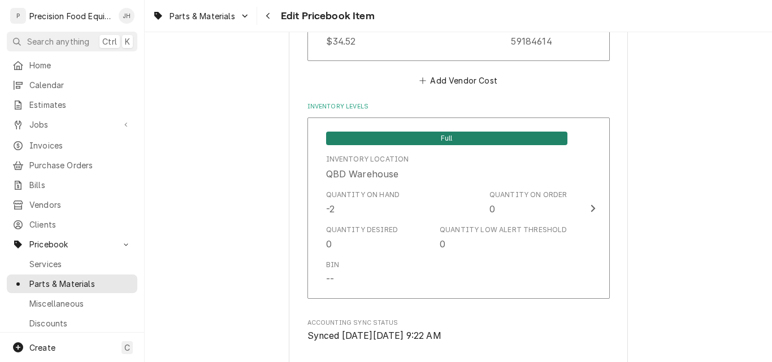
scroll to position [1234, 0]
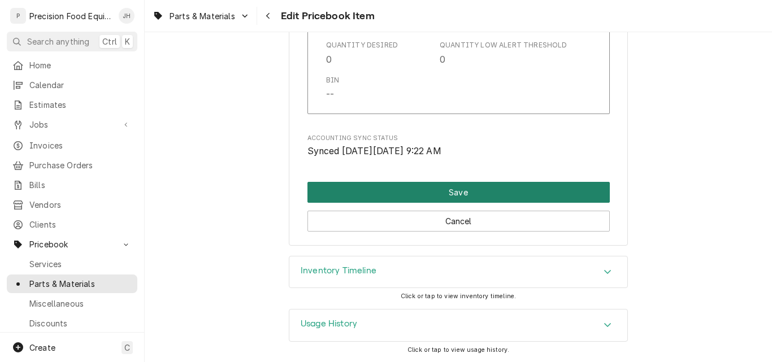
click at [439, 196] on button "Save" at bounding box center [459, 192] width 302 height 21
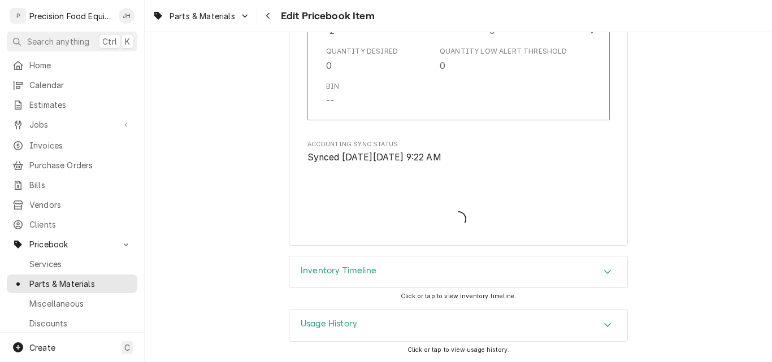
scroll to position [1228, 0]
type textarea "x"
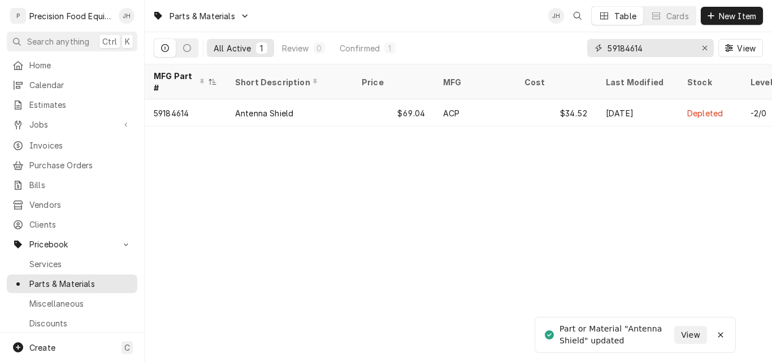
drag, startPoint x: 650, startPoint y: 48, endPoint x: 539, endPoint y: 57, distance: 110.6
click at [539, 57] on div "All Active 1 Review 0 Confirmed 1 59184614 View" at bounding box center [458, 48] width 609 height 32
type input "5"
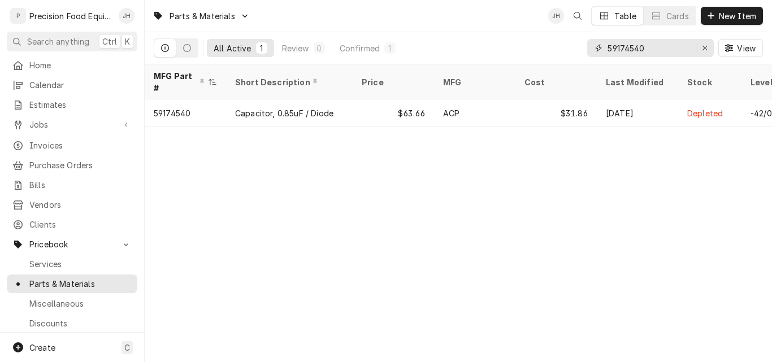
drag, startPoint x: 664, startPoint y: 43, endPoint x: 545, endPoint y: 61, distance: 120.7
click at [545, 61] on div "All Active 1 Review 0 Confirmed 1 59174540 View" at bounding box center [458, 48] width 609 height 32
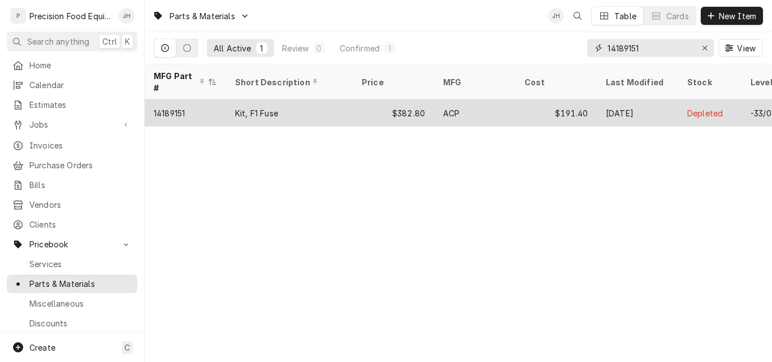
type input "14189151"
click at [344, 100] on div "Kit, F1 Fuse" at bounding box center [289, 113] width 127 height 27
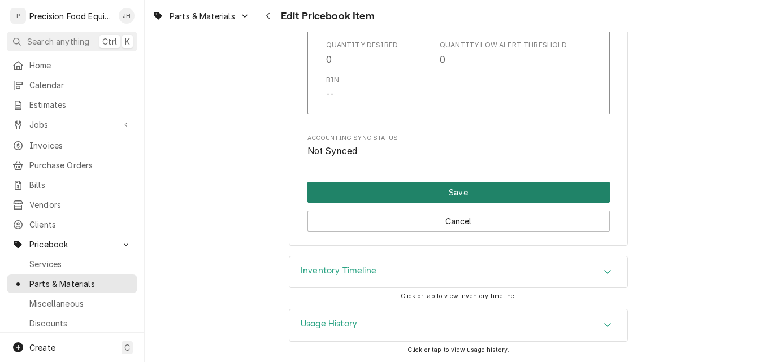
click at [453, 195] on button "Save" at bounding box center [459, 192] width 302 height 21
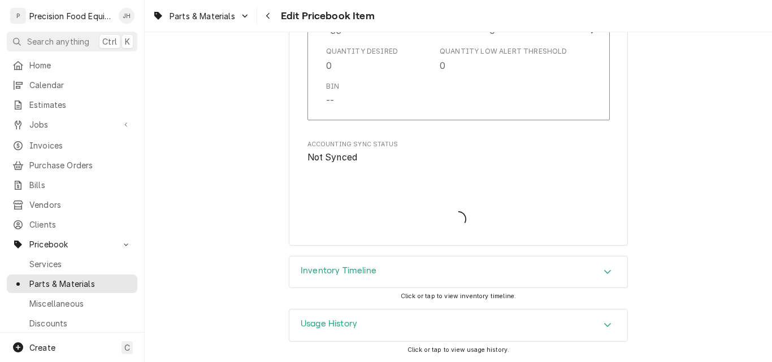
type textarea "x"
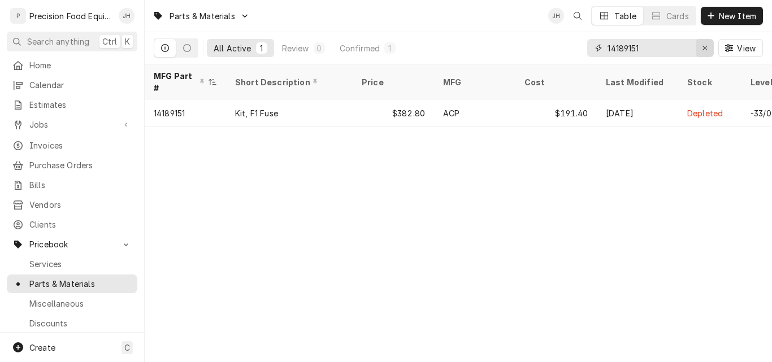
click at [705, 47] on icon "Erase input" at bounding box center [705, 48] width 6 height 8
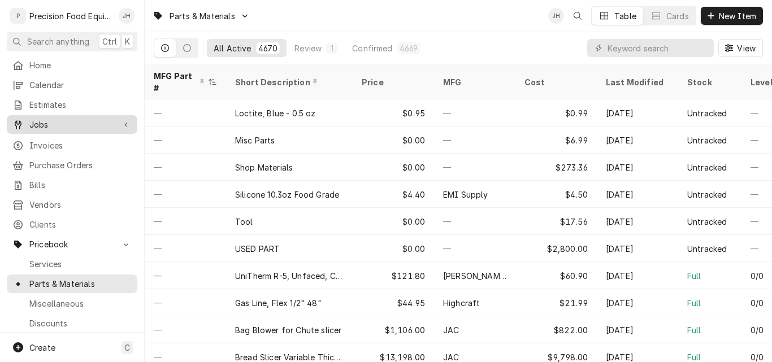
click at [40, 119] on span "Jobs" at bounding box center [71, 125] width 85 height 12
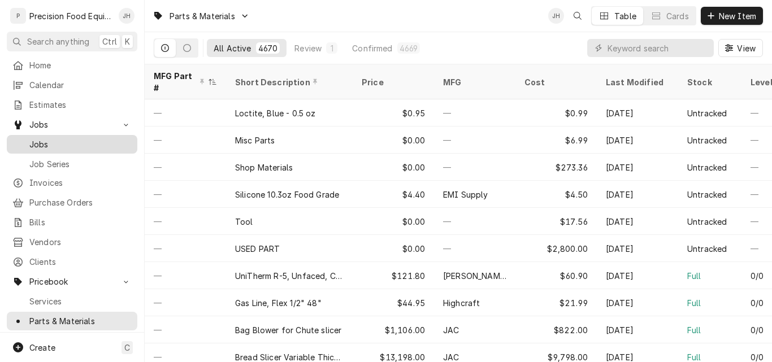
click at [41, 139] on span "Jobs" at bounding box center [80, 145] width 102 height 12
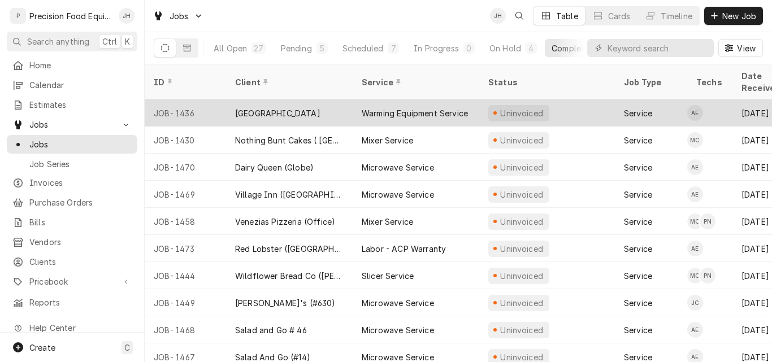
click at [249, 107] on div "[GEOGRAPHIC_DATA]" at bounding box center [277, 113] width 85 height 12
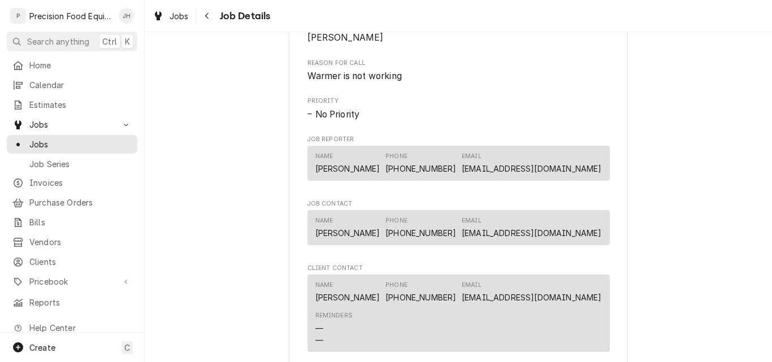
scroll to position [678, 0]
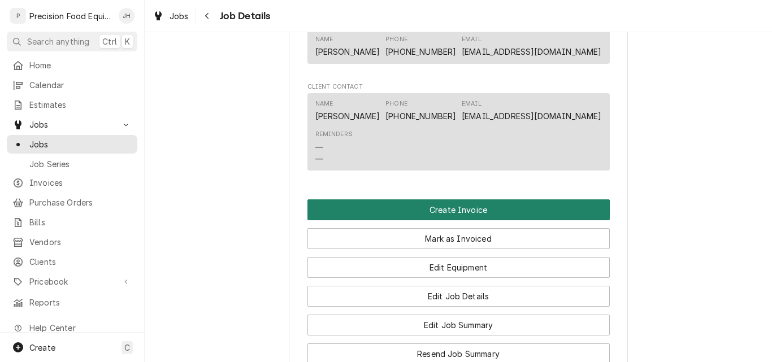
click at [478, 220] on button "Create Invoice" at bounding box center [459, 210] width 302 height 21
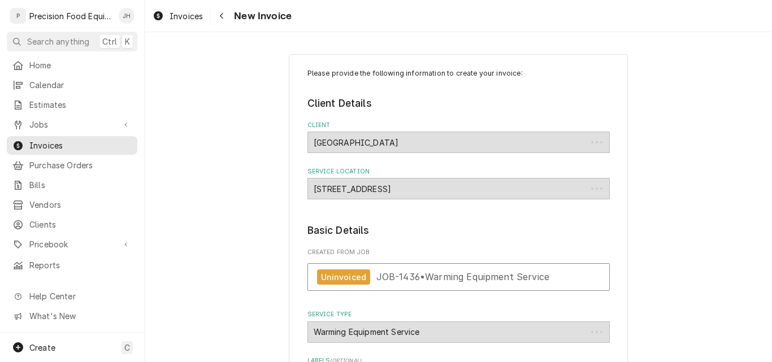
type textarea "x"
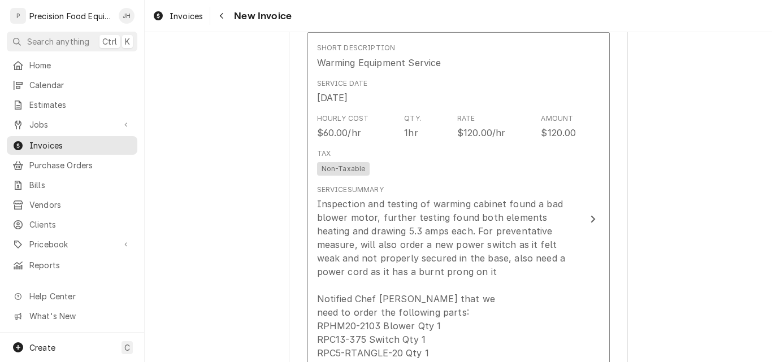
scroll to position [678, 0]
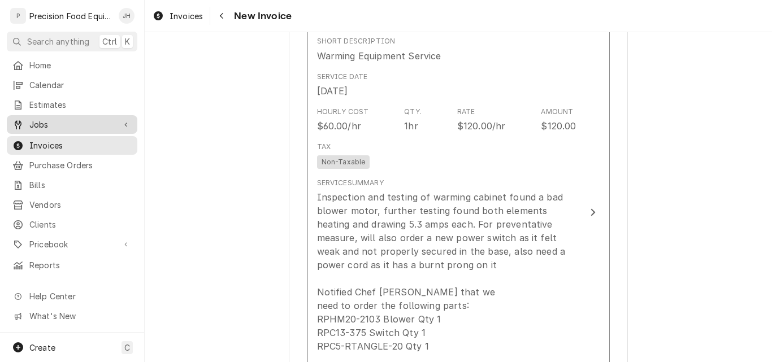
click at [58, 123] on span "Jobs" at bounding box center [71, 125] width 85 height 12
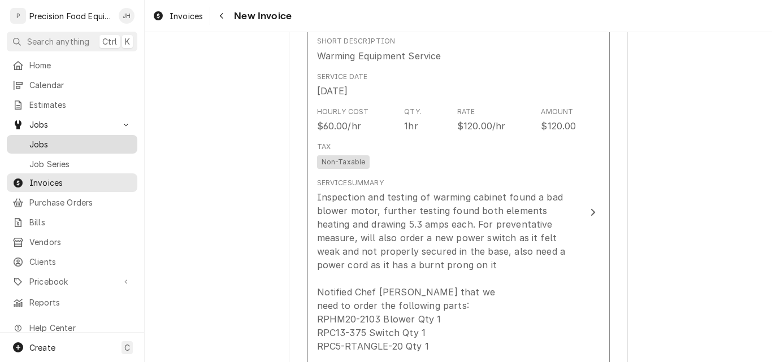
click at [52, 141] on span "Jobs" at bounding box center [80, 145] width 102 height 12
